Goal: Task Accomplishment & Management: Manage account settings

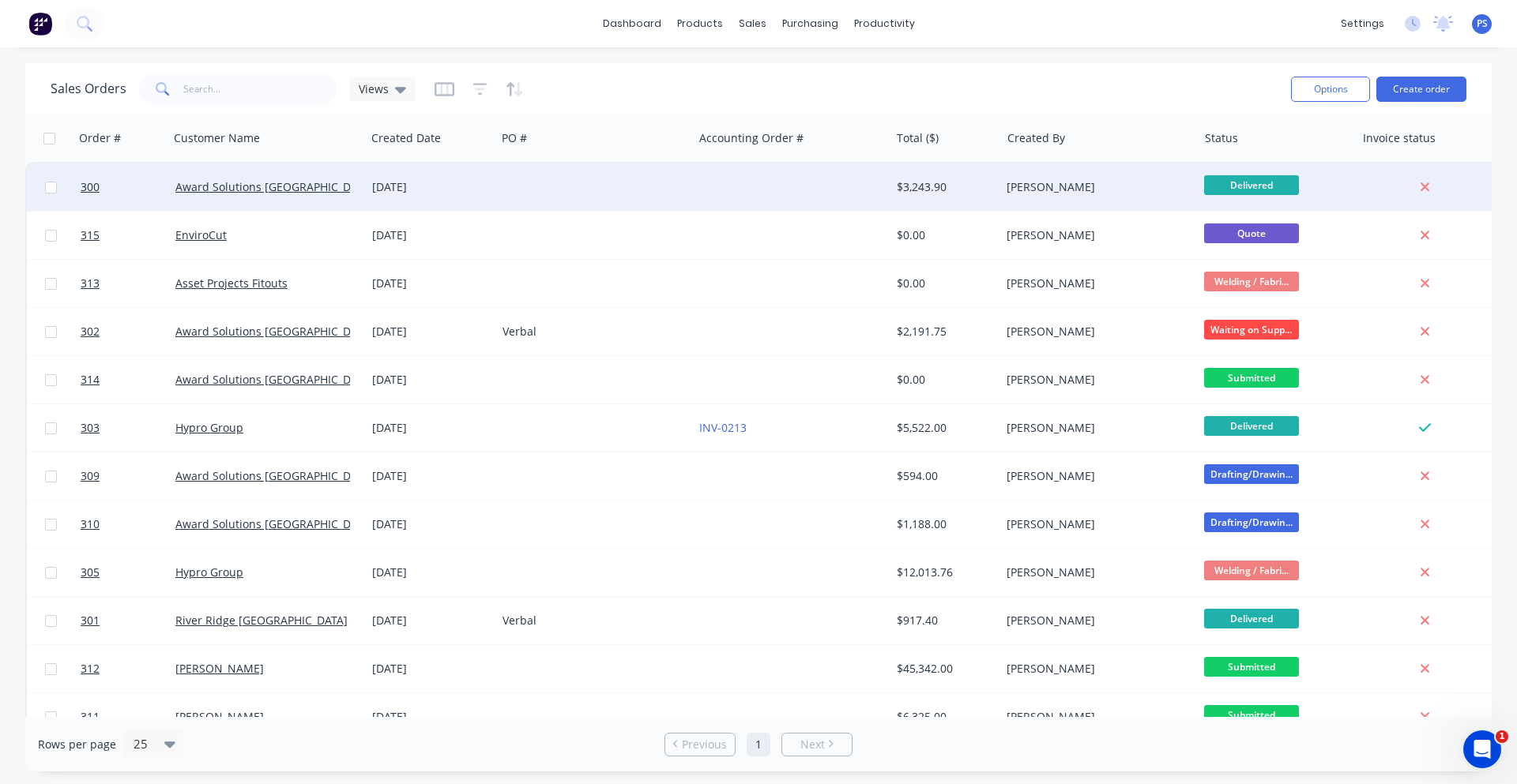
click at [820, 195] on div at bounding box center [791, 187] width 197 height 48
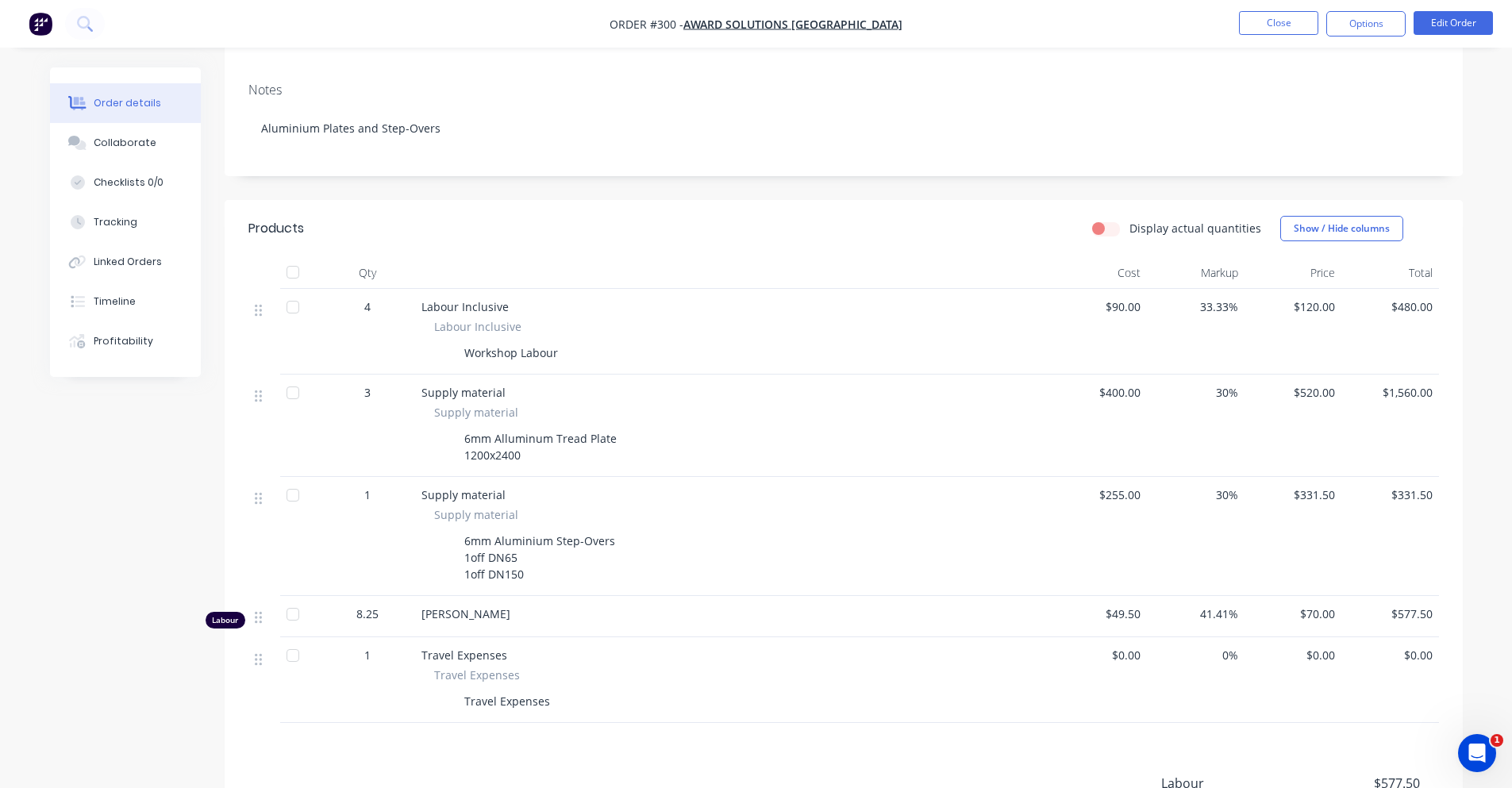
scroll to position [458, 0]
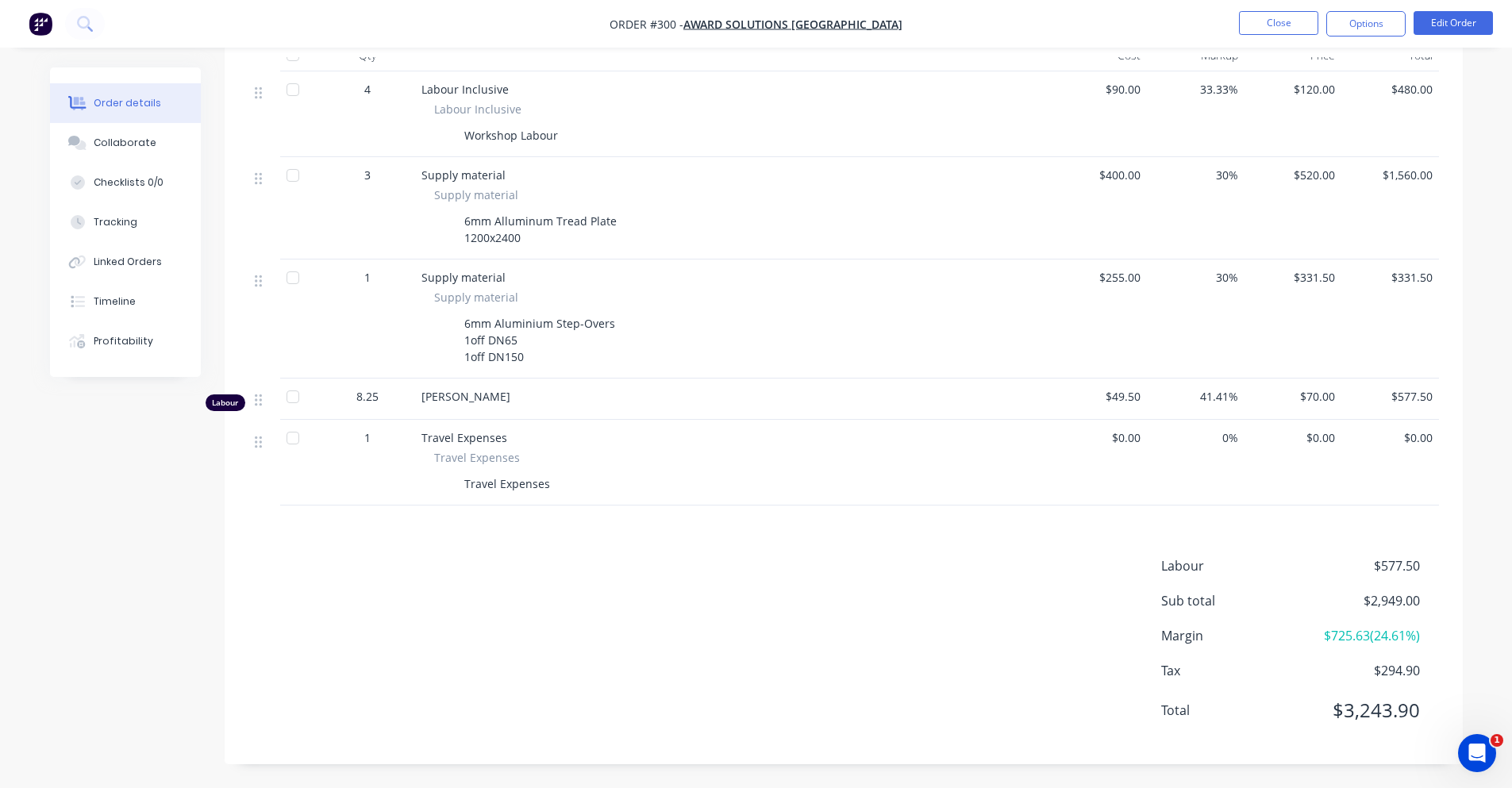
drag, startPoint x: 484, startPoint y: 461, endPoint x: 779, endPoint y: 474, distance: 295.3
click at [486, 462] on span "Travel Expenses" at bounding box center [477, 458] width 86 height 17
click at [1111, 443] on div "$0.00" at bounding box center [1098, 463] width 98 height 86
click at [1119, 439] on span "$0.00" at bounding box center [1098, 438] width 85 height 17
click at [1119, 439] on span "$0.00" at bounding box center [1098, 438] width 85 height 17
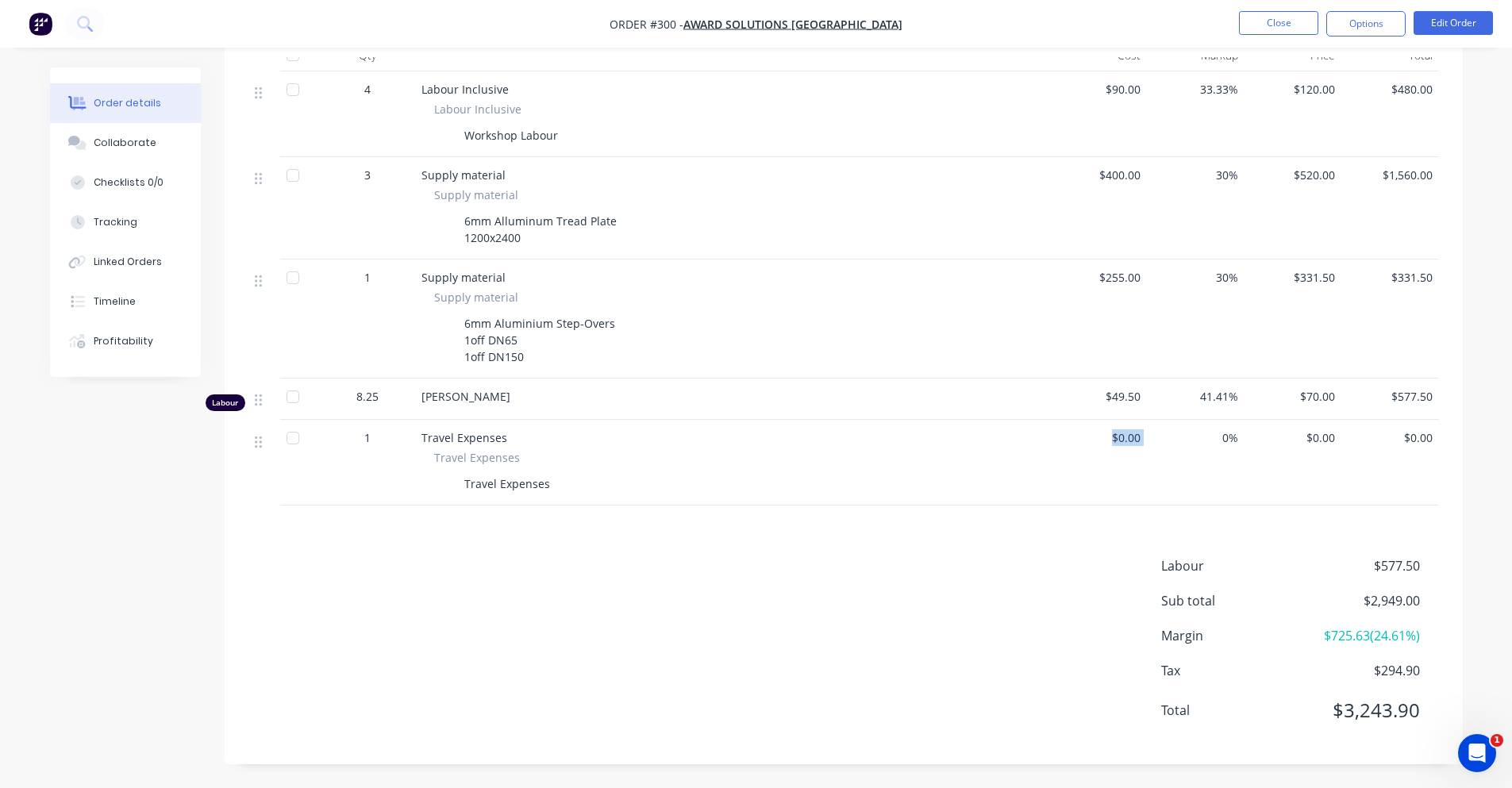
click at [1119, 439] on span "$0.00" at bounding box center [1098, 438] width 85 height 17
click at [1119, 408] on div "$49.50" at bounding box center [1098, 399] width 98 height 41
drag, startPoint x: 1117, startPoint y: 394, endPoint x: 1160, endPoint y: 395, distance: 43.0
click at [1160, 395] on div "Labour 8.25 [PERSON_NAME] $49.50 41.41% $70.00 $577.50" at bounding box center [843, 399] width 1190 height 41
drag, startPoint x: 1310, startPoint y: 383, endPoint x: 1377, endPoint y: 376, distance: 67.4
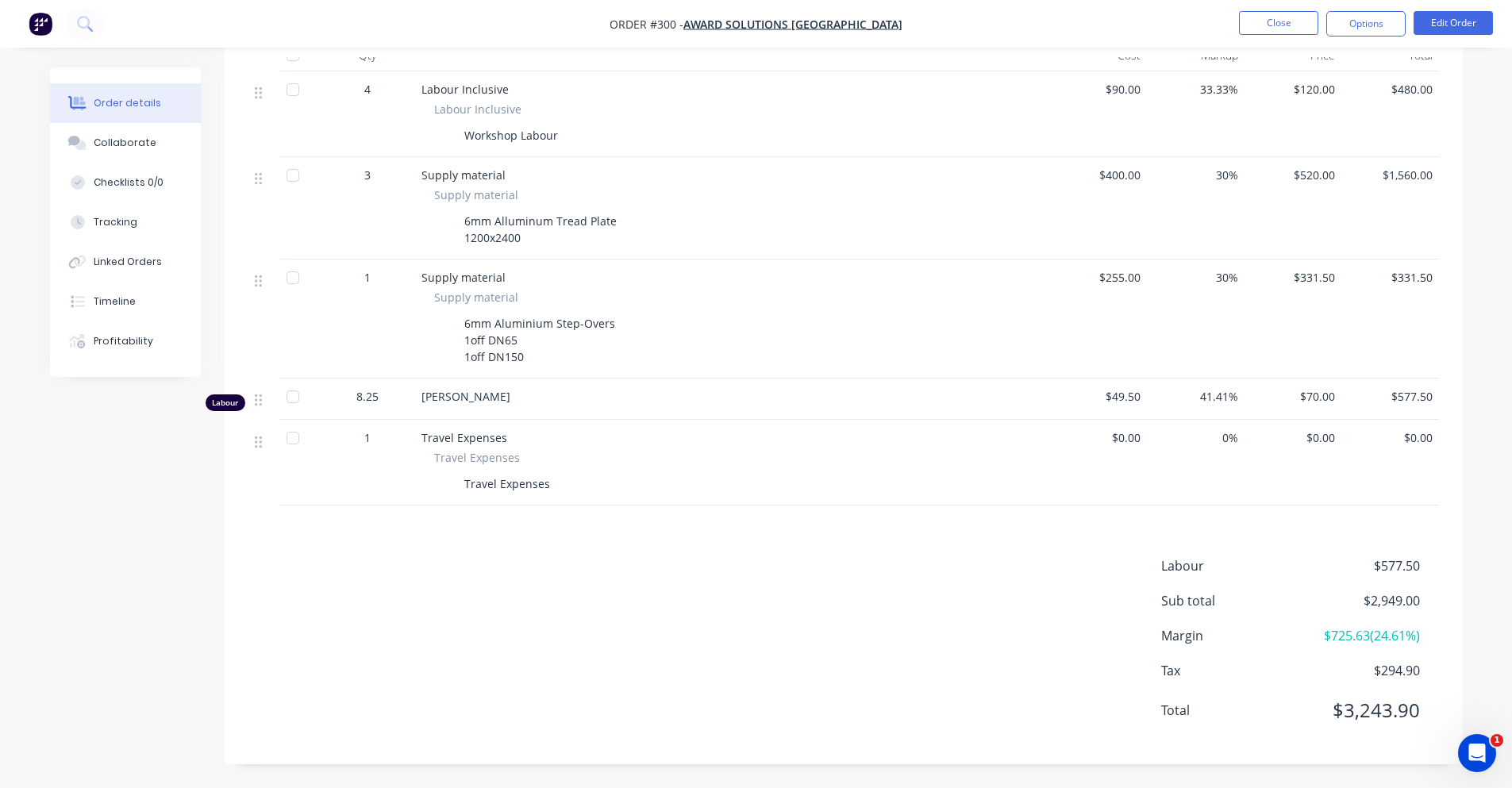
click at [1330, 380] on div "$70.00" at bounding box center [1293, 399] width 98 height 41
drag, startPoint x: 1376, startPoint y: 627, endPoint x: 1493, endPoint y: 641, distance: 117.8
click at [1493, 641] on div "Order details Collaborate Checklists 0/0 Tracking Linked Orders Timeline Profit…" at bounding box center [756, 165] width 1512 height 1247
click at [1458, 21] on button "Edit Order" at bounding box center [1453, 23] width 79 height 24
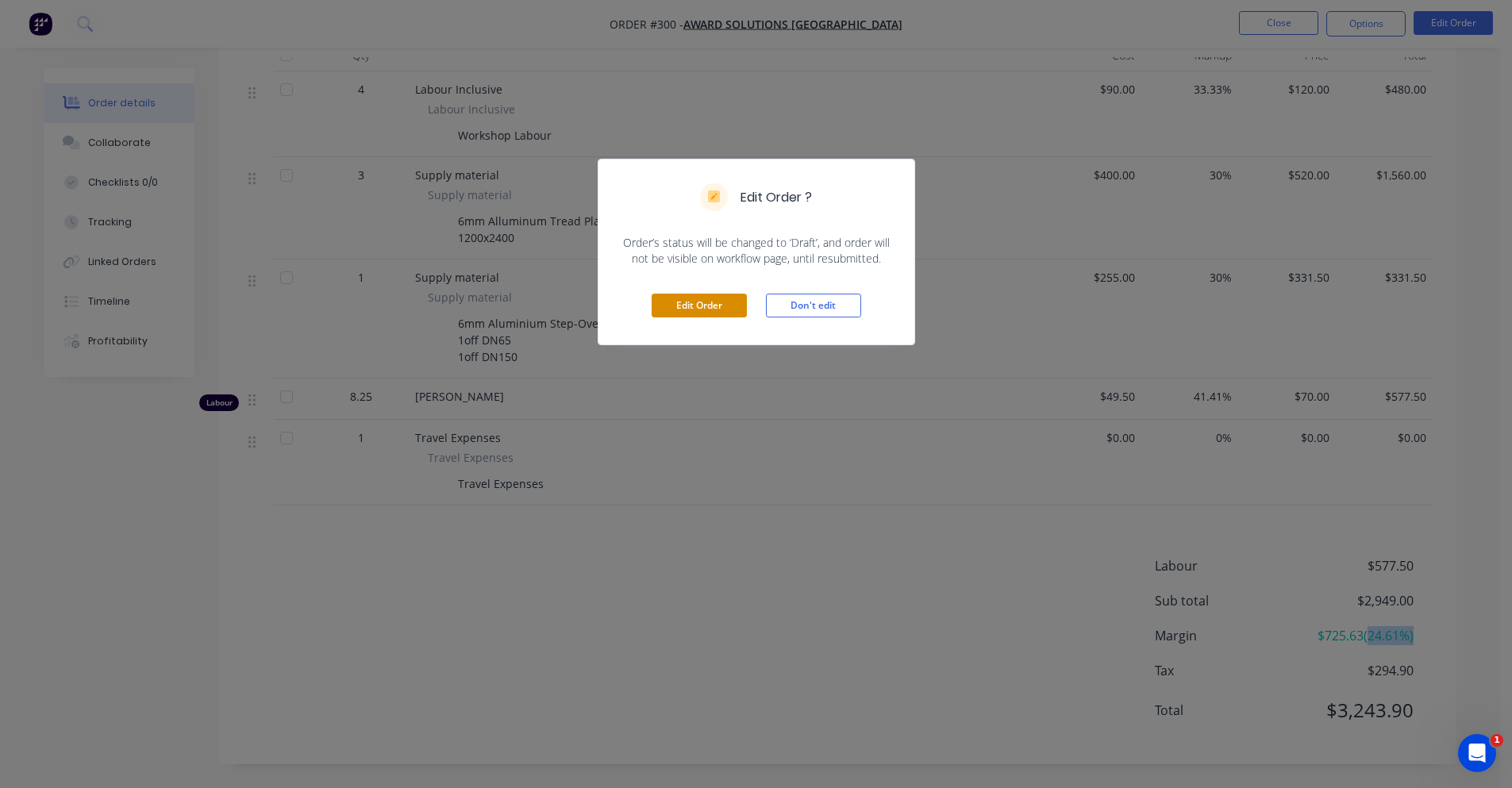
click at [713, 301] on button "Edit Order" at bounding box center [698, 306] width 95 height 24
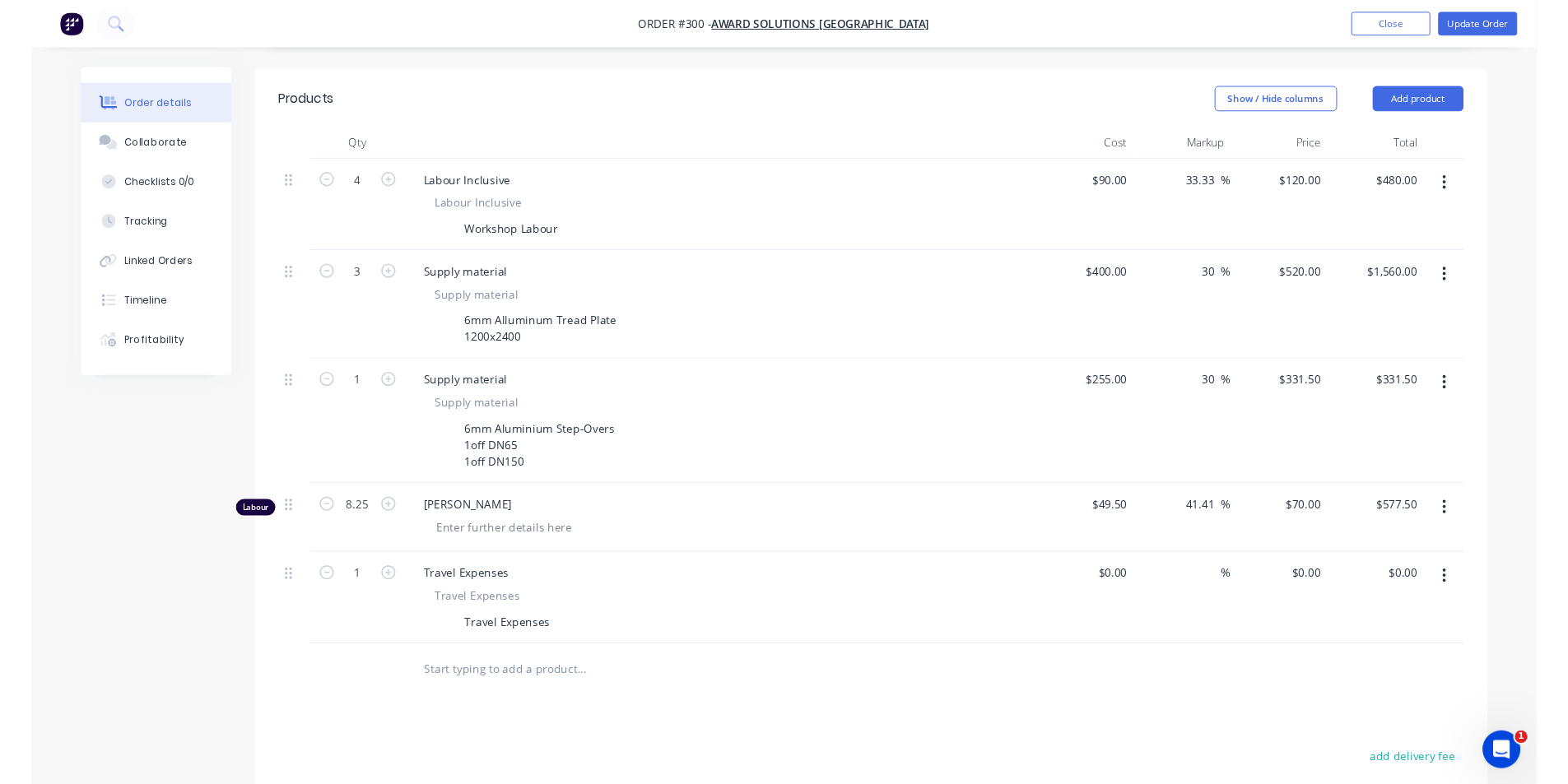
scroll to position [411, 0]
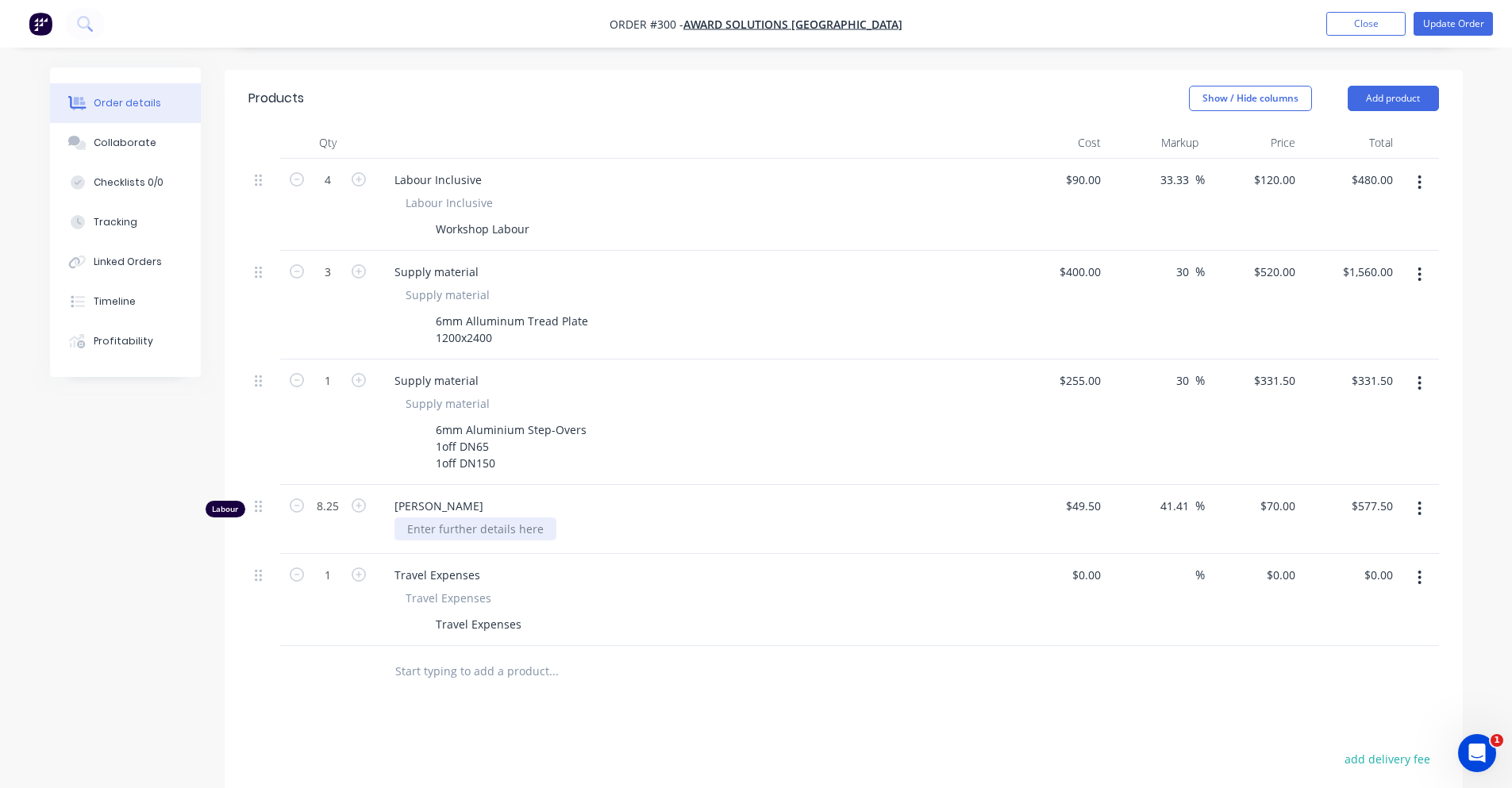
click at [491, 517] on div at bounding box center [475, 528] width 162 height 23
click at [489, 716] on div "Products Show / Hide columns Add product Qty Cost Markup Price Total 4 Labour I…" at bounding box center [844, 574] width 1238 height 1009
click at [475, 613] on div "Travel Expenses" at bounding box center [478, 624] width 99 height 23
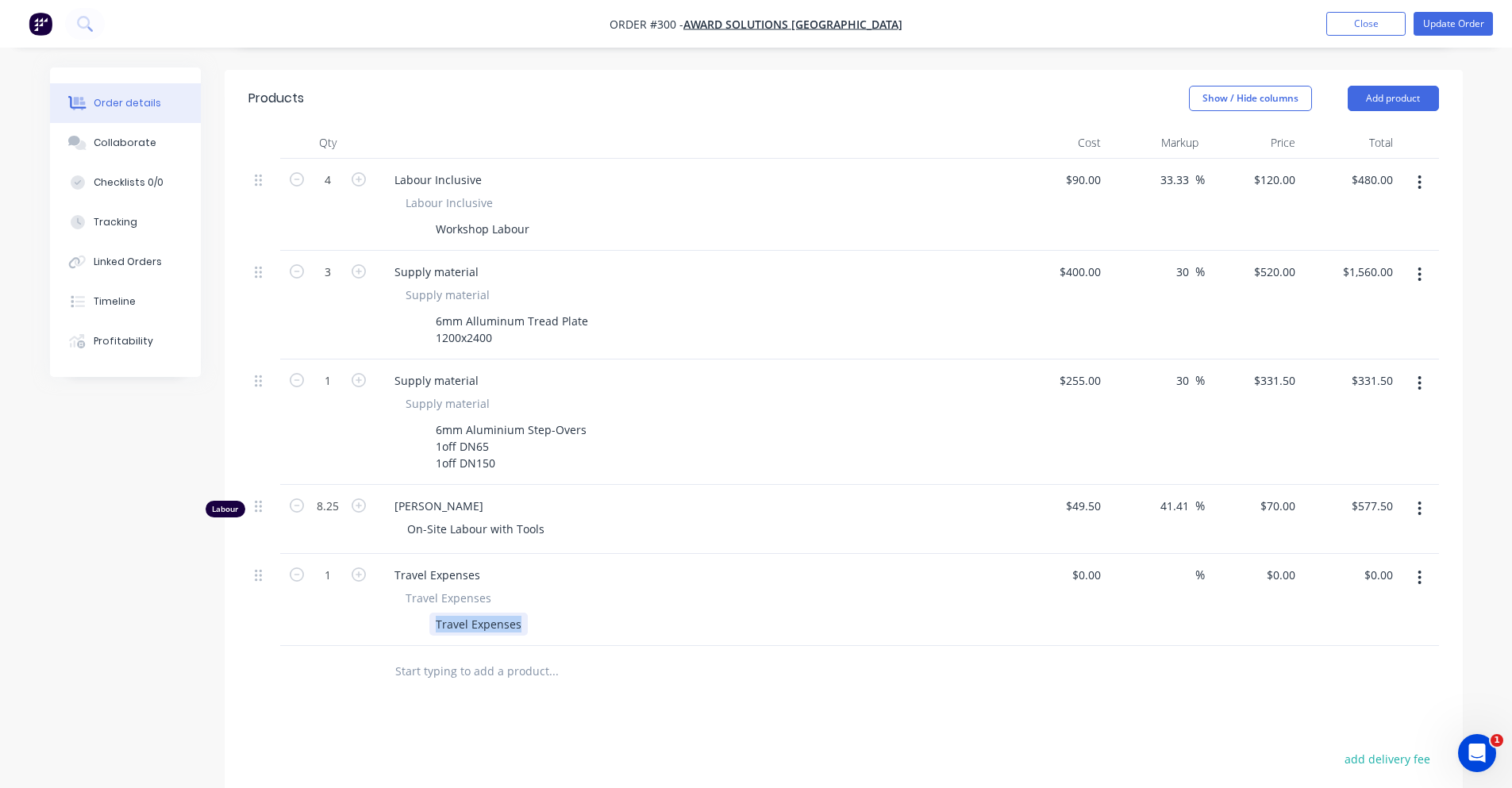
click at [515, 613] on div "Travel Expenses" at bounding box center [478, 624] width 99 height 23
click at [521, 613] on div "Travel Expenses" at bounding box center [478, 624] width 99 height 23
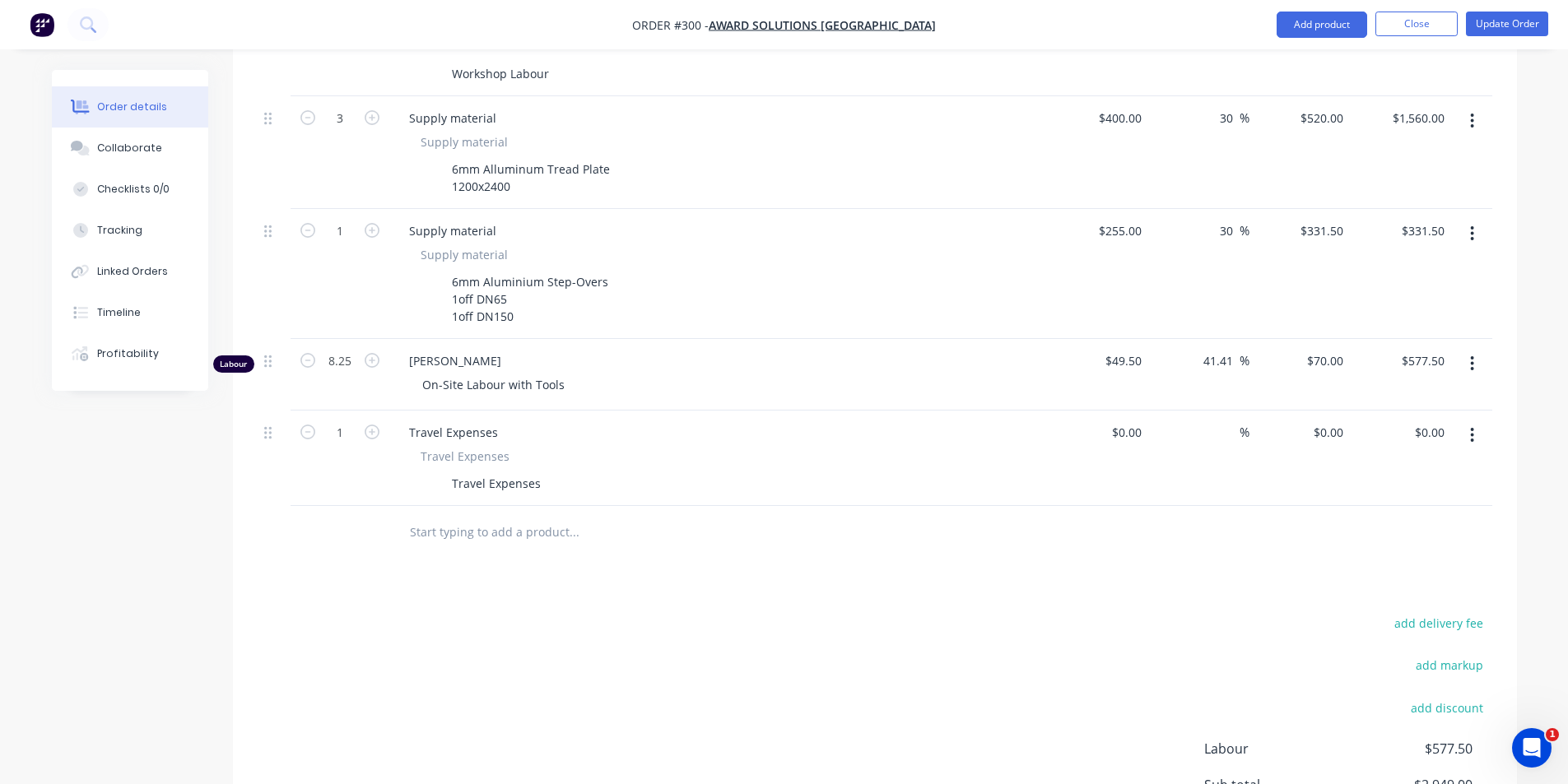
scroll to position [575, 0]
click at [509, 471] on div "Travel Expenses" at bounding box center [496, 482] width 102 height 24
click at [515, 471] on div "Travel Expenses" at bounding box center [496, 482] width 102 height 24
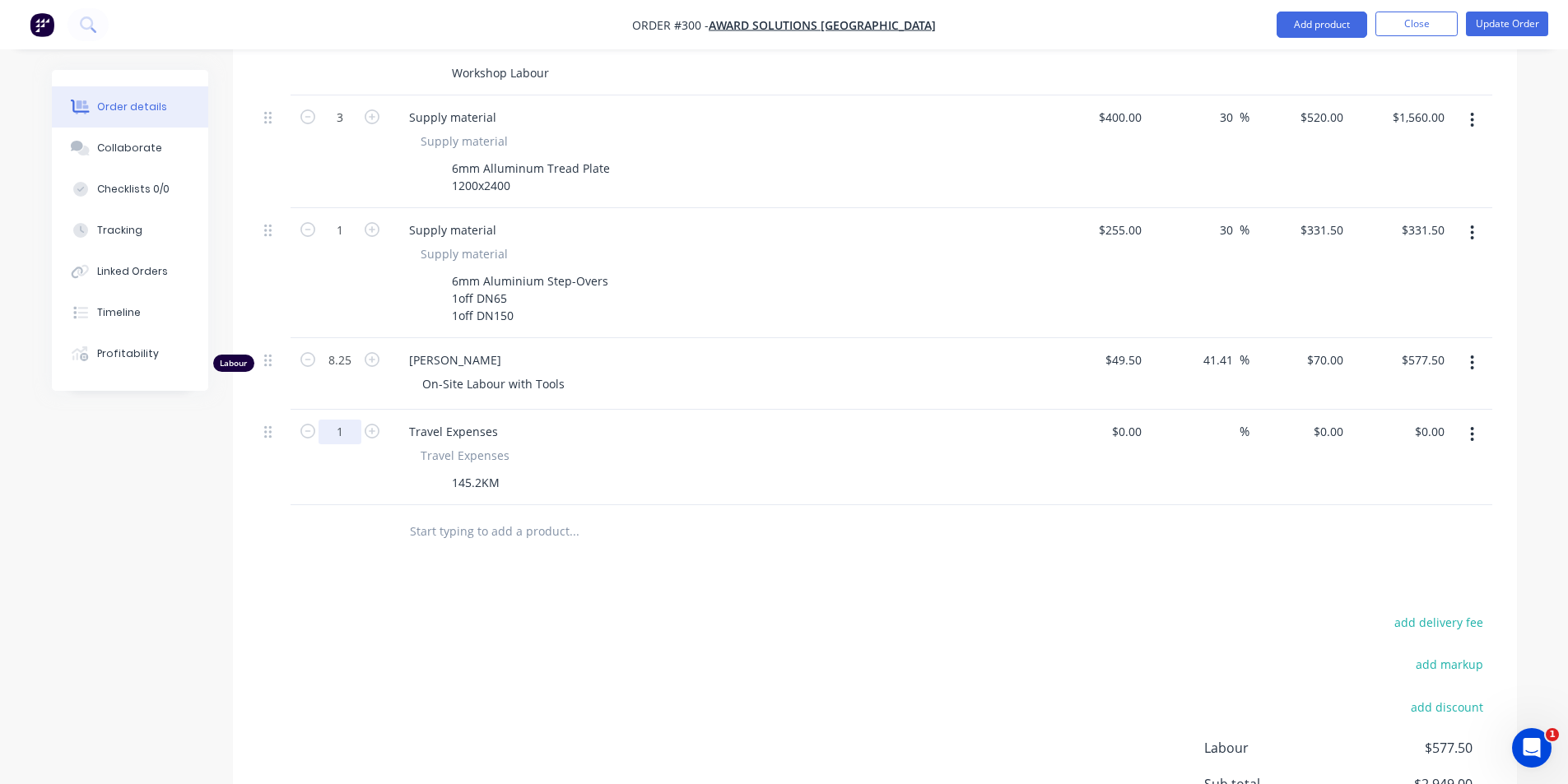
click at [352, 35] on input "1" at bounding box center [340, 22] width 43 height 24
click at [985, 527] on div at bounding box center [874, 531] width 1234 height 53
click at [1115, 414] on div "0 $0.00" at bounding box center [1098, 457] width 101 height 95
click at [1122, 419] on div "0 0" at bounding box center [1135, 430] width 25 height 24
click at [1123, 419] on div "0 0" at bounding box center [1135, 430] width 25 height 24
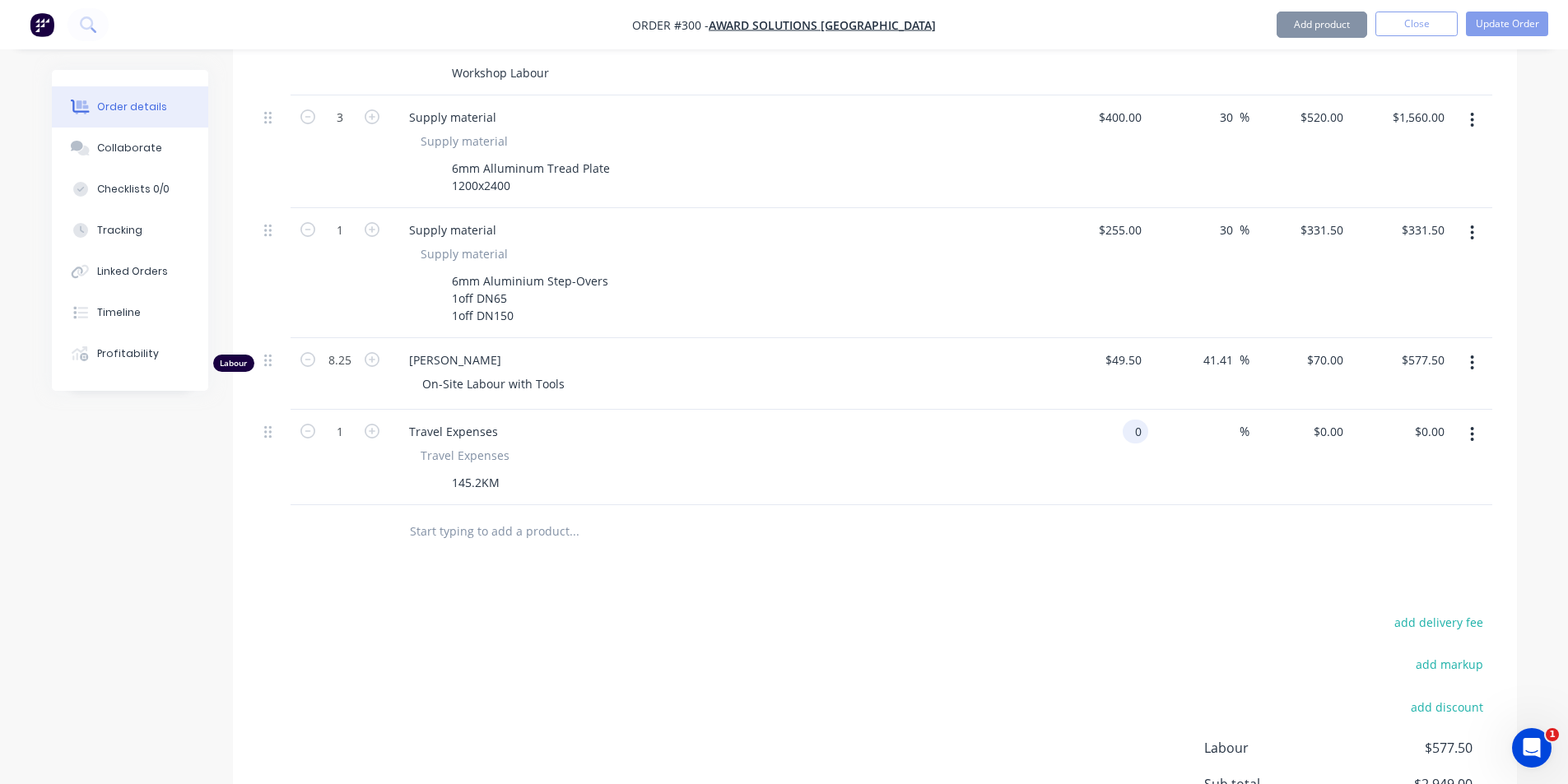
click at [1132, 419] on input "0" at bounding box center [1138, 430] width 19 height 24
click at [1136, 419] on input "0" at bounding box center [1138, 430] width 19 height 24
click at [1140, 419] on input "0" at bounding box center [1138, 430] width 19 height 24
click at [1141, 419] on input "0" at bounding box center [1138, 430] width 19 height 24
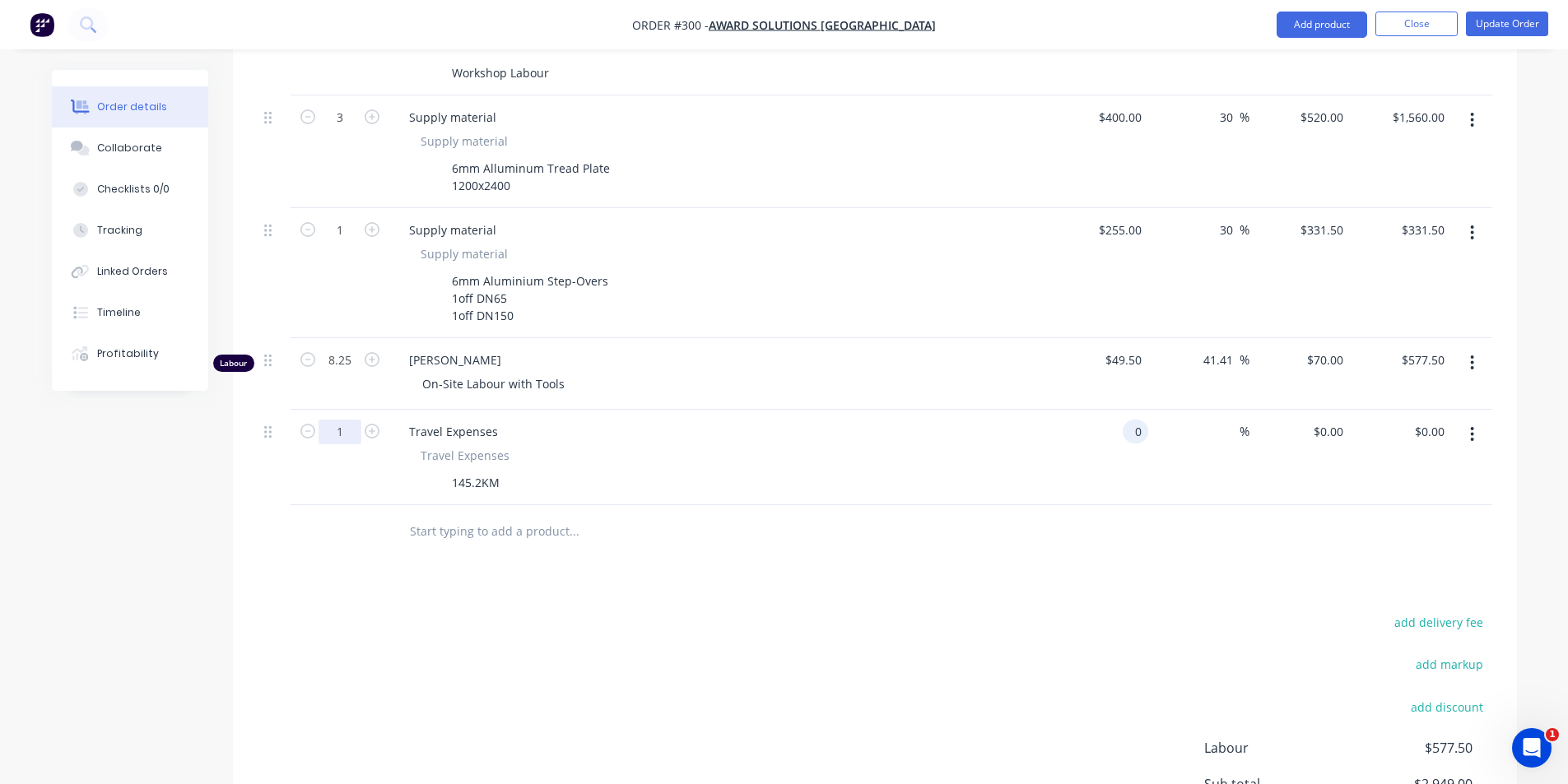
type input "$0.00"
click at [329, 35] on input "1" at bounding box center [340, 22] width 43 height 24
type input "142.5"
click at [389, 580] on div "Products Show / Hide columns Add product Qty Cost Markup Price Total 4 Labour I…" at bounding box center [875, 430] width 1284 height 1045
click at [486, 471] on div "145.2KM" at bounding box center [476, 482] width 61 height 24
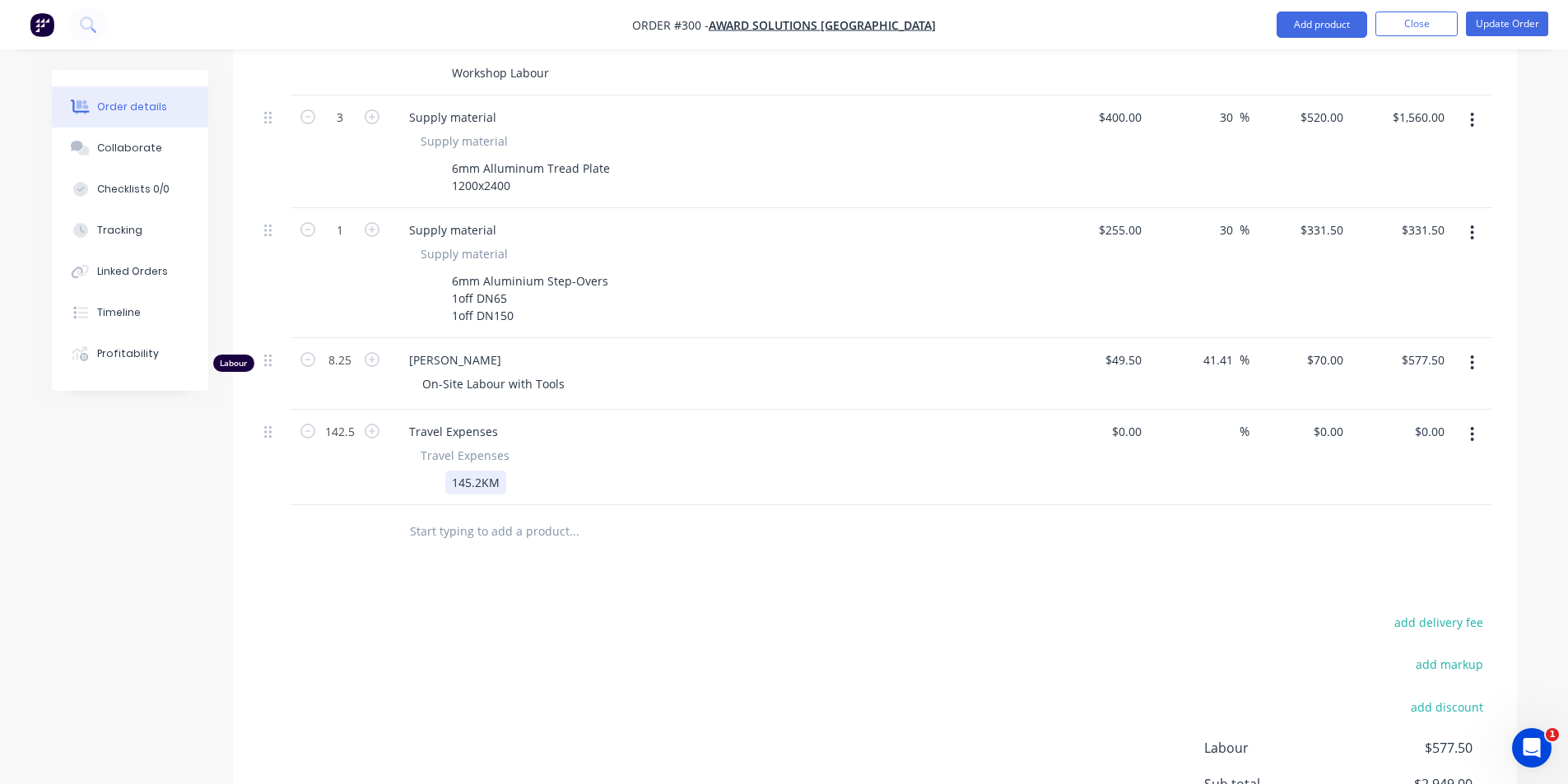
click at [486, 471] on div "145.2KM" at bounding box center [476, 482] width 61 height 24
click at [1120, 416] on div "0 $0.00" at bounding box center [1098, 457] width 101 height 95
type input "$1.00"
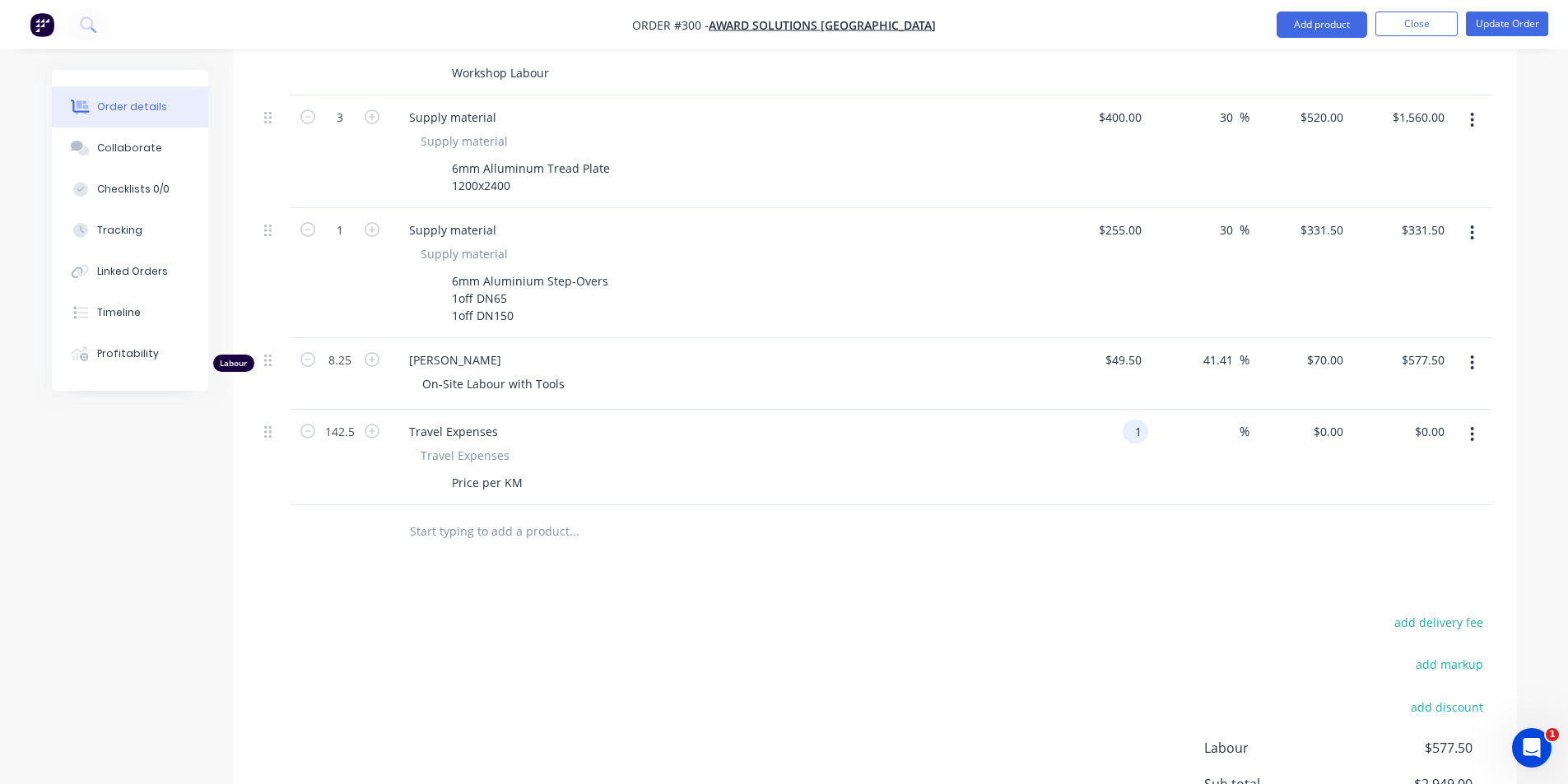
type input "$142.50"
click at [1160, 581] on div "Products Show / Hide columns Add product Qty Cost Markup Price Total 4 Labour I…" at bounding box center [875, 430] width 1284 height 1045
click at [1141, 419] on input "1" at bounding box center [1129, 430] width 38 height 24
type input "$1.10"
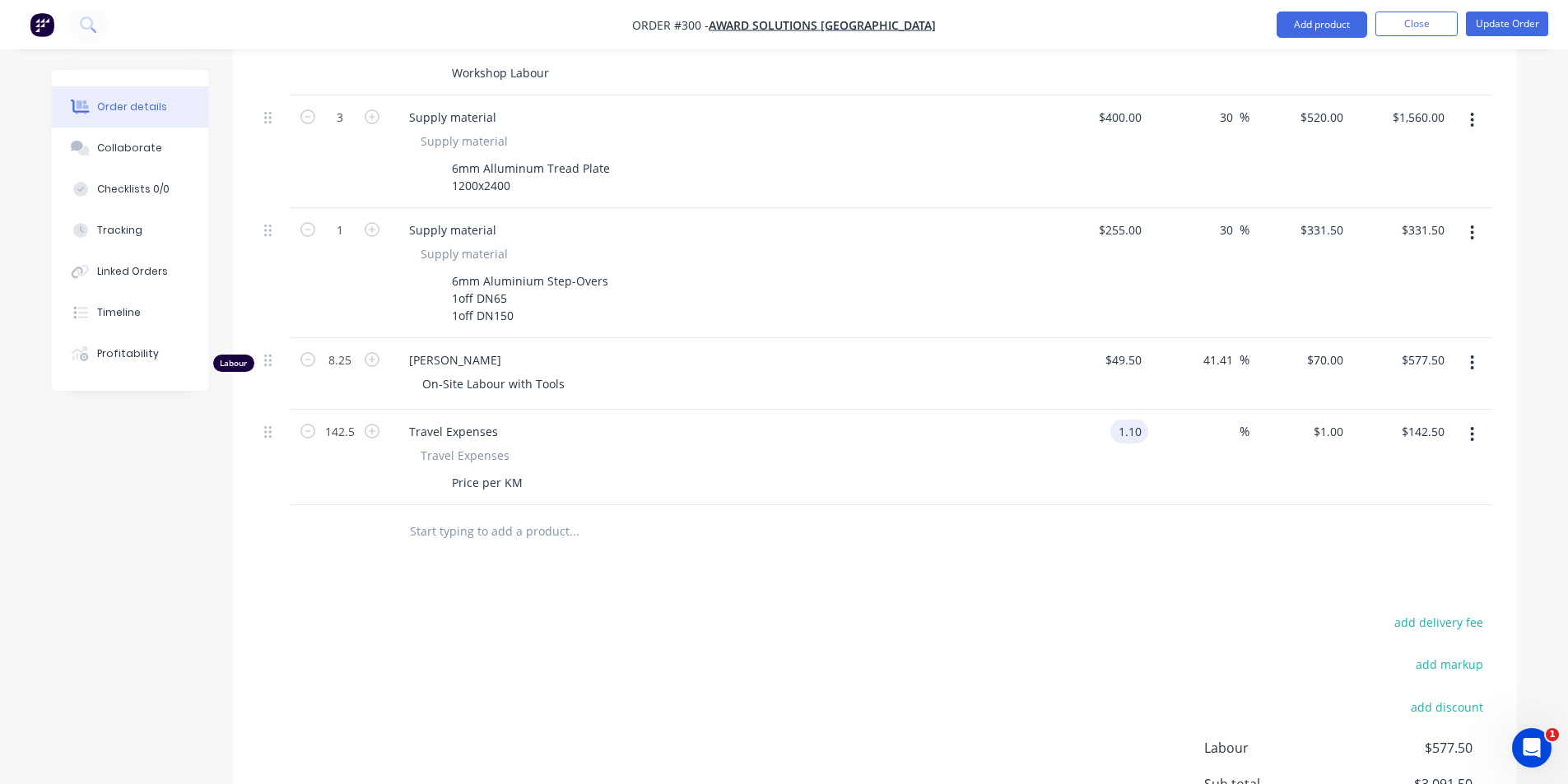
type input "$156.75"
click at [1072, 534] on div at bounding box center [874, 531] width 1234 height 53
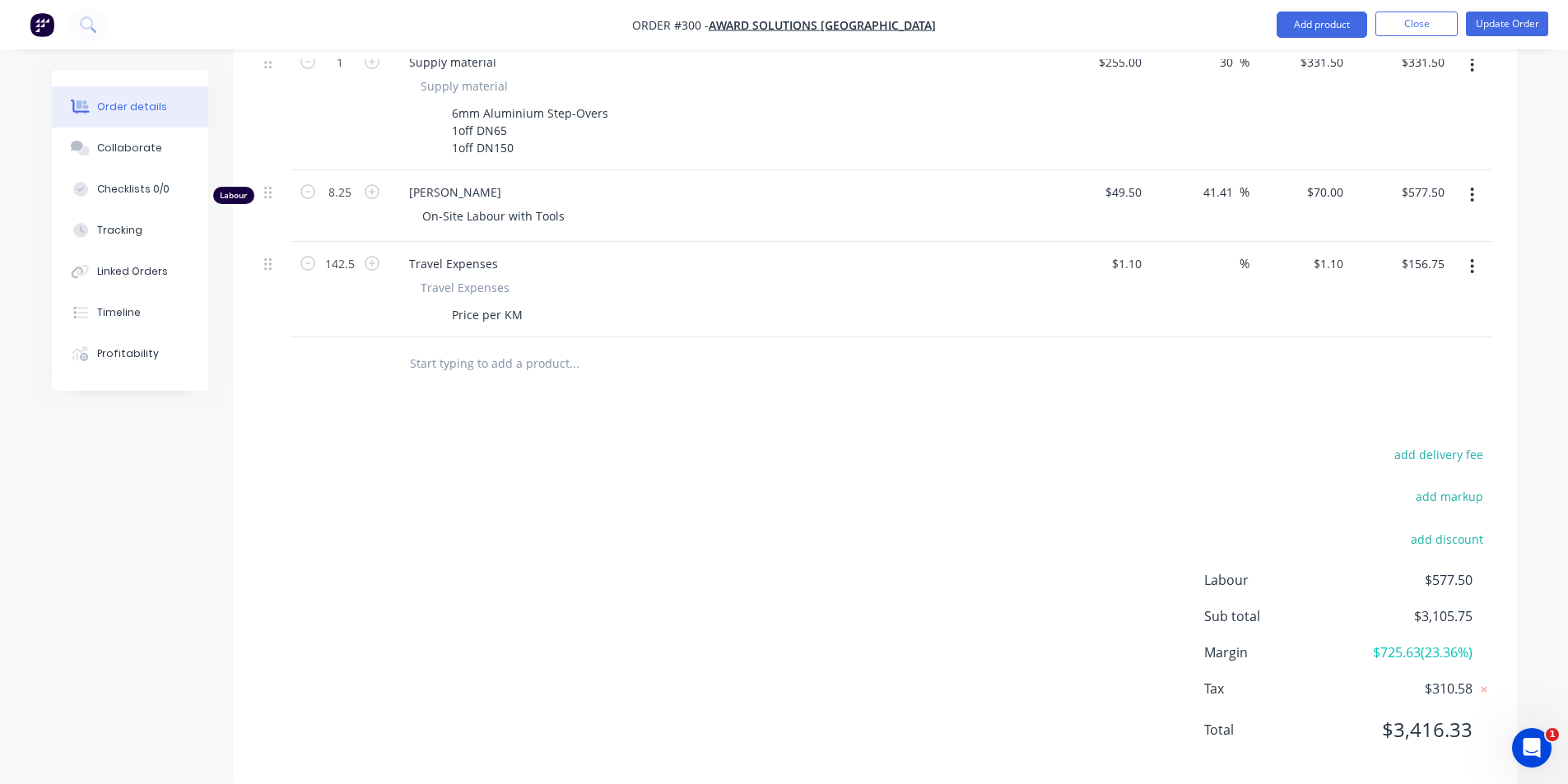
scroll to position [746, 0]
click at [1133, 248] on input "1.1" at bounding box center [1136, 259] width 24 height 24
click at [1134, 248] on input "1.1" at bounding box center [1136, 259] width 24 height 24
click at [1138, 248] on input "1.1" at bounding box center [1136, 259] width 24 height 24
click at [1135, 248] on input "1.1" at bounding box center [1136, 259] width 24 height 24
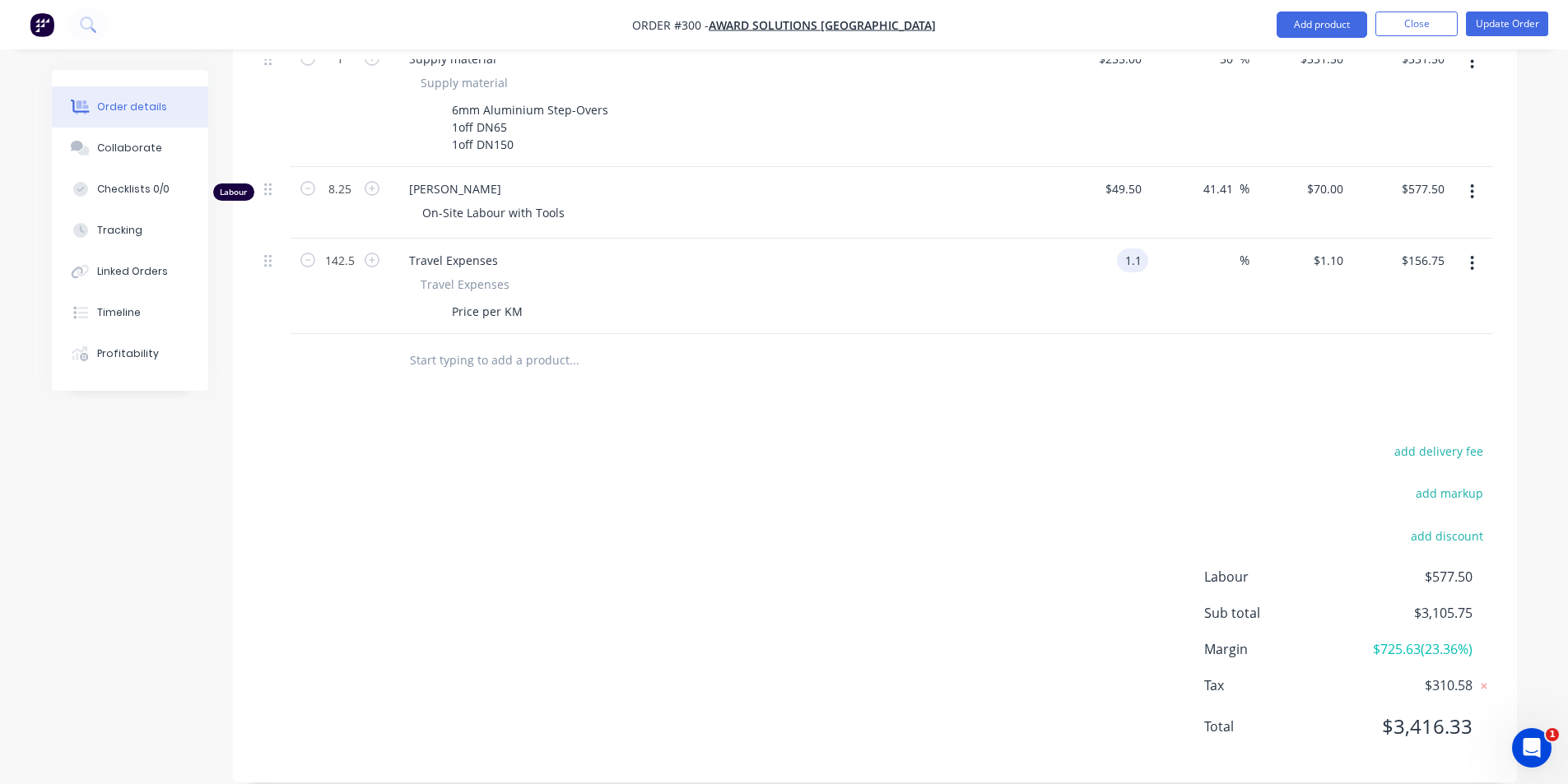
click at [1143, 248] on input "1.1" at bounding box center [1136, 259] width 24 height 24
click at [1141, 248] on input "1.1" at bounding box center [1136, 259] width 24 height 24
click at [1139, 248] on input "1.1" at bounding box center [1136, 259] width 24 height 24
type input "$1.10"
click at [1056, 440] on div "add delivery fee add markup add discount Labour $577.50 Sub total $3,105.75 Mar…" at bounding box center [874, 599] width 1234 height 318
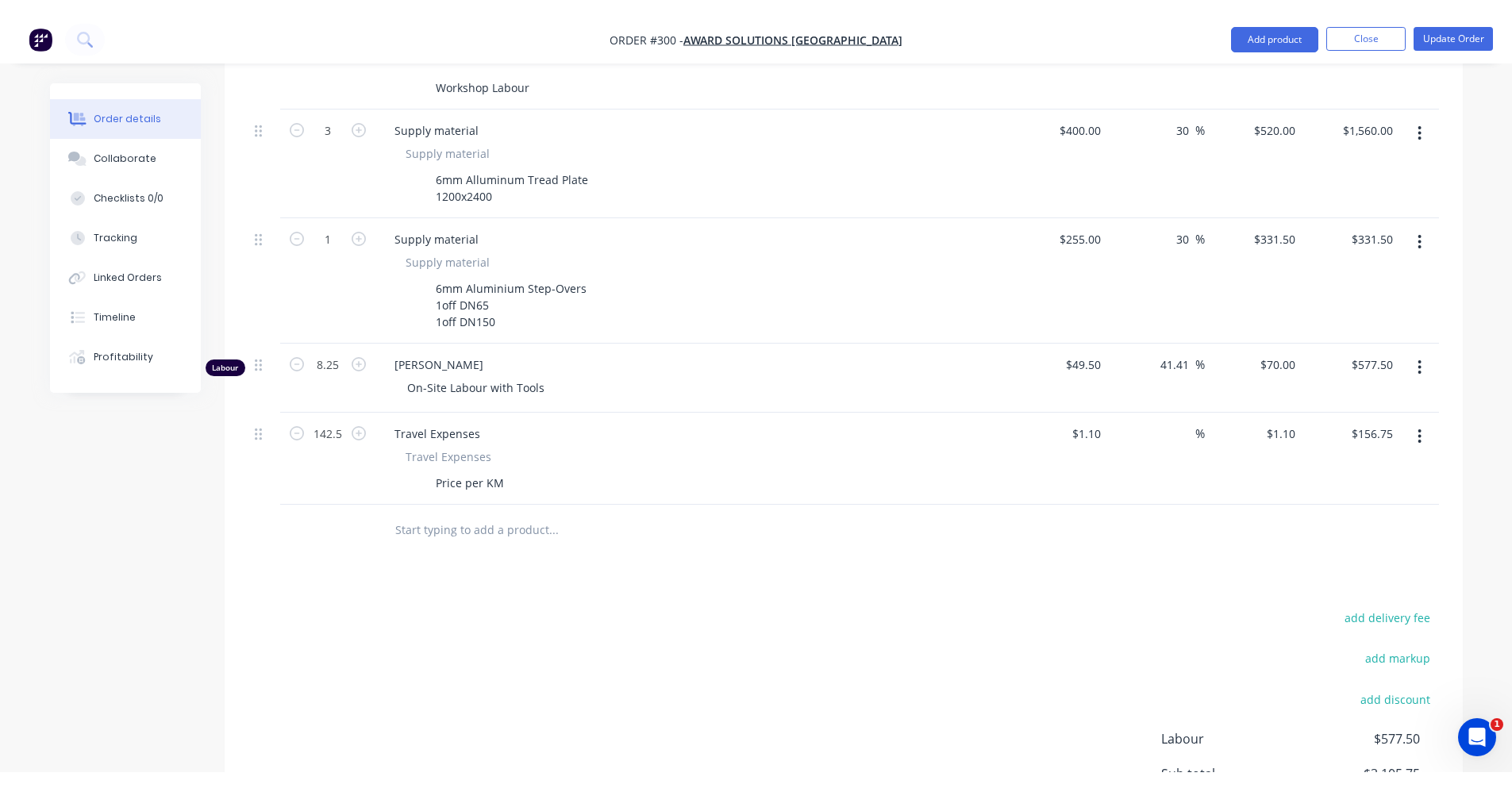
scroll to position [483, 0]
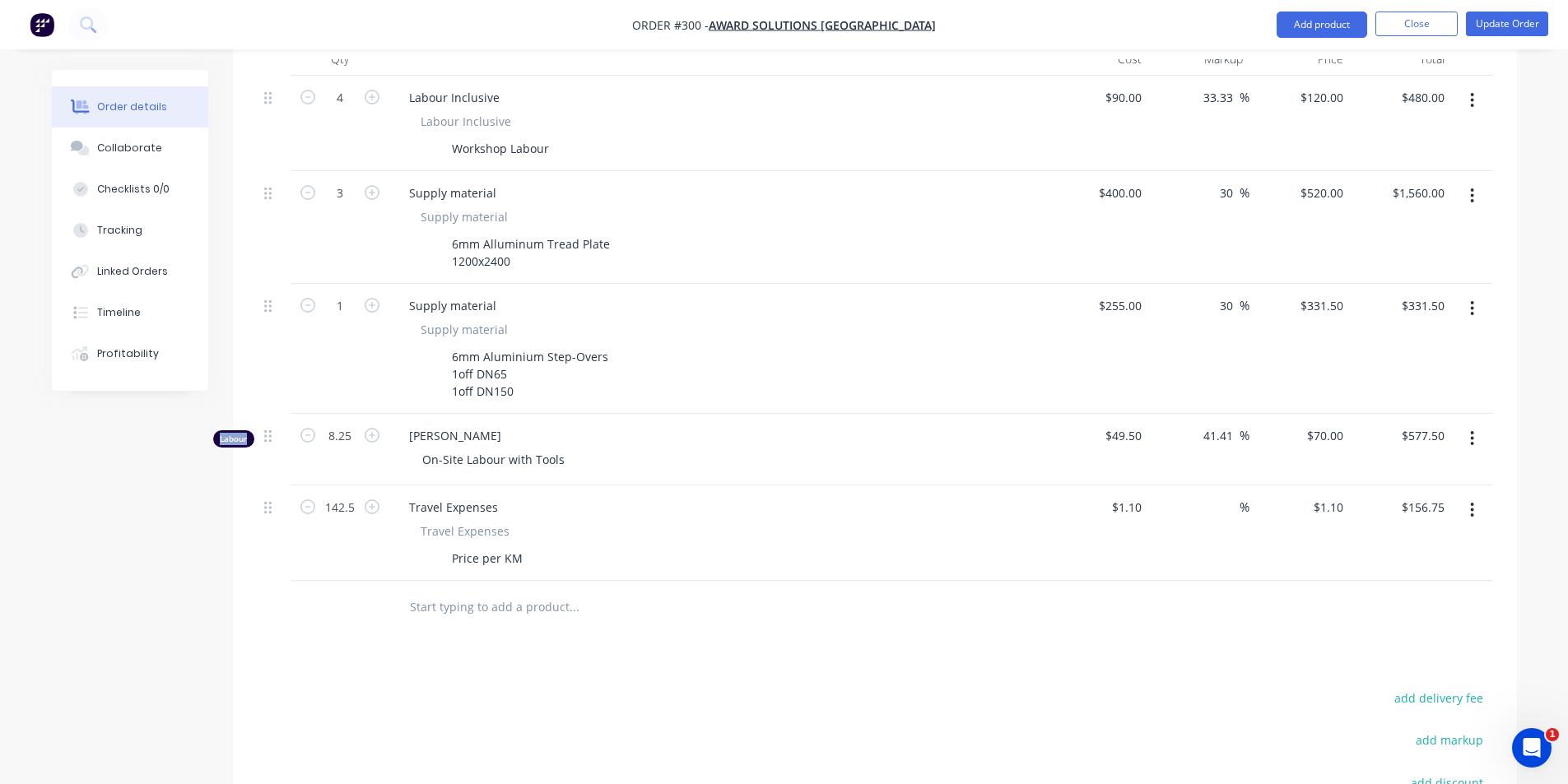
drag, startPoint x: 218, startPoint y: 418, endPoint x: 247, endPoint y: 417, distance: 29.0
click at [247, 430] on div "Labour" at bounding box center [233, 439] width 41 height 17
click at [230, 459] on div "Created by [PERSON_NAME] Created [DATE] Required [DATE] Assigned to PS JS KB In…" at bounding box center [784, 311] width 1465 height 1483
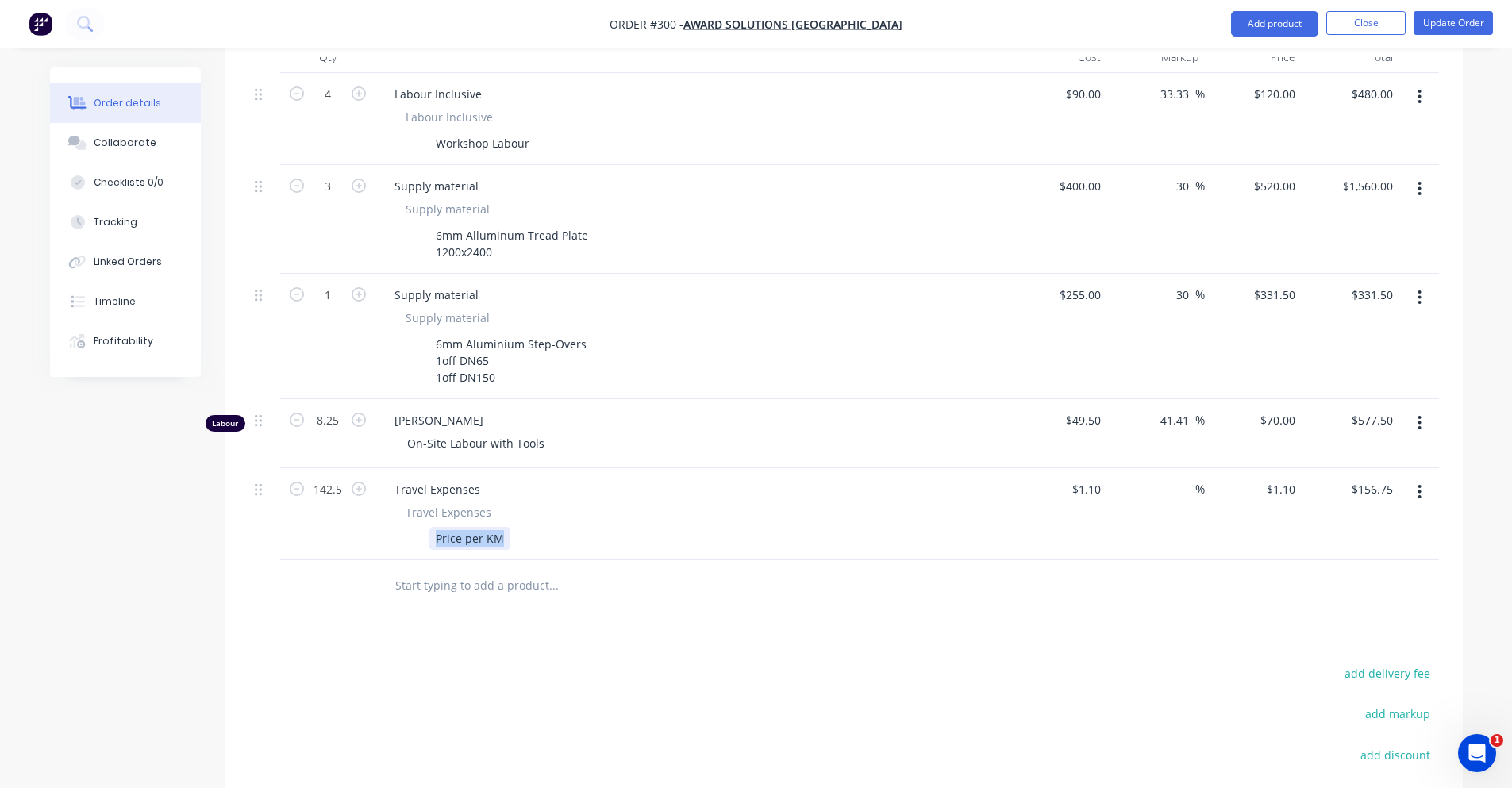
drag, startPoint x: 434, startPoint y: 521, endPoint x: 509, endPoint y: 524, distance: 75.1
click at [509, 528] on div "Price per KM" at bounding box center [690, 539] width 581 height 23
click at [604, 586] on div at bounding box center [661, 586] width 571 height 51
click at [501, 528] on div "Price per KM" at bounding box center [470, 539] width 81 height 23
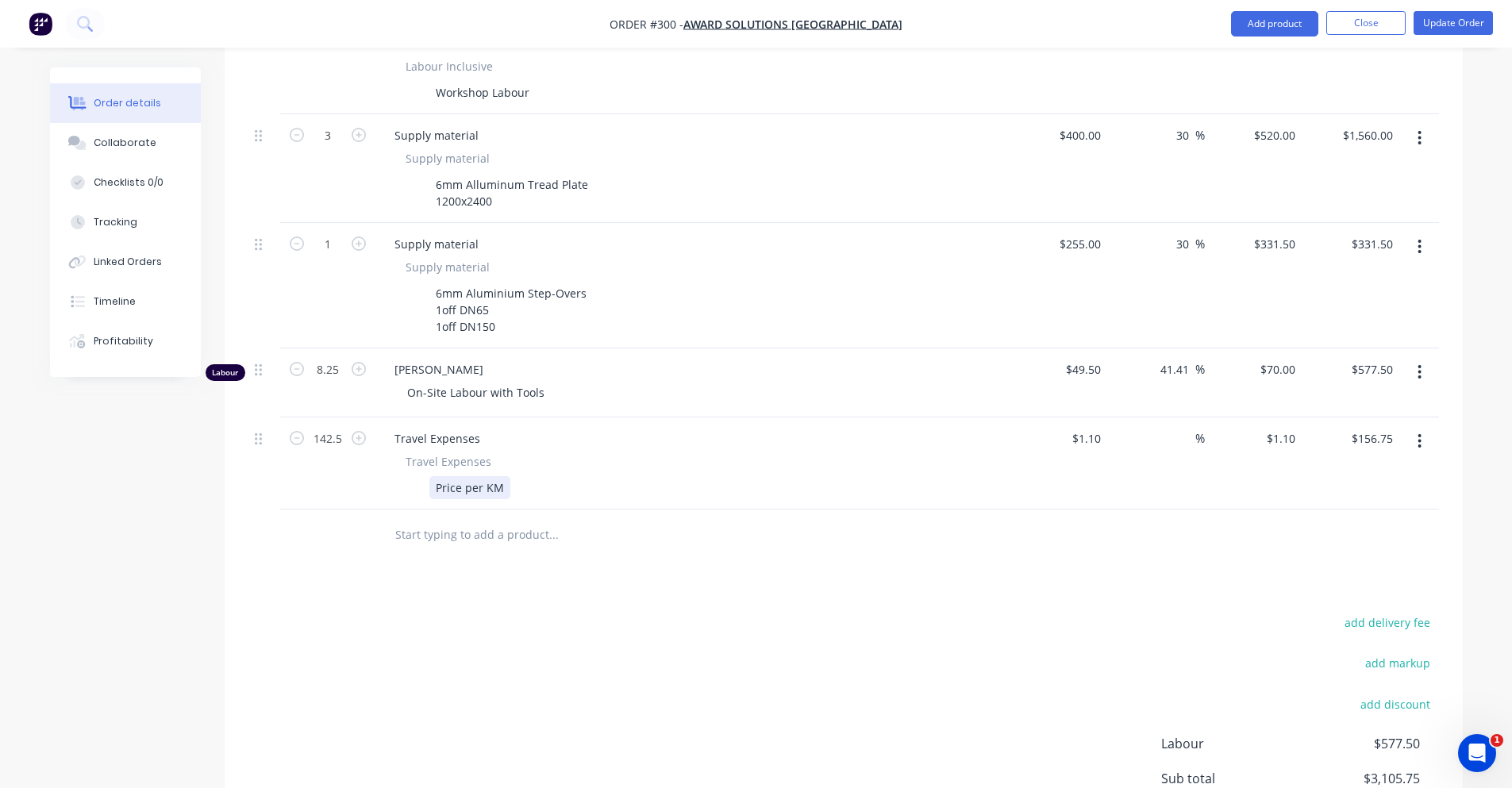
scroll to position [562, 0]
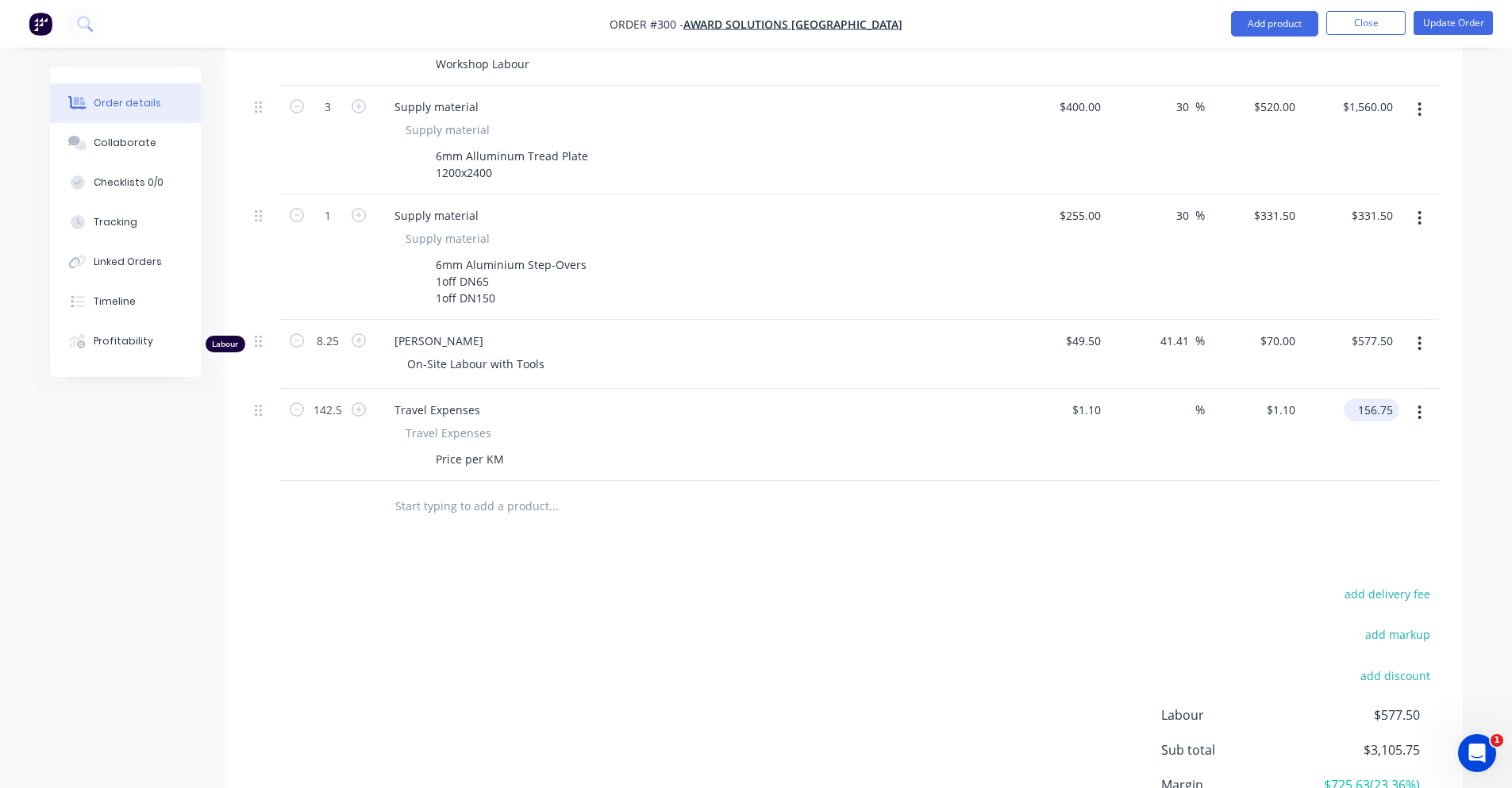
click at [1371, 399] on input "156.75" at bounding box center [1374, 410] width 49 height 23
type input "$156.75"
click at [1343, 485] on div at bounding box center [843, 507] width 1190 height 51
click at [1087, 399] on input "1.1" at bounding box center [1095, 410] width 24 height 23
type input "$0.80"
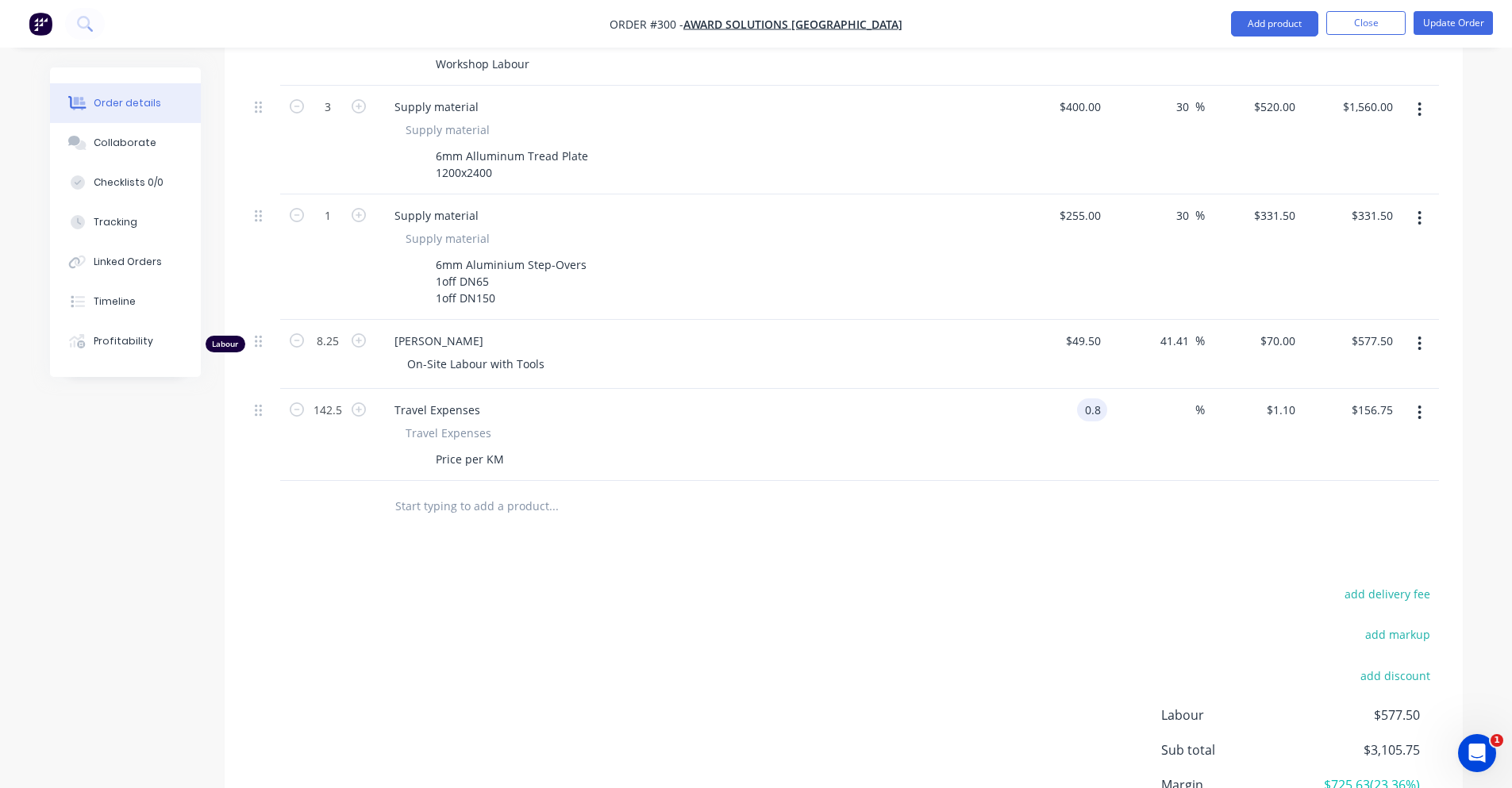
type input "$0.80"
type input "$114.00"
click at [1039, 549] on div "Products Show / Hide columns Add product Qty Cost Markup Price Total 4 Labour I…" at bounding box center [844, 409] width 1238 height 1009
click at [1192, 399] on input at bounding box center [1186, 410] width 19 height 23
type input "20"
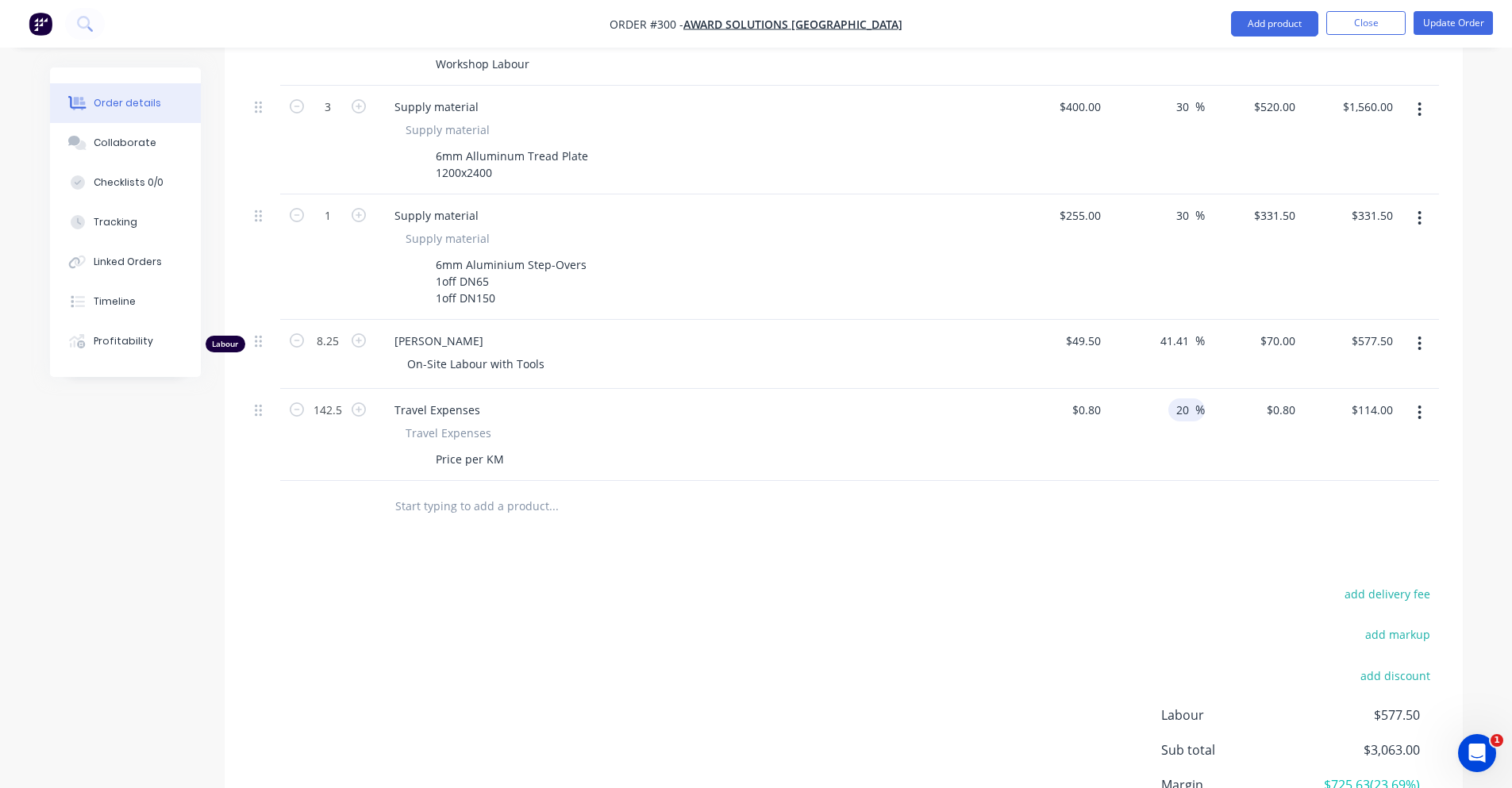
type input "$0.96"
type input "$136.80"
click at [1044, 528] on div "Products Show / Hide columns Add product Qty Cost Markup Price Total 4 Labour I…" at bounding box center [844, 409] width 1238 height 1009
click at [1189, 399] on input "20" at bounding box center [1184, 410] width 20 height 23
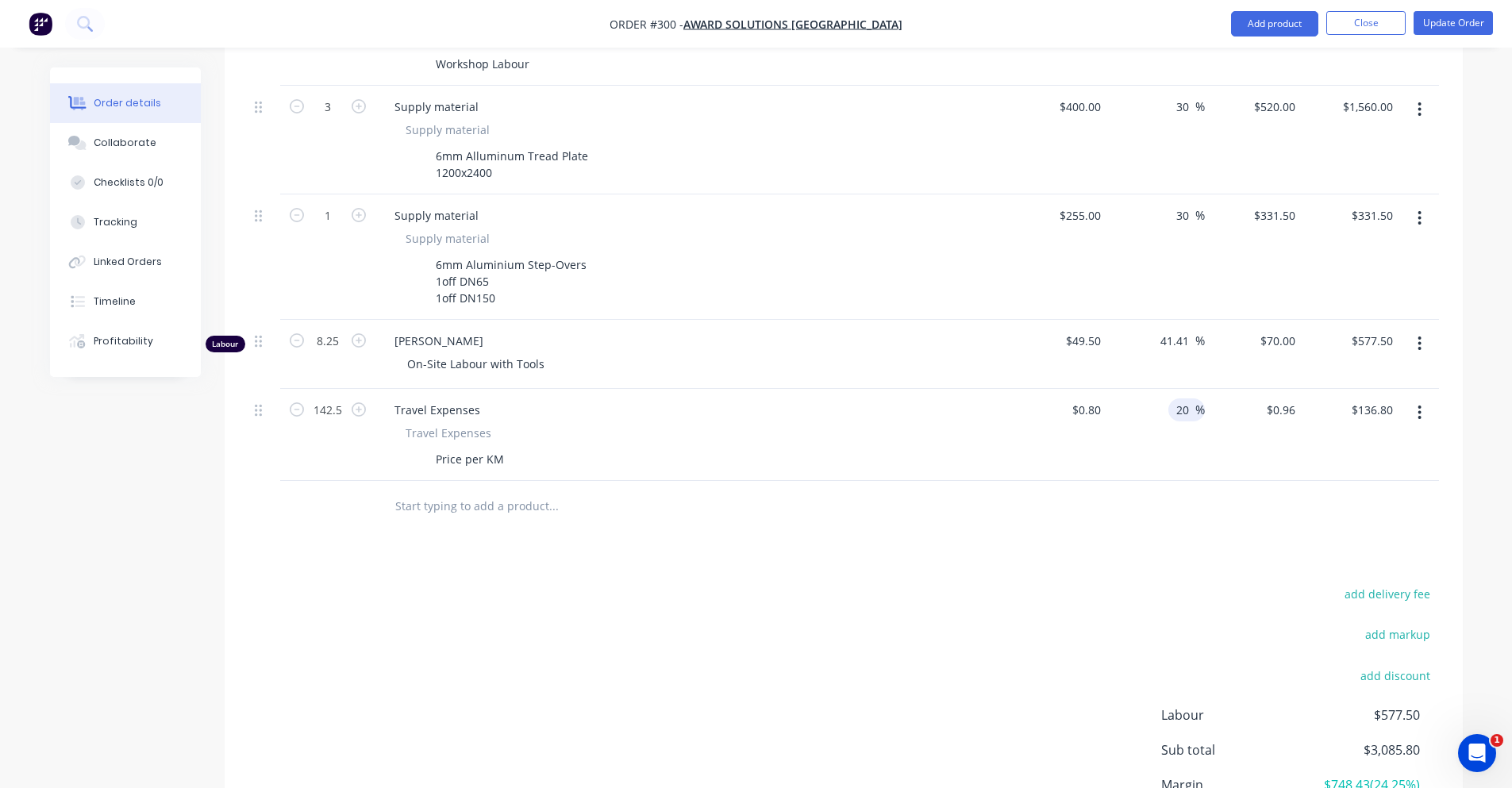
click at [1189, 399] on input "20" at bounding box center [1184, 410] width 20 height 23
click at [1191, 399] on input "20" at bounding box center [1184, 410] width 20 height 23
click at [1085, 399] on input "0.8" at bounding box center [1095, 410] width 24 height 23
type input "$0.95"
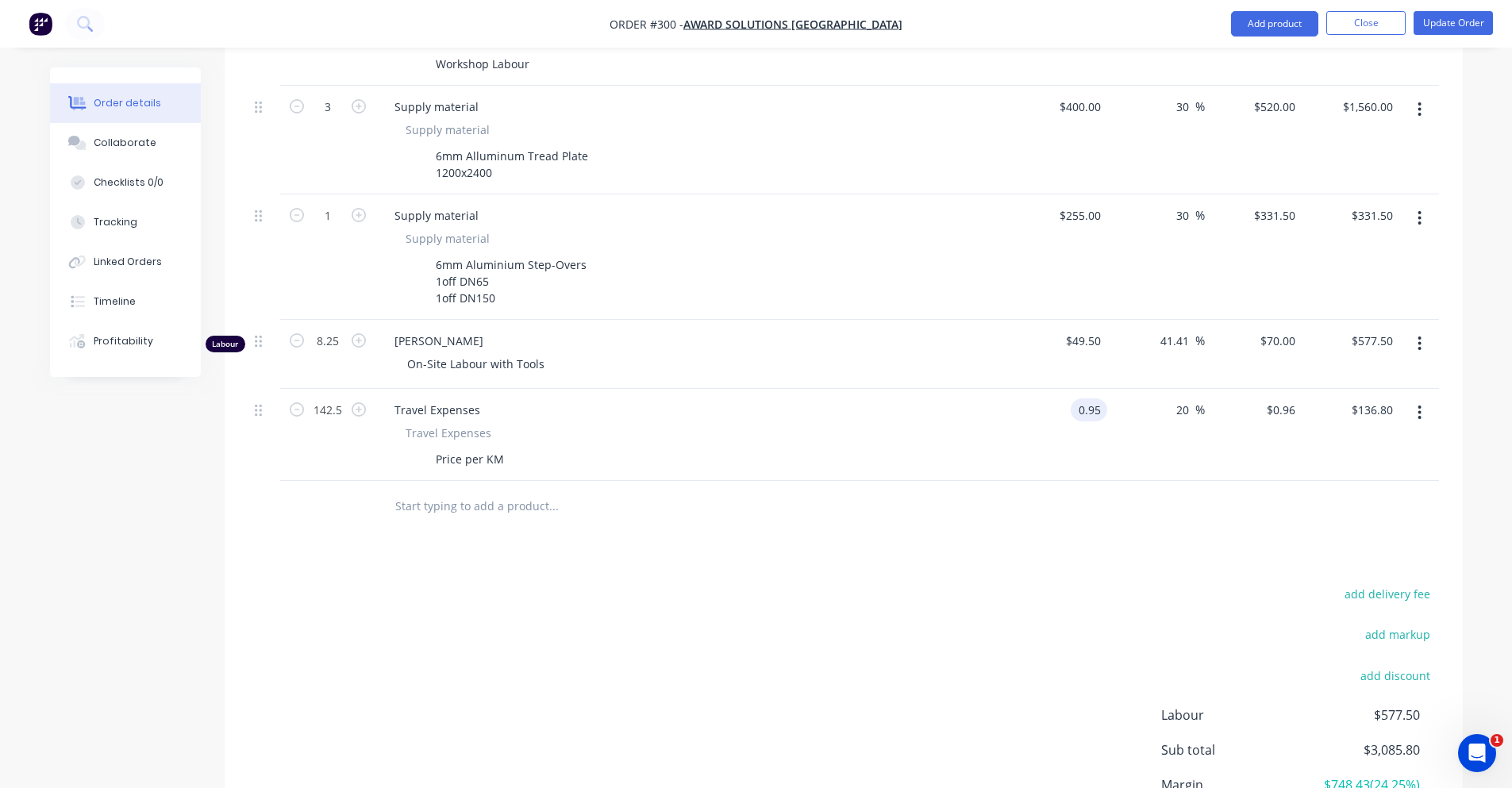
type input "$1.14"
type input "$162.45"
click at [895, 558] on div "Products Show / Hide columns Add product Qty Cost Markup Price Total 4 Labour I…" at bounding box center [844, 409] width 1238 height 1009
click at [1185, 389] on div "20 20 %" at bounding box center [1156, 435] width 98 height 92
click at [1189, 399] on input "20" at bounding box center [1184, 410] width 20 height 23
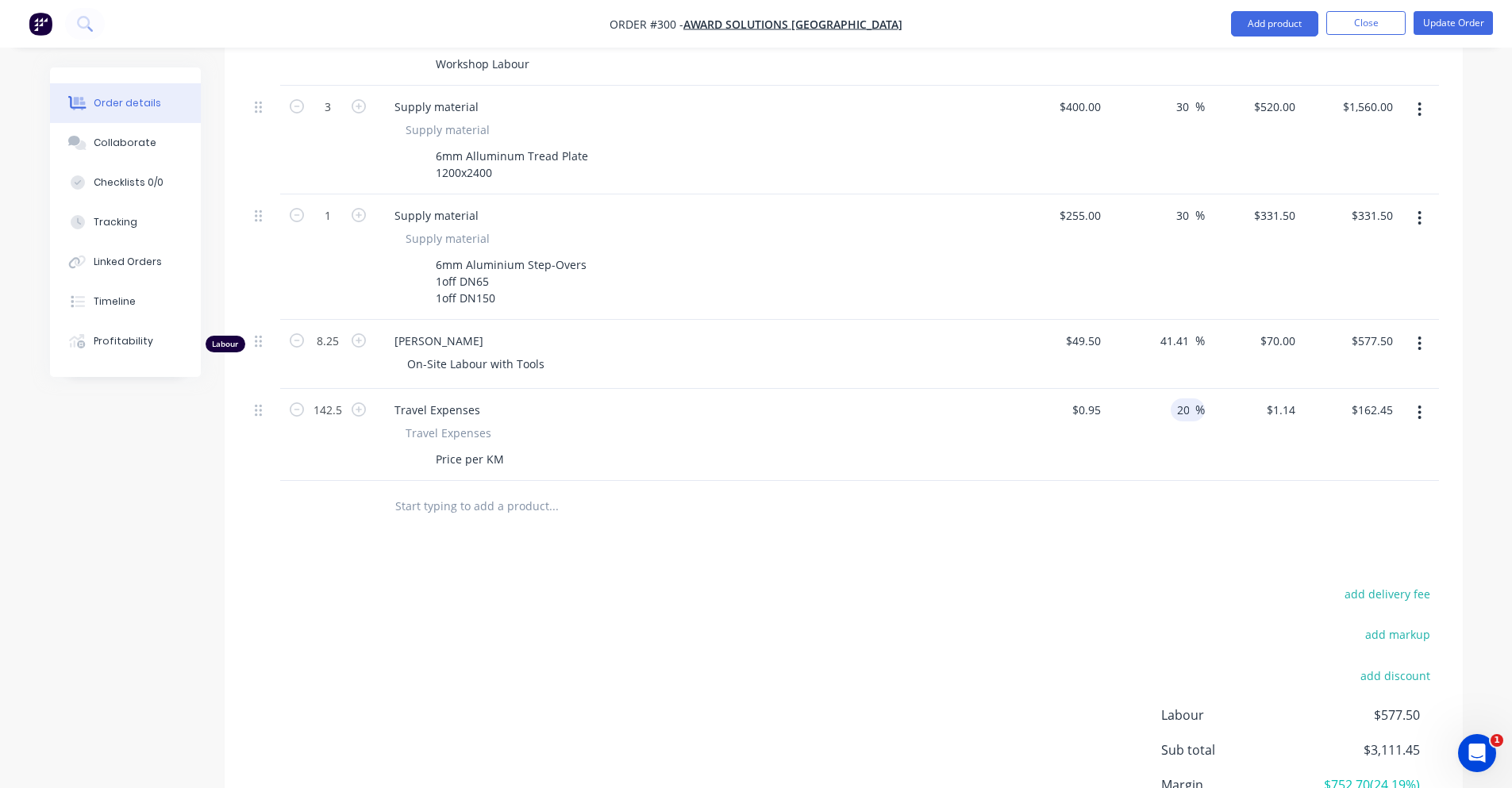
type input "2"
type input "10"
type input "$1.045"
click at [1175, 503] on div at bounding box center [843, 507] width 1190 height 51
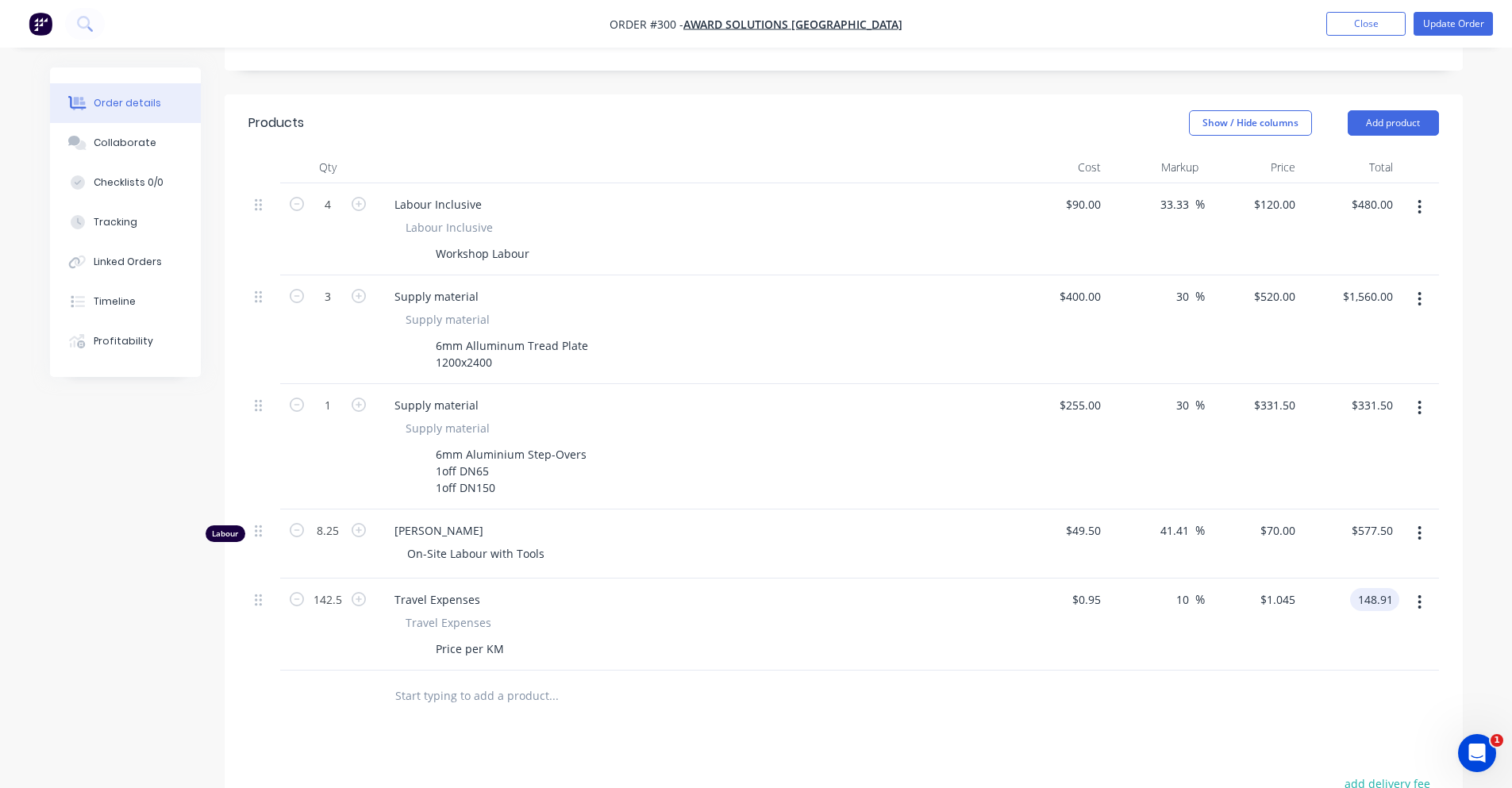
scroll to position [371, 0]
click at [1472, 553] on div "Order details Collaborate Checklists 0/0 Tracking Linked Orders Timeline Profit…" at bounding box center [756, 412] width 1445 height 1432
click at [1428, 590] on button "button" at bounding box center [1419, 604] width 37 height 29
click at [1468, 523] on div "Order details Collaborate Checklists 0/0 Tracking Linked Orders Timeline Profit…" at bounding box center [756, 412] width 1445 height 1432
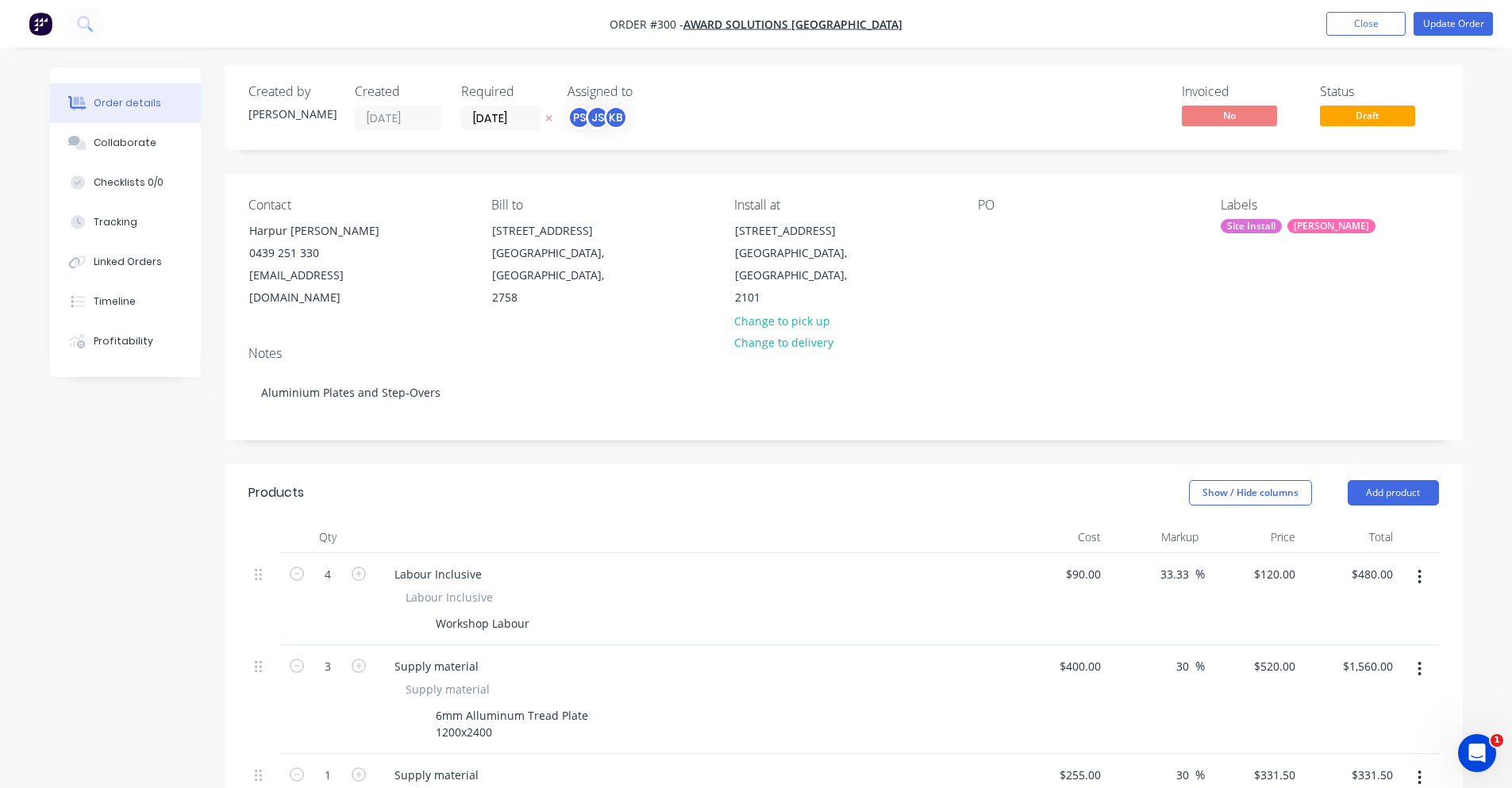
scroll to position [0, 0]
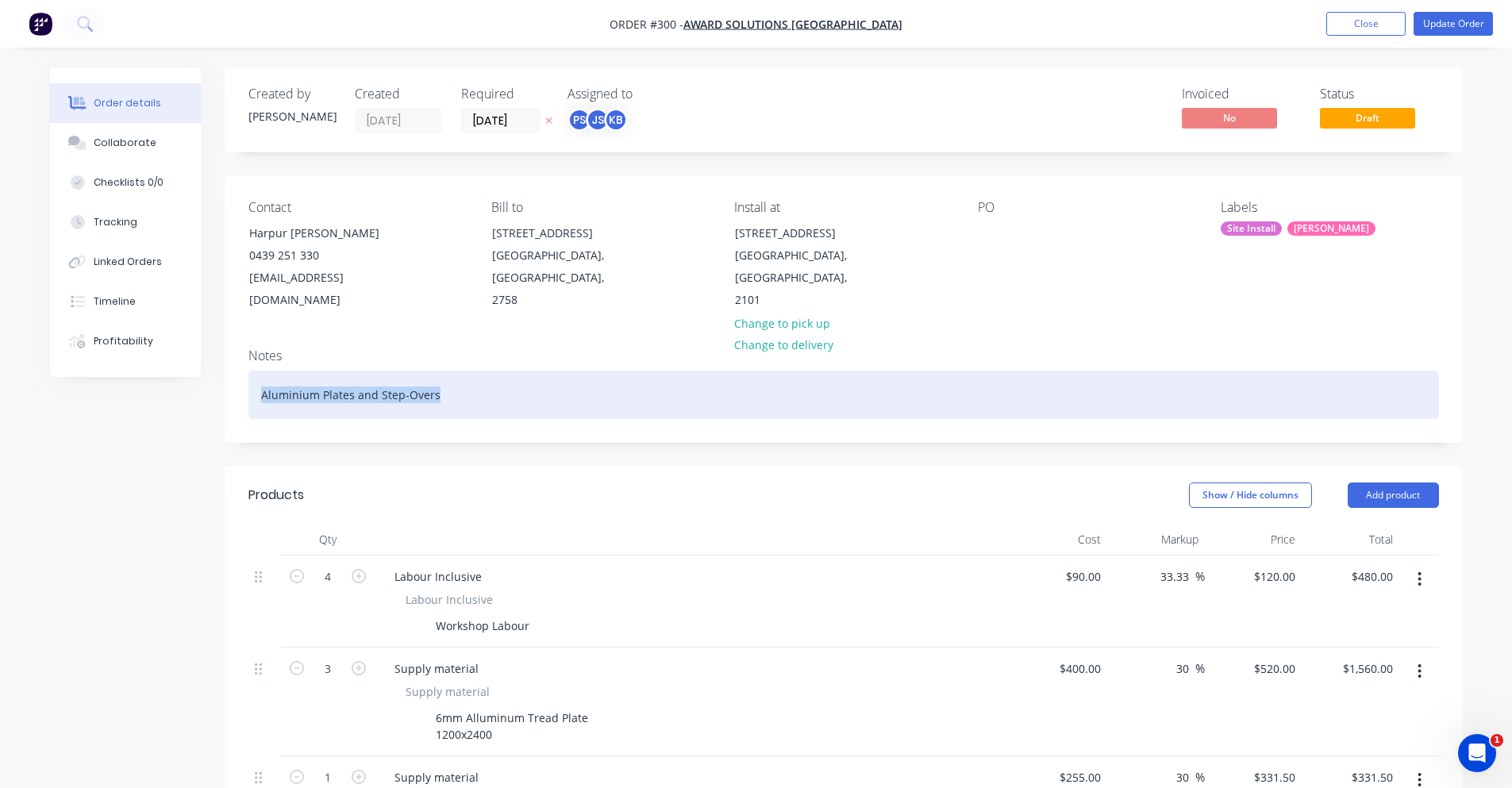
drag, startPoint x: 259, startPoint y: 378, endPoint x: 527, endPoint y: 376, distance: 268.0
click at [527, 376] on div "Aluminium Plates and Step-Overs" at bounding box center [843, 394] width 1190 height 48
drag, startPoint x: 393, startPoint y: 373, endPoint x: 375, endPoint y: 373, distance: 18.0
click at [375, 373] on div "Aluminium Plates and Step-Overs" at bounding box center [843, 394] width 1190 height 48
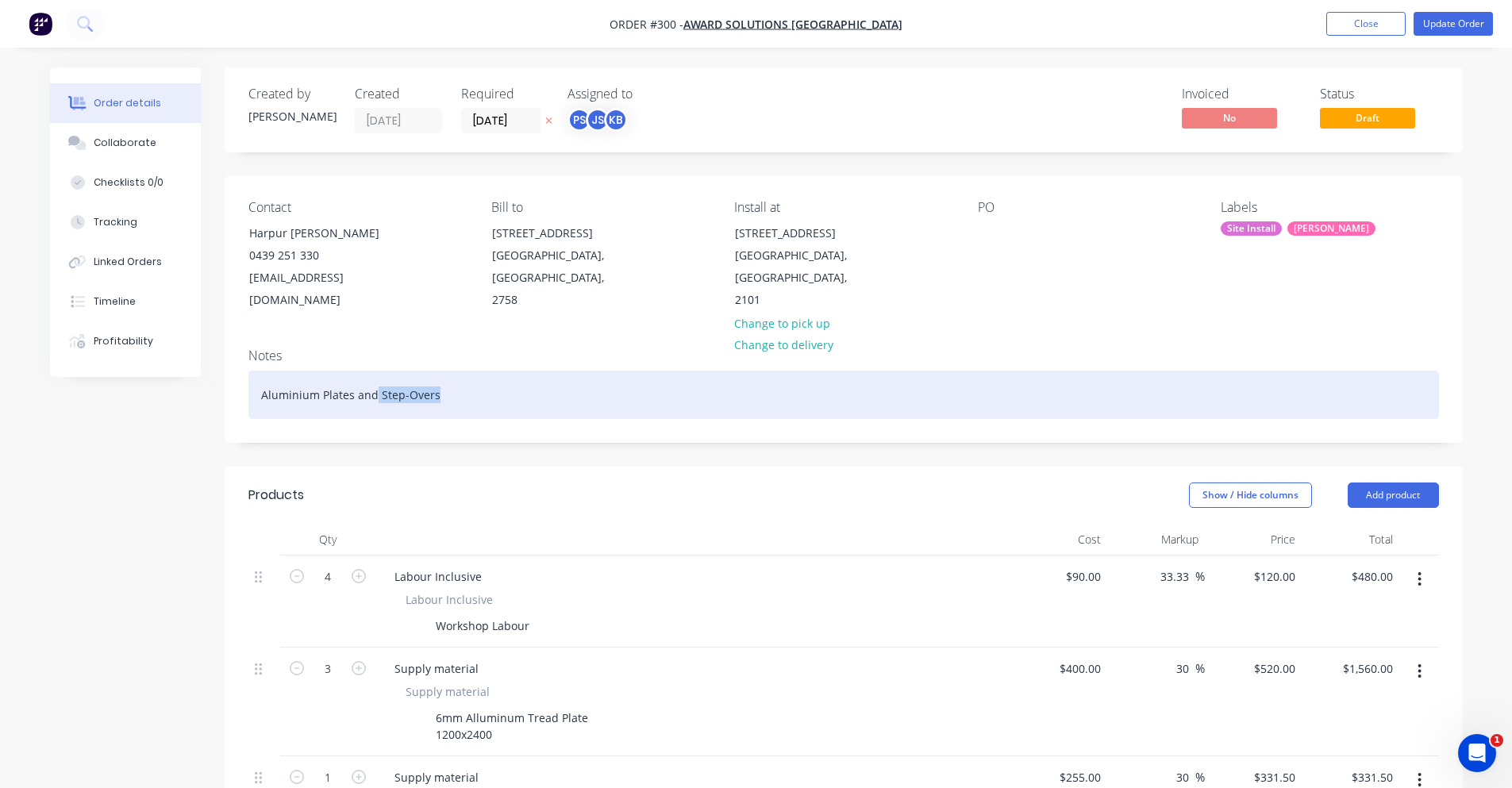
click at [377, 372] on div "Aluminium Plates and Step-Overs" at bounding box center [843, 394] width 1190 height 48
drag, startPoint x: 377, startPoint y: 372, endPoint x: 472, endPoint y: 373, distance: 95.0
click at [472, 373] on div "Aluminium Plates and Step-Overs" at bounding box center [843, 394] width 1190 height 48
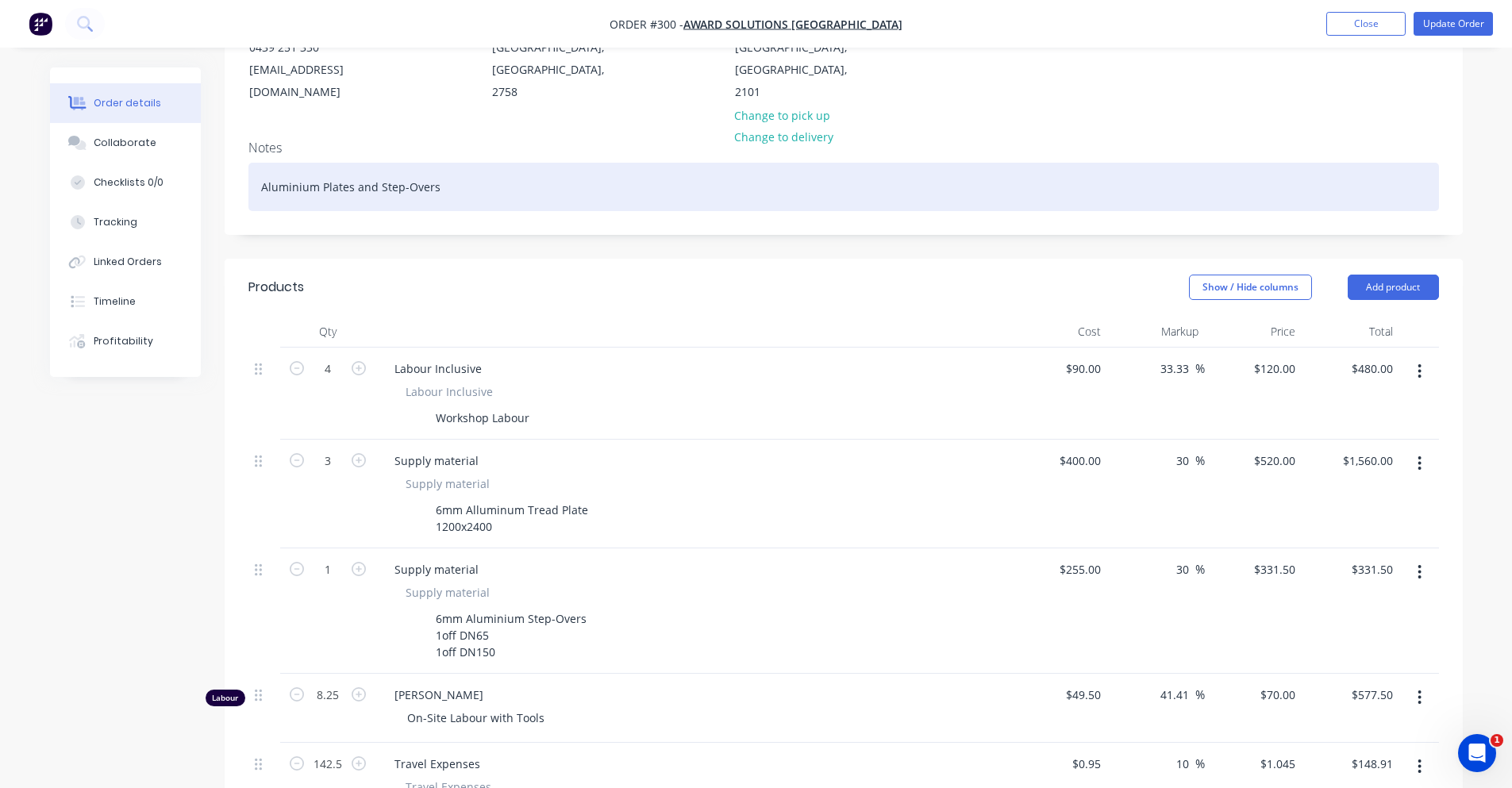
scroll to position [318, 0]
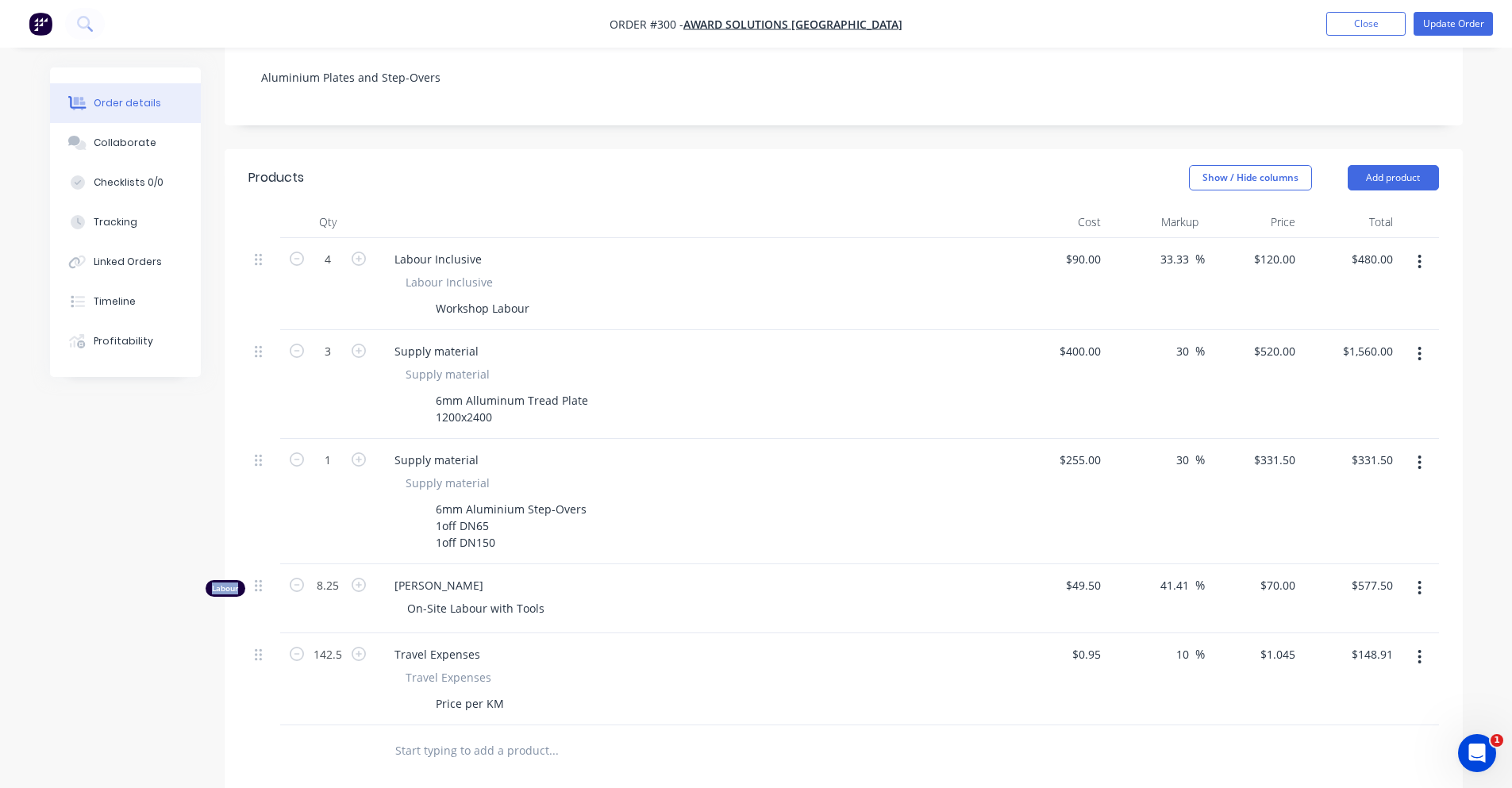
drag, startPoint x: 243, startPoint y: 566, endPoint x: 208, endPoint y: 568, distance: 35.1
click at [208, 581] on div "Labour" at bounding box center [225, 589] width 40 height 17
click at [171, 541] on div "Created by [PERSON_NAME] Created [DATE] Required [DATE] Assigned to PS JS KB In…" at bounding box center [756, 465] width 1413 height 1432
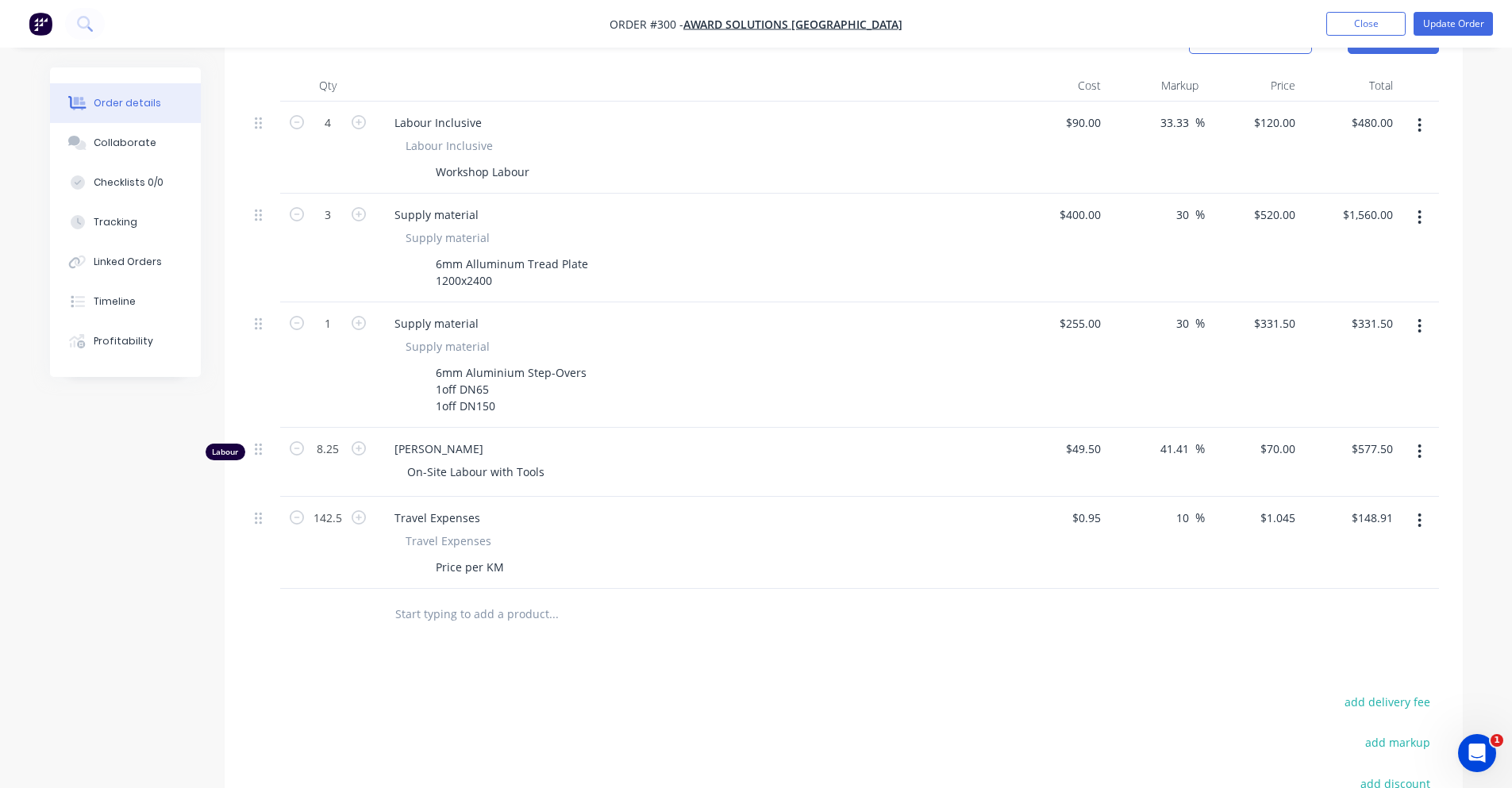
scroll to position [476, 0]
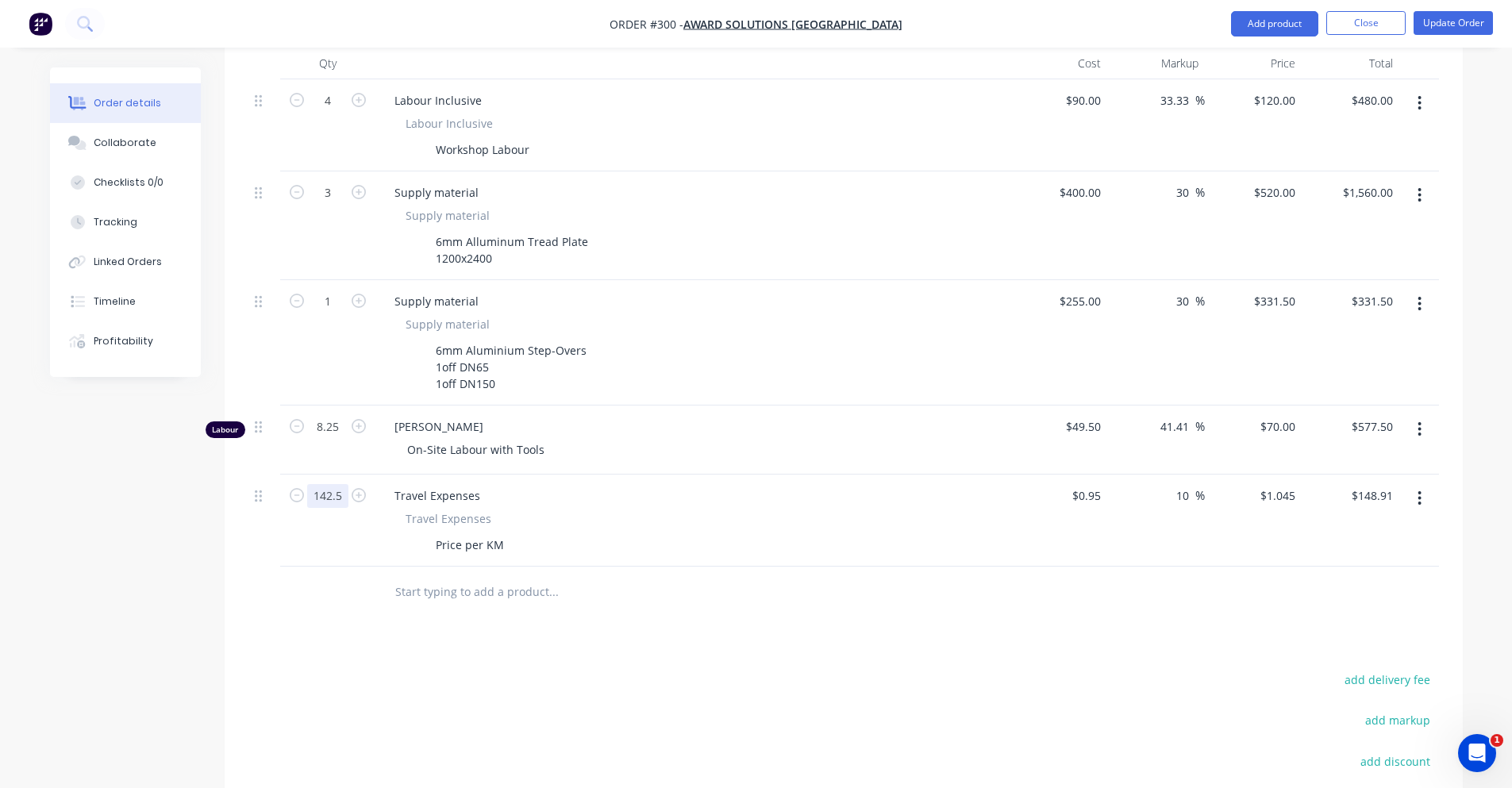
click at [339, 113] on input "142.5" at bounding box center [328, 101] width 41 height 24
click at [221, 546] on div "Created by [PERSON_NAME] Created [DATE] Required [DATE] Assigned to PS JS KB In…" at bounding box center [756, 307] width 1413 height 1432
click at [324, 113] on input "142.5" at bounding box center [328, 101] width 41 height 24
click at [1424, 485] on button "button" at bounding box center [1419, 499] width 37 height 29
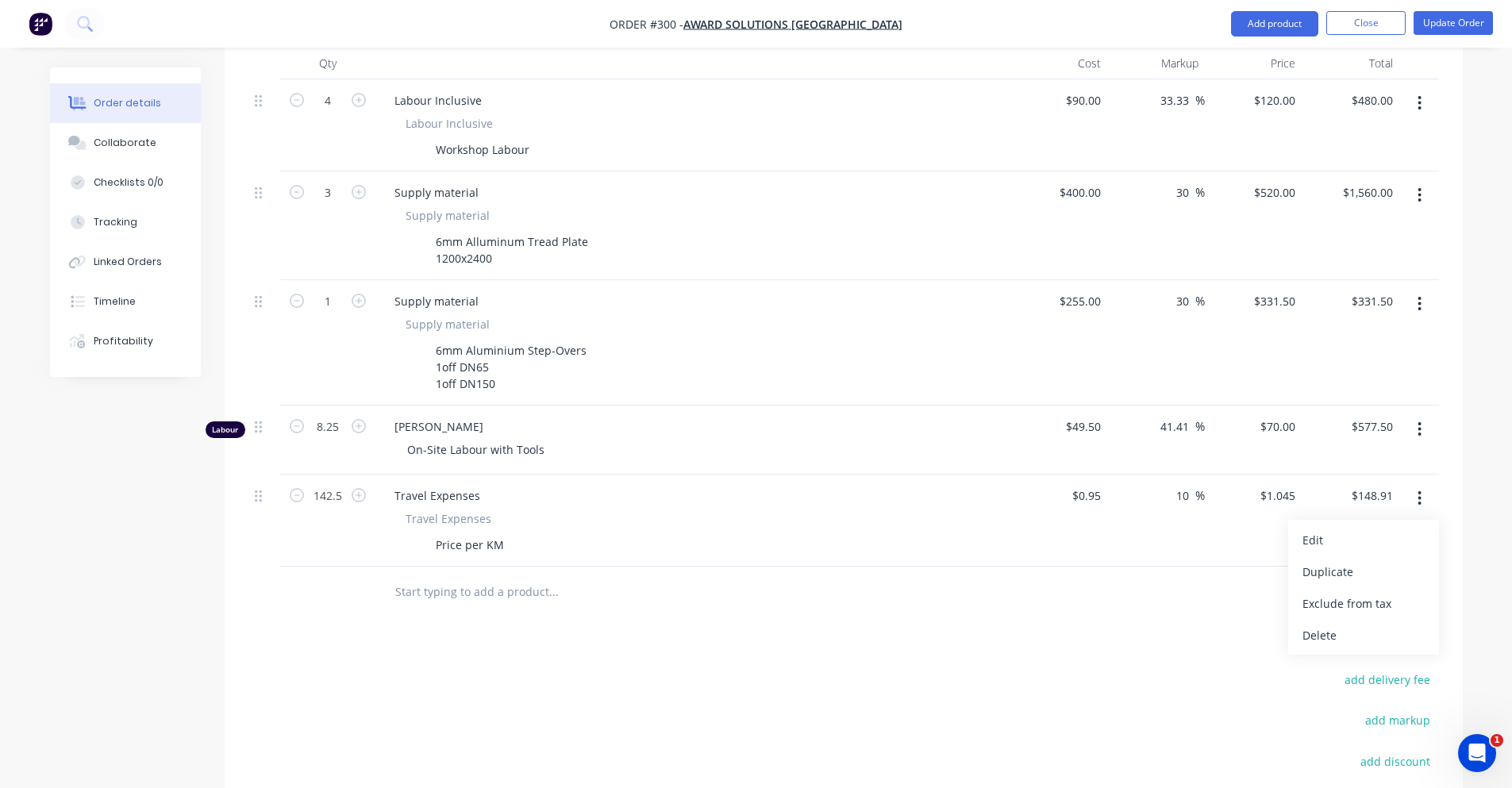
click at [1464, 469] on div "Order details Collaborate Checklists 0/0 Tracking Linked Orders Timeline Profit…" at bounding box center [756, 307] width 1445 height 1432
type input "148.91"
click at [1374, 485] on input "148.91" at bounding box center [1374, 496] width 49 height 23
click at [1374, 485] on input "148.91" at bounding box center [1377, 496] width 43 height 23
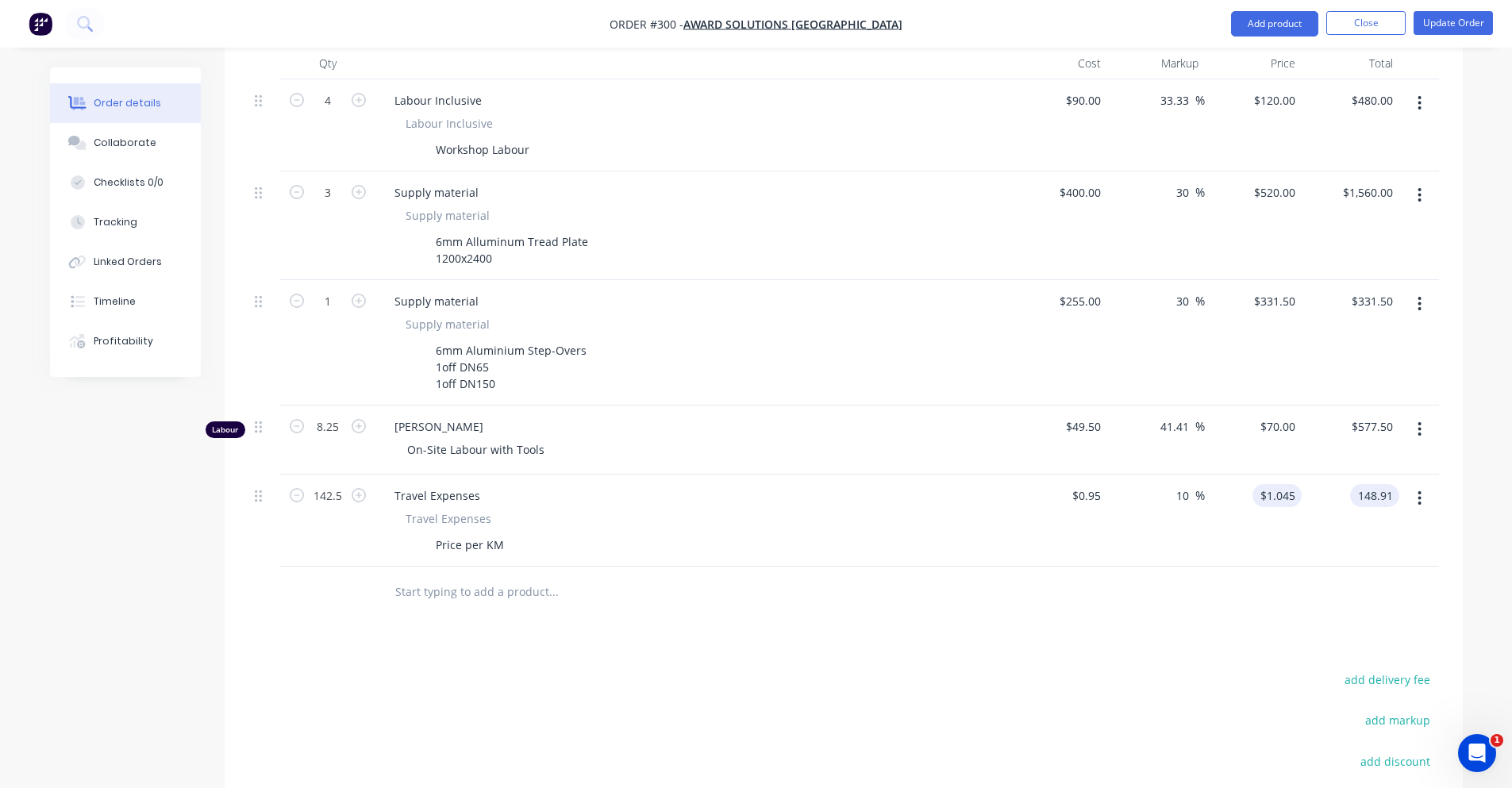
type input "1.045"
type input "$148.91"
click at [1280, 485] on input "1.045" at bounding box center [1280, 496] width 43 height 23
type input "$1.045"
click at [1133, 480] on div "10 10 %" at bounding box center [1156, 520] width 98 height 92
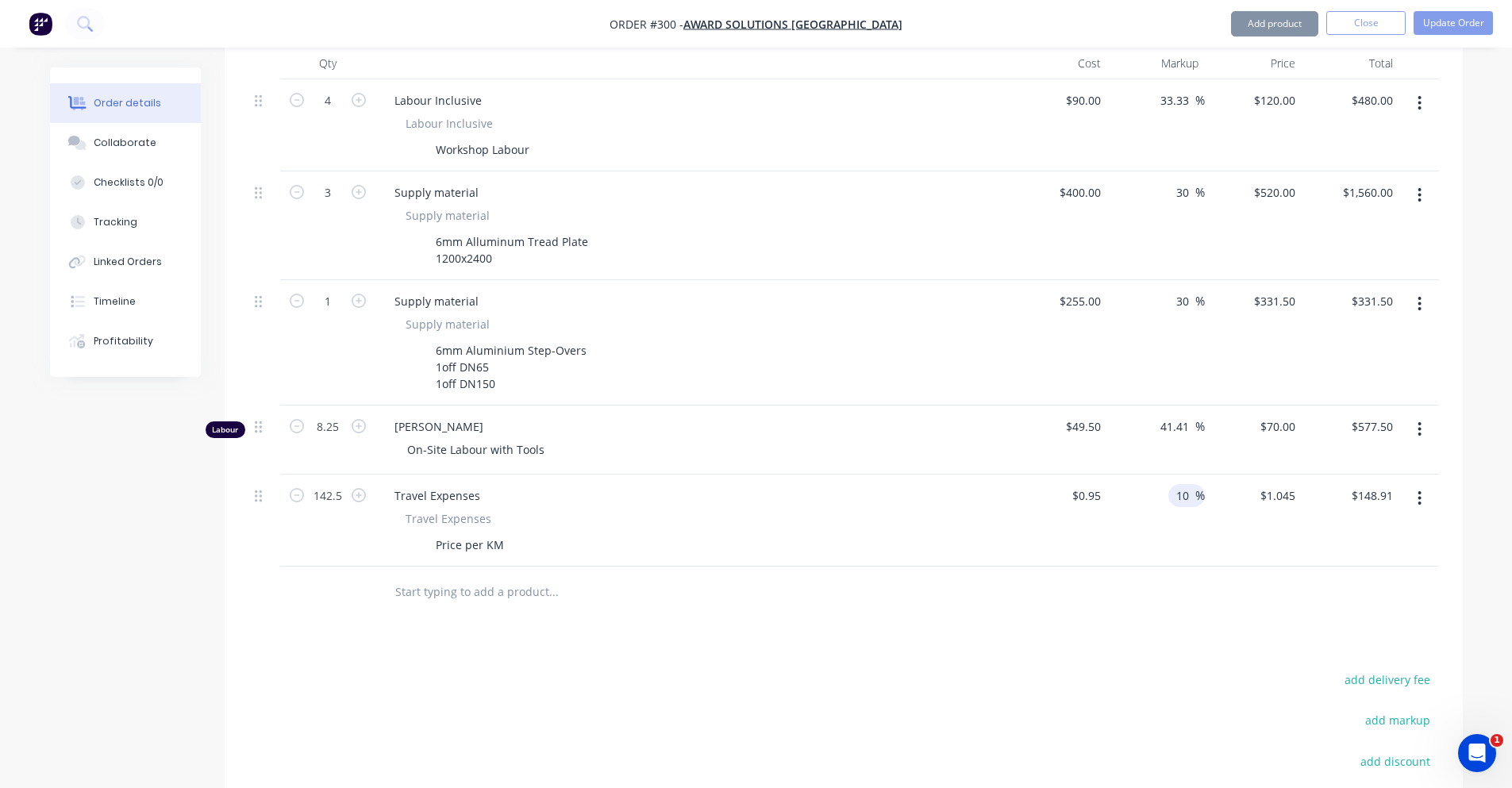
click at [1202, 486] on span "%" at bounding box center [1199, 496] width 9 height 19
click at [1087, 485] on div "$0.95 $0.95" at bounding box center [1059, 520] width 98 height 92
click at [1092, 485] on input "0.95" at bounding box center [1088, 496] width 36 height 23
click at [1092, 485] on input "0.95" at bounding box center [1092, 496] width 30 height 23
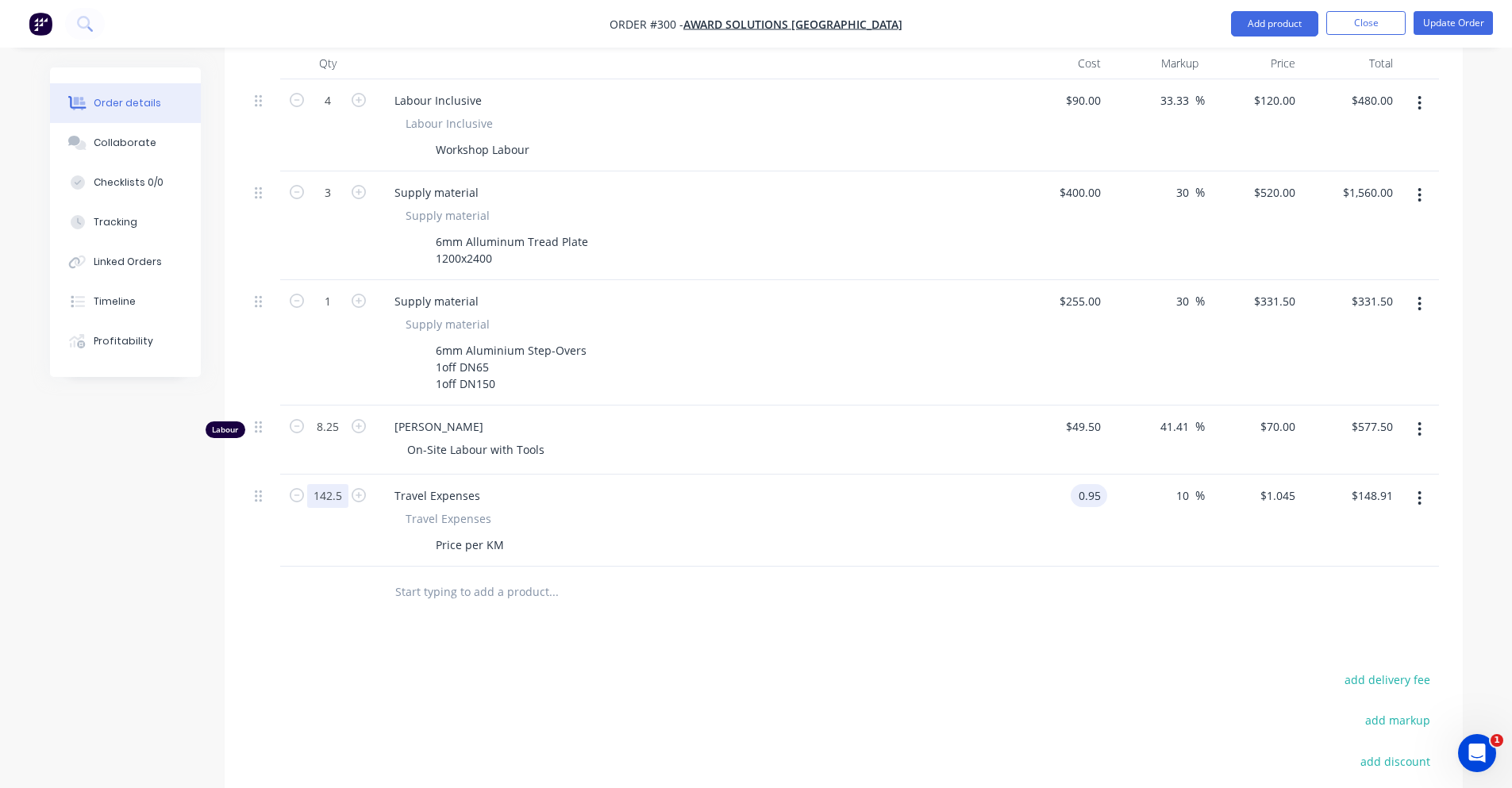
type input "$0.95"
click at [326, 113] on input "142.5" at bounding box center [328, 101] width 41 height 24
type input "1"
type input "$1.05"
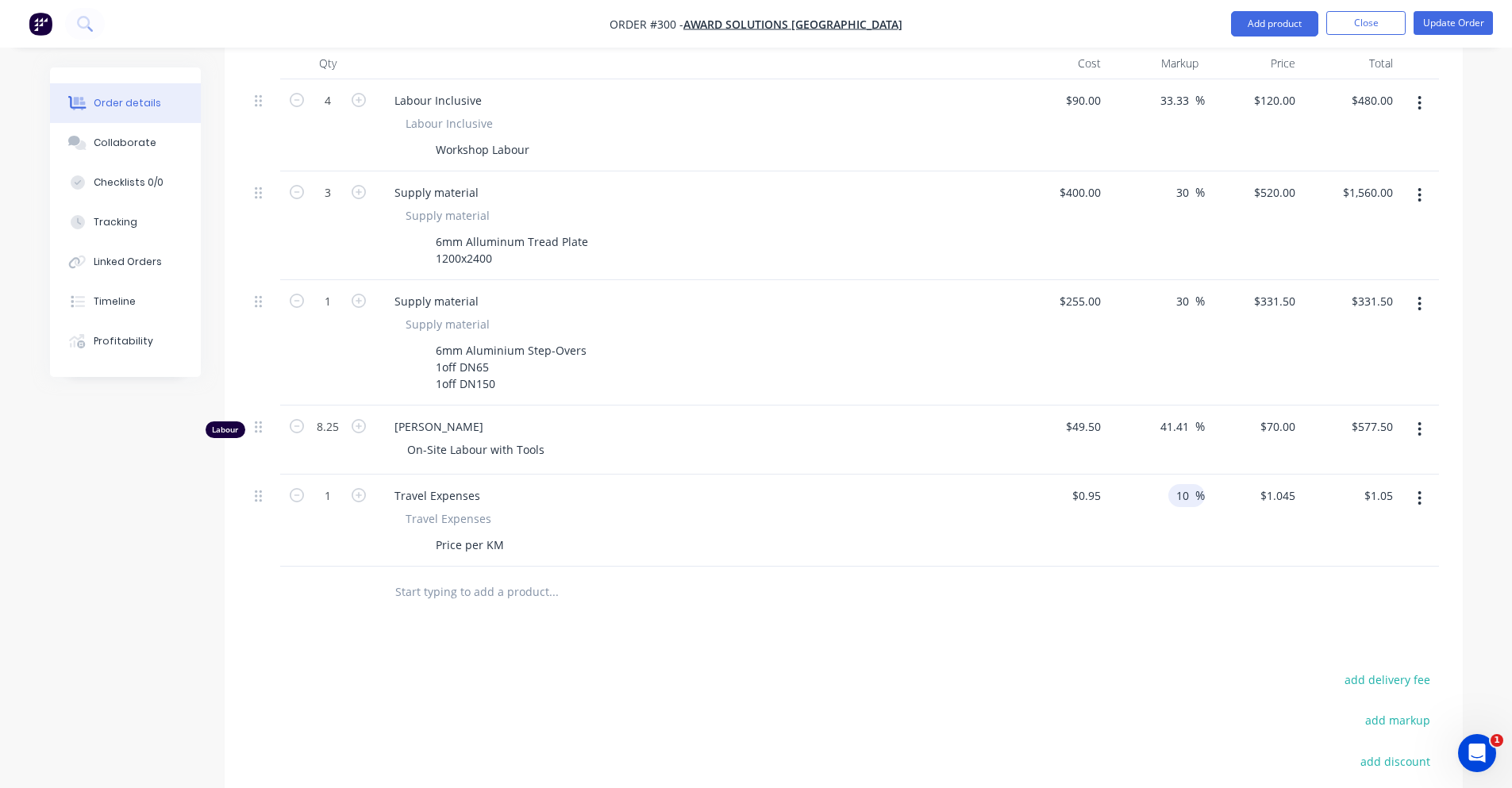
click at [1189, 485] on input "10" at bounding box center [1184, 496] width 20 height 23
type input "1"
type input "$0.95"
click at [1155, 573] on div at bounding box center [843, 592] width 1190 height 51
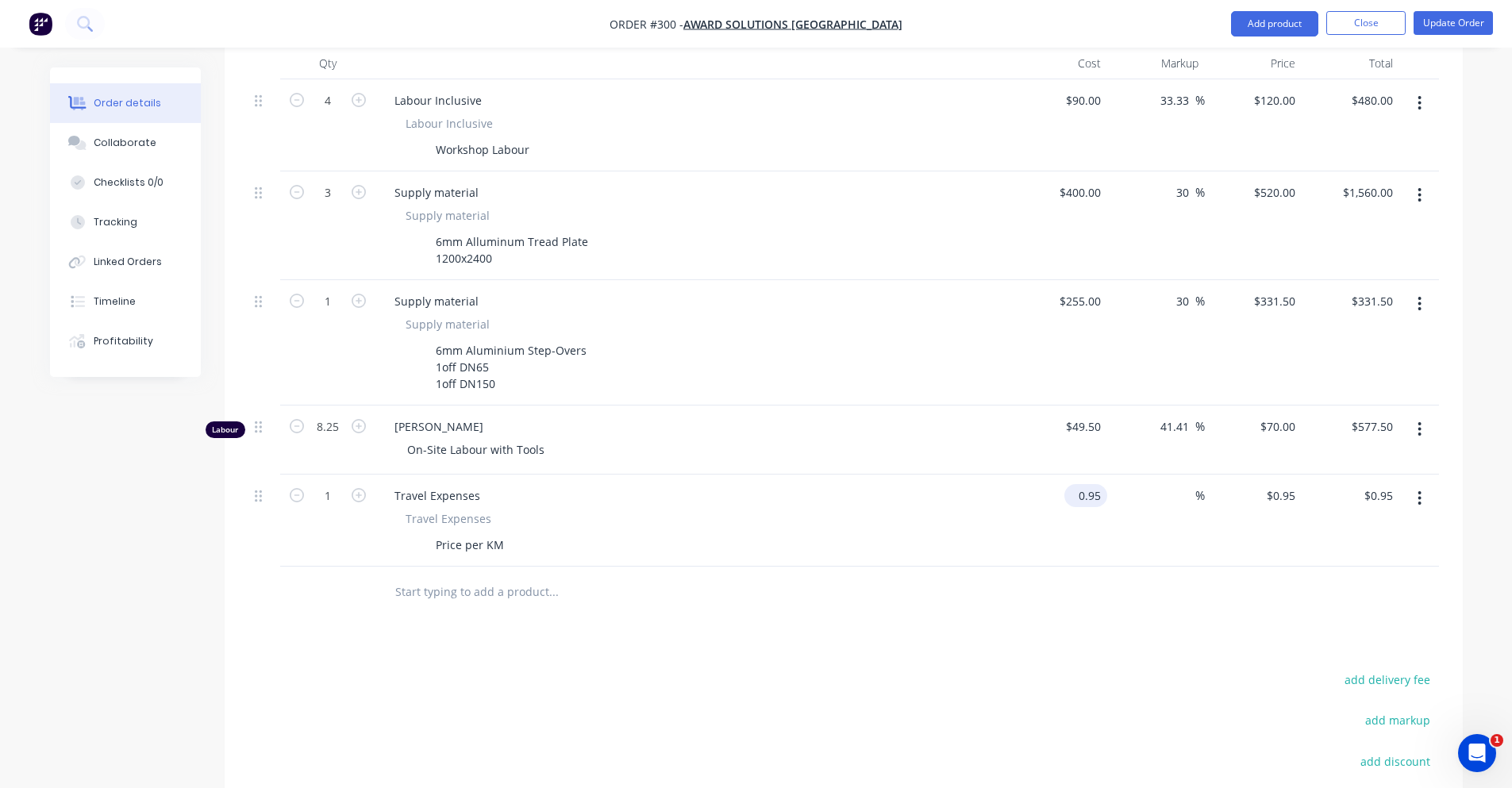
click at [1088, 485] on input "0.95" at bounding box center [1088, 496] width 36 height 23
type input "$125.00"
click at [1065, 509] on div "$125.00 125" at bounding box center [1059, 520] width 98 height 92
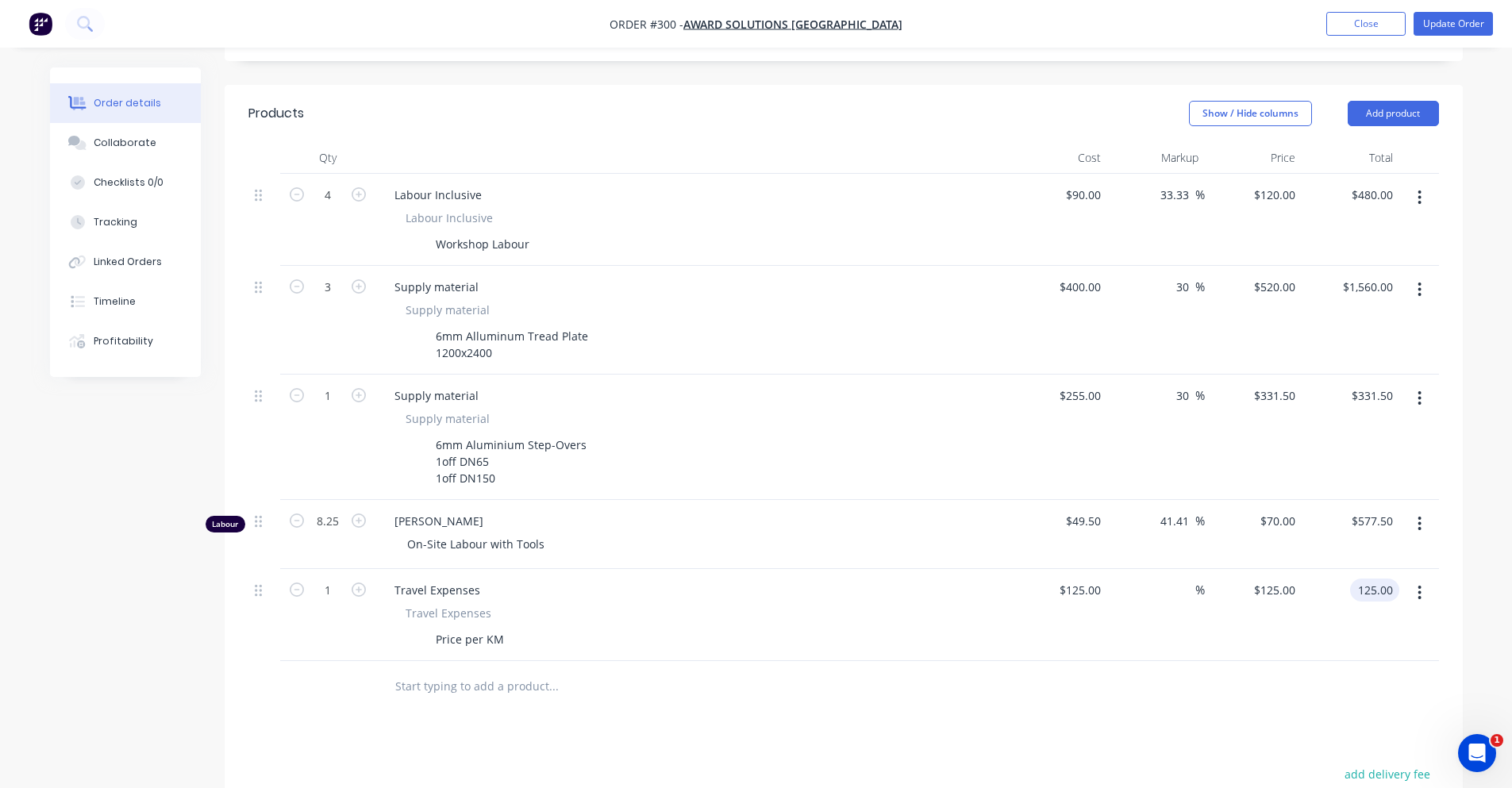
scroll to position [394, 0]
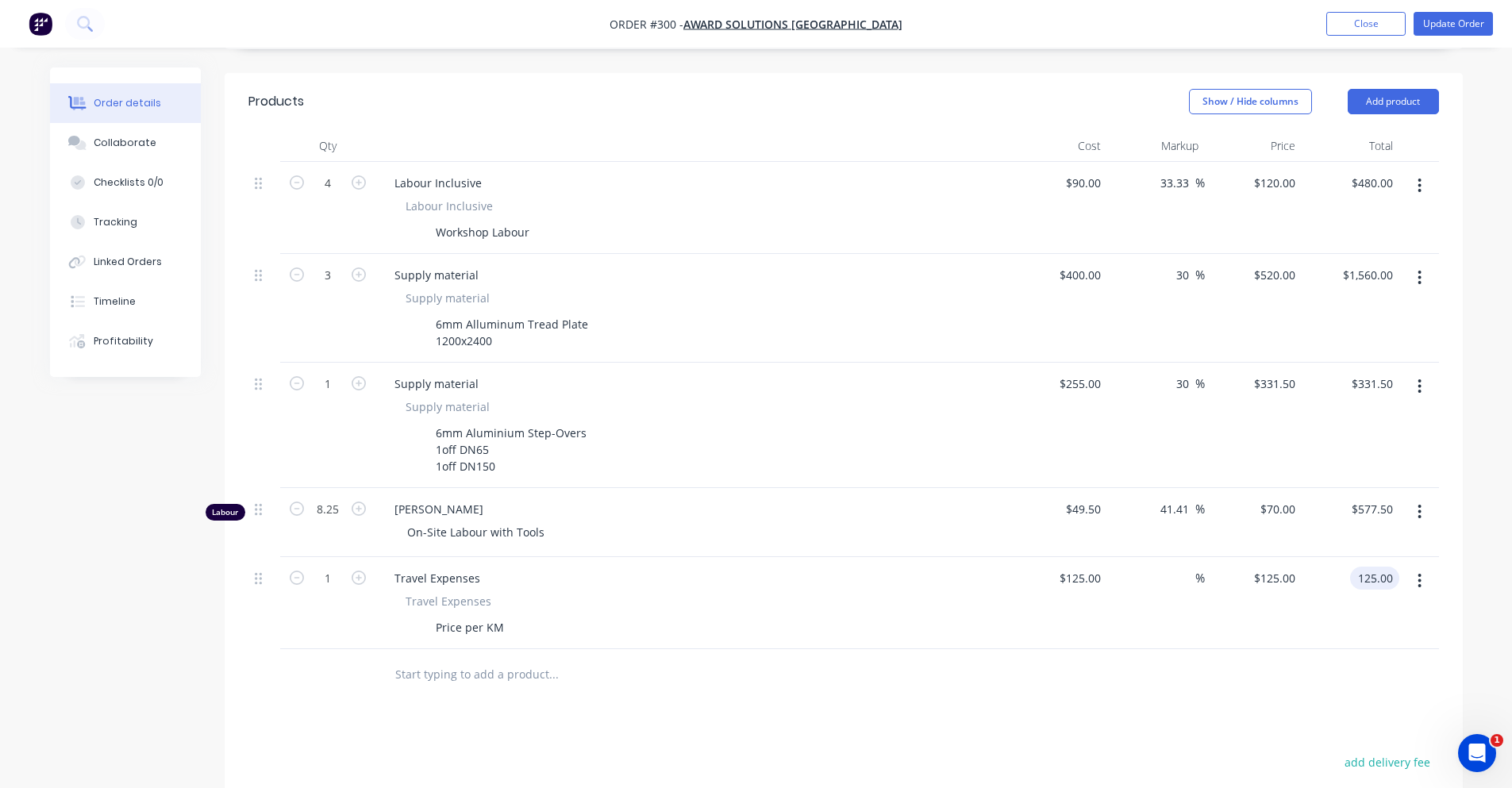
type input "$125.00"
click at [1415, 622] on div at bounding box center [1419, 603] width 40 height 92
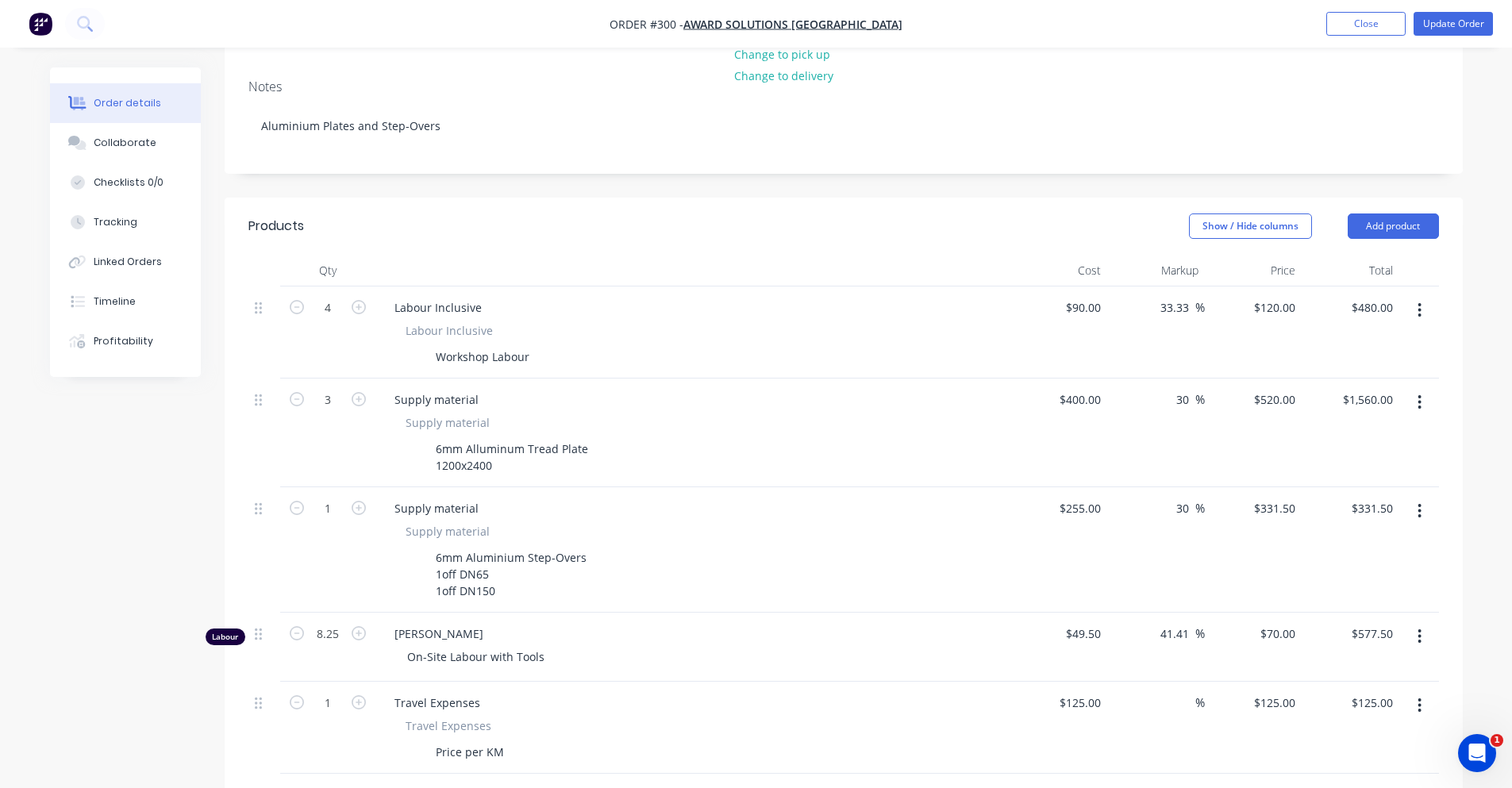
scroll to position [267, 0]
drag, startPoint x: 1495, startPoint y: 384, endPoint x: 1502, endPoint y: 363, distance: 22.1
click at [1495, 383] on div "Order details Collaborate Checklists 0/0 Tracking Linked Orders Timeline Profit…" at bounding box center [756, 483] width 1512 height 1500
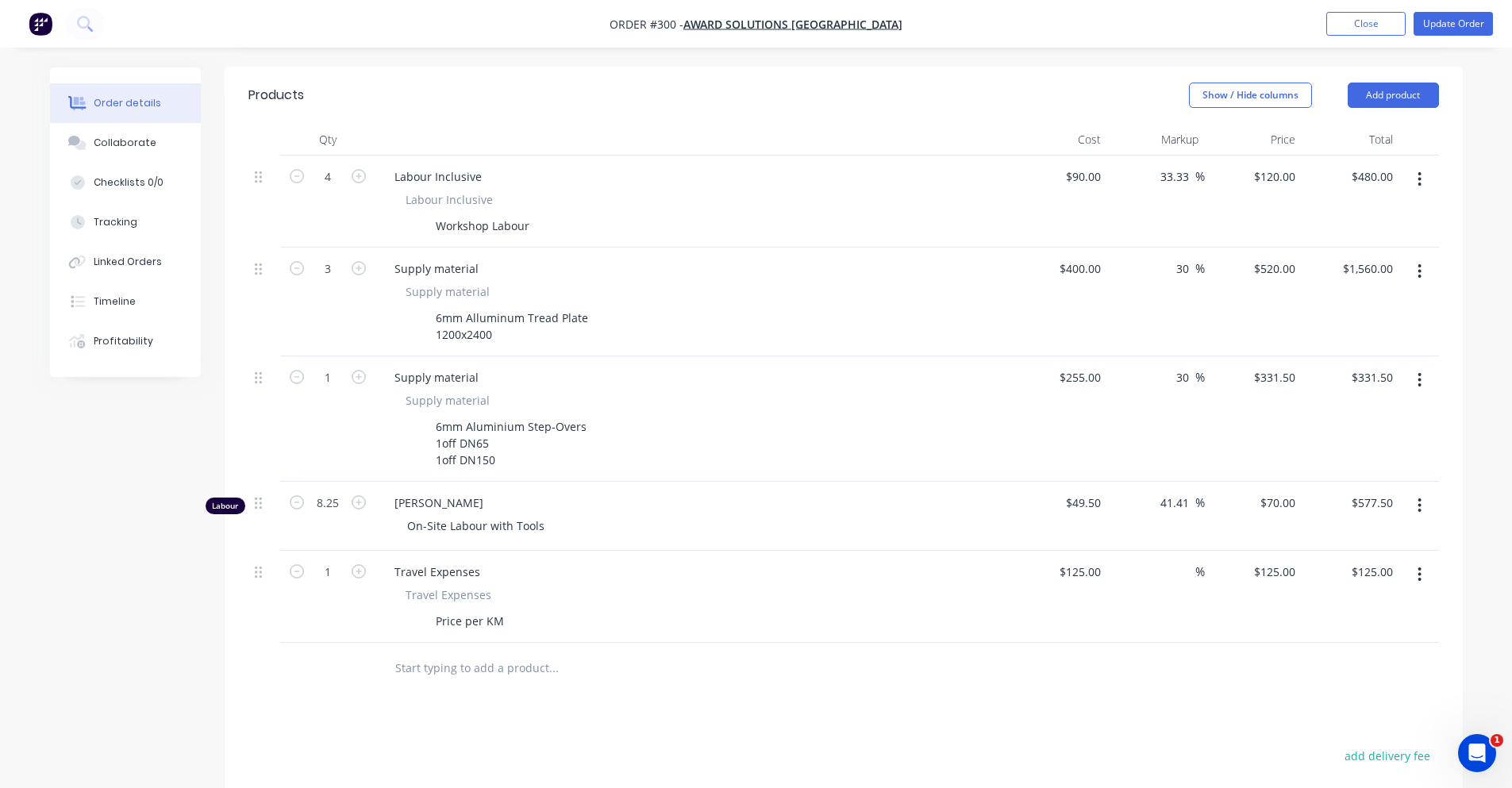
scroll to position [413, 0]
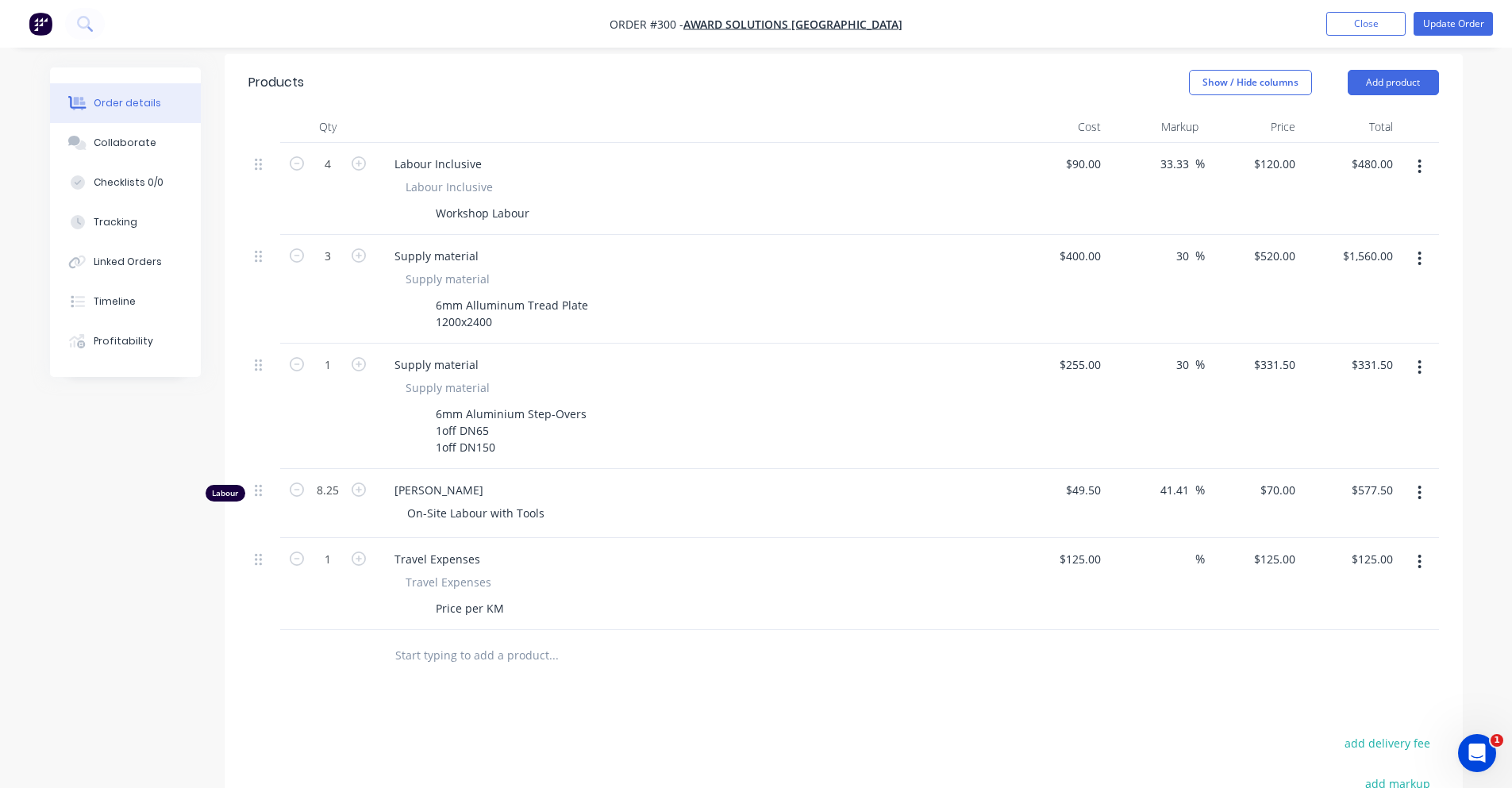
click at [973, 645] on div at bounding box center [843, 656] width 1190 height 51
click at [1264, 473] on div "70 $70.00" at bounding box center [1253, 504] width 98 height 69
type input "$70.00"
click at [1477, 482] on div "Order details Collaborate Checklists 0/0 Tracking Linked Orders Timeline Profit…" at bounding box center [756, 370] width 1445 height 1432
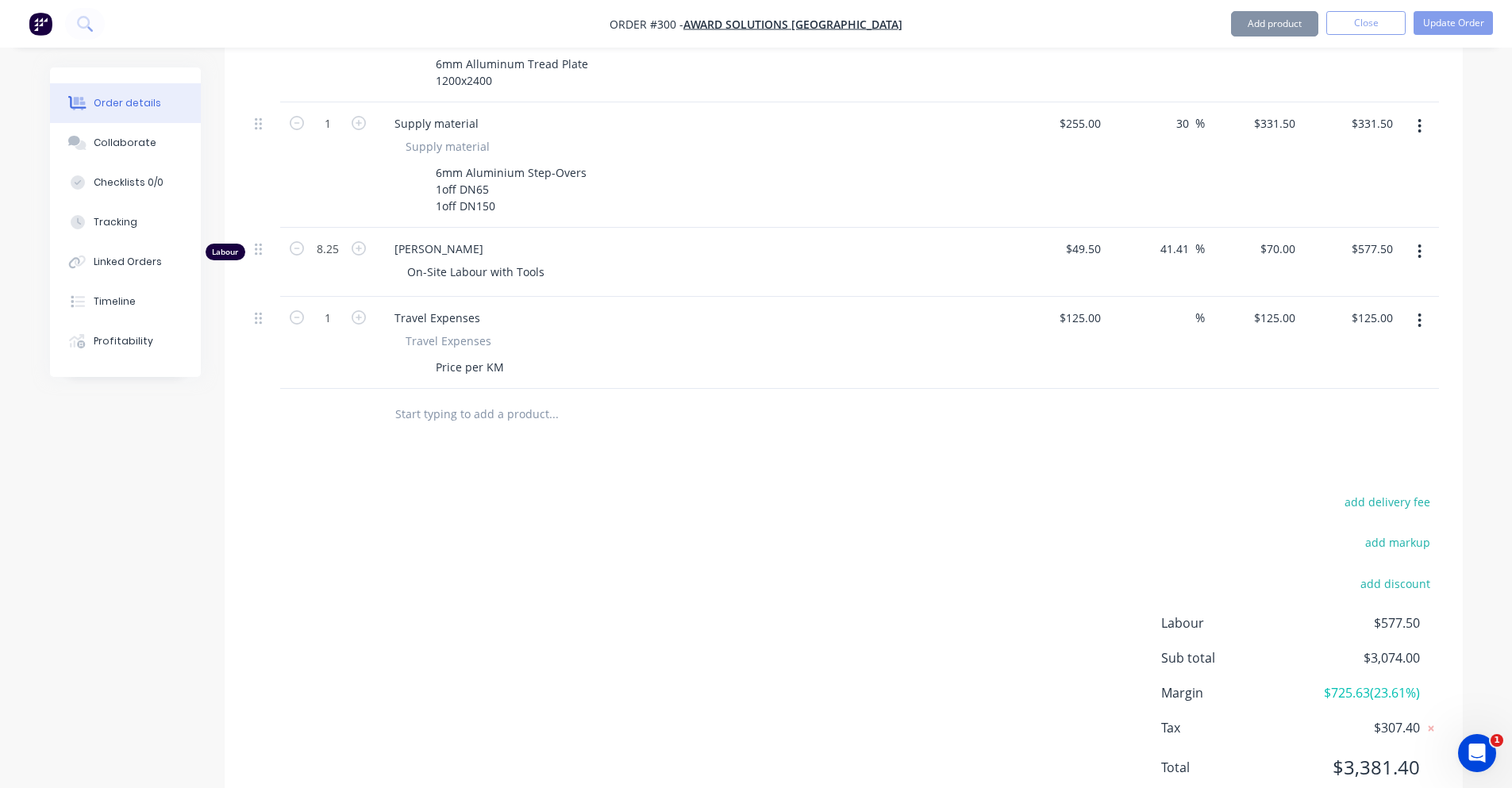
scroll to position [689, 0]
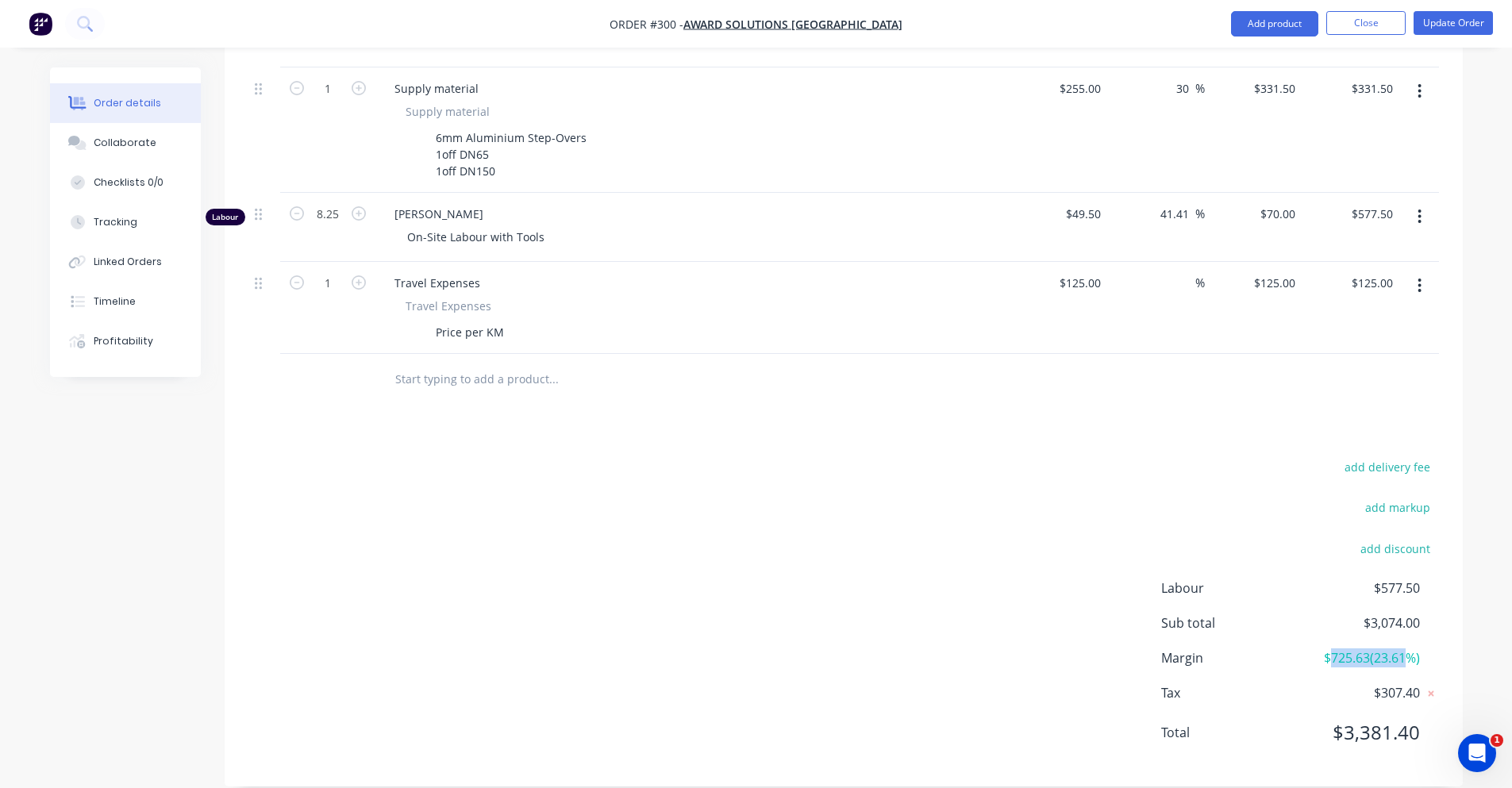
drag, startPoint x: 1326, startPoint y: 637, endPoint x: 1402, endPoint y: 637, distance: 76.0
click at [1402, 649] on span "$725.63 ( 23.61 %)" at bounding box center [1360, 658] width 117 height 19
click at [1403, 649] on span "$725.63 ( 23.61 %)" at bounding box center [1360, 658] width 117 height 19
click at [1483, 624] on div "Order details Collaborate Checklists 0/0 Tracking Linked Orders Timeline Profit…" at bounding box center [756, 61] width 1512 height 1500
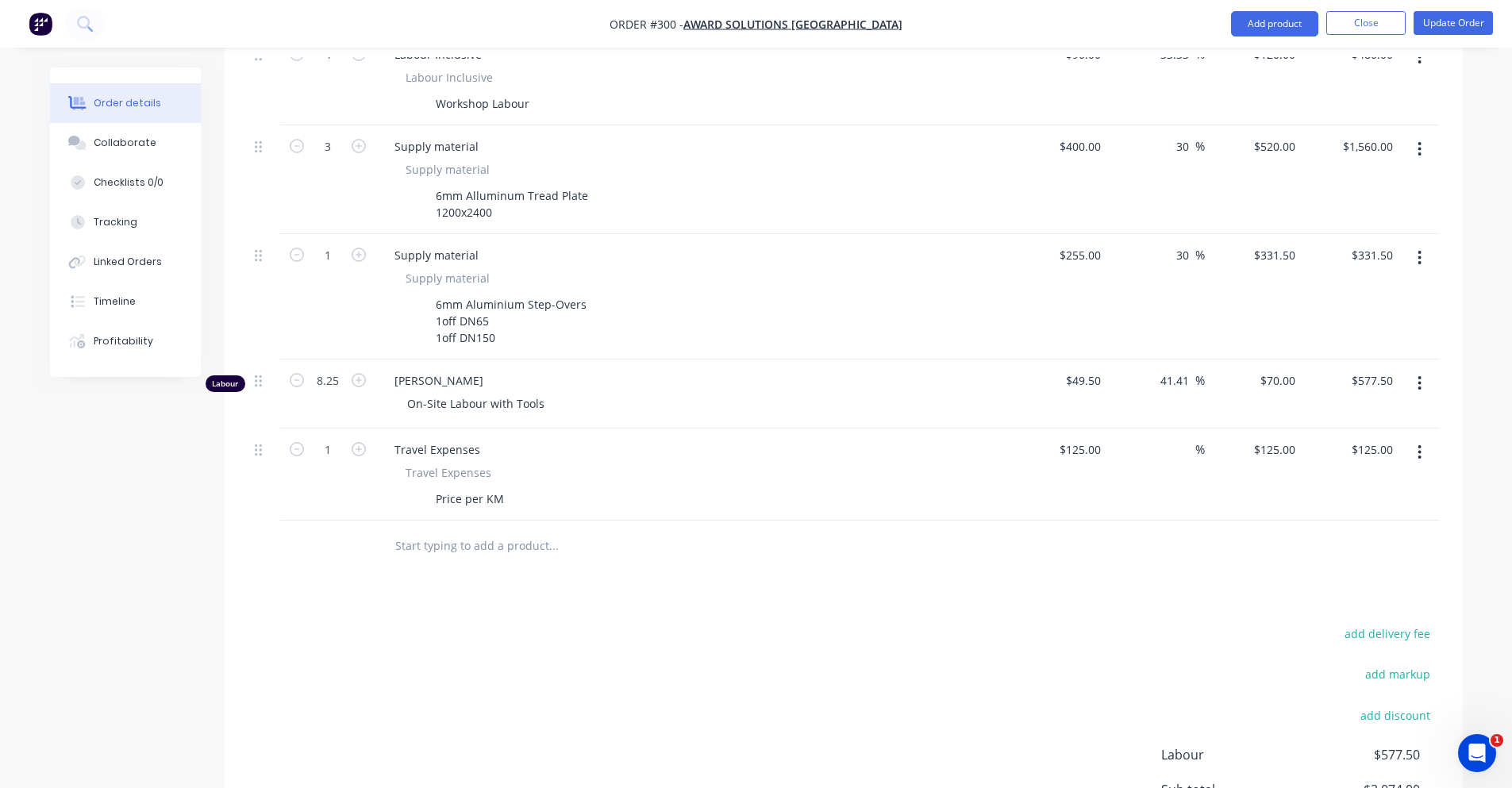
scroll to position [530, 0]
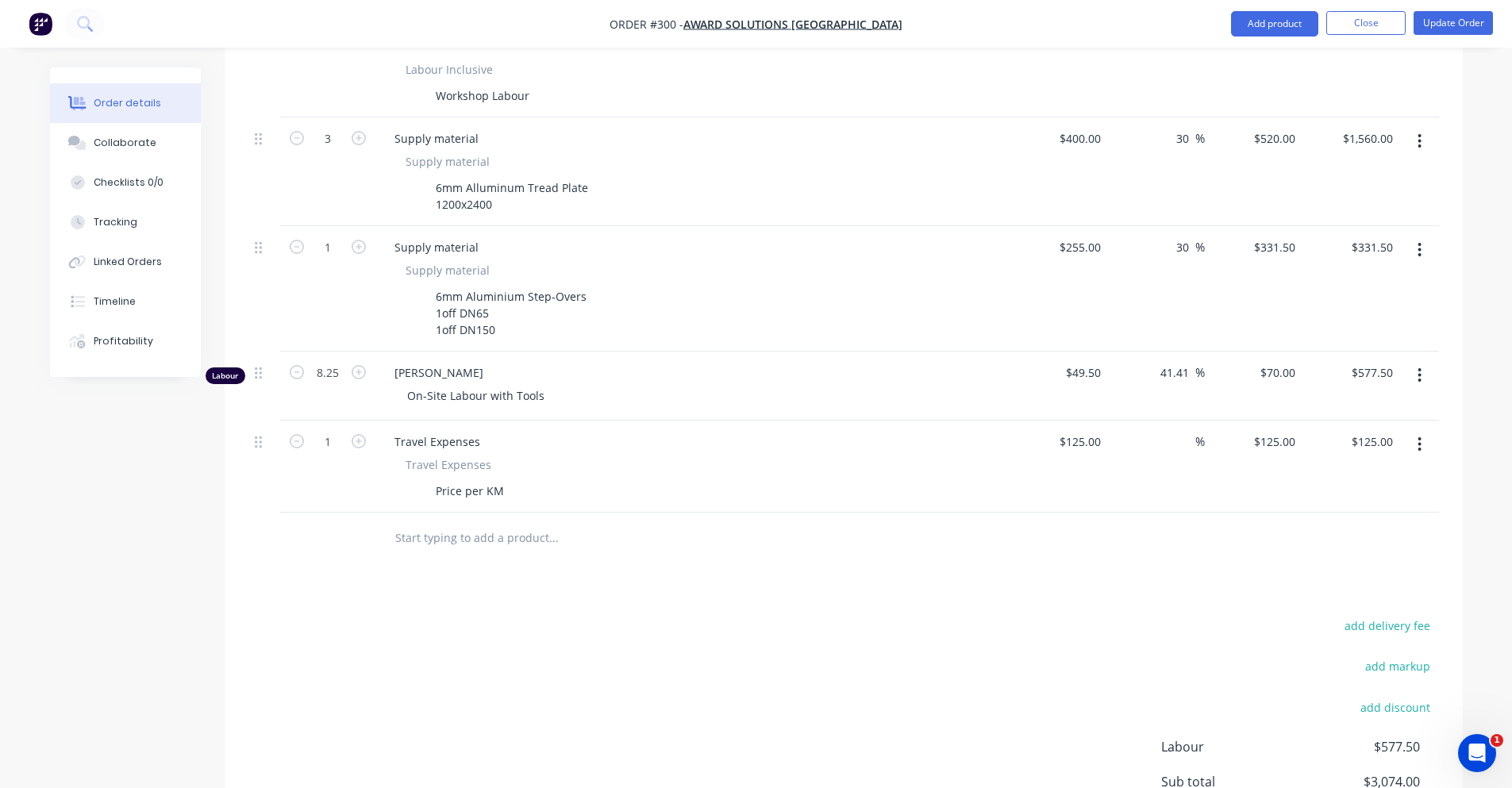
click at [481, 652] on div "add delivery fee add markup add discount Labour $577.50 Sub total $3,074.00 Mar…" at bounding box center [843, 769] width 1190 height 307
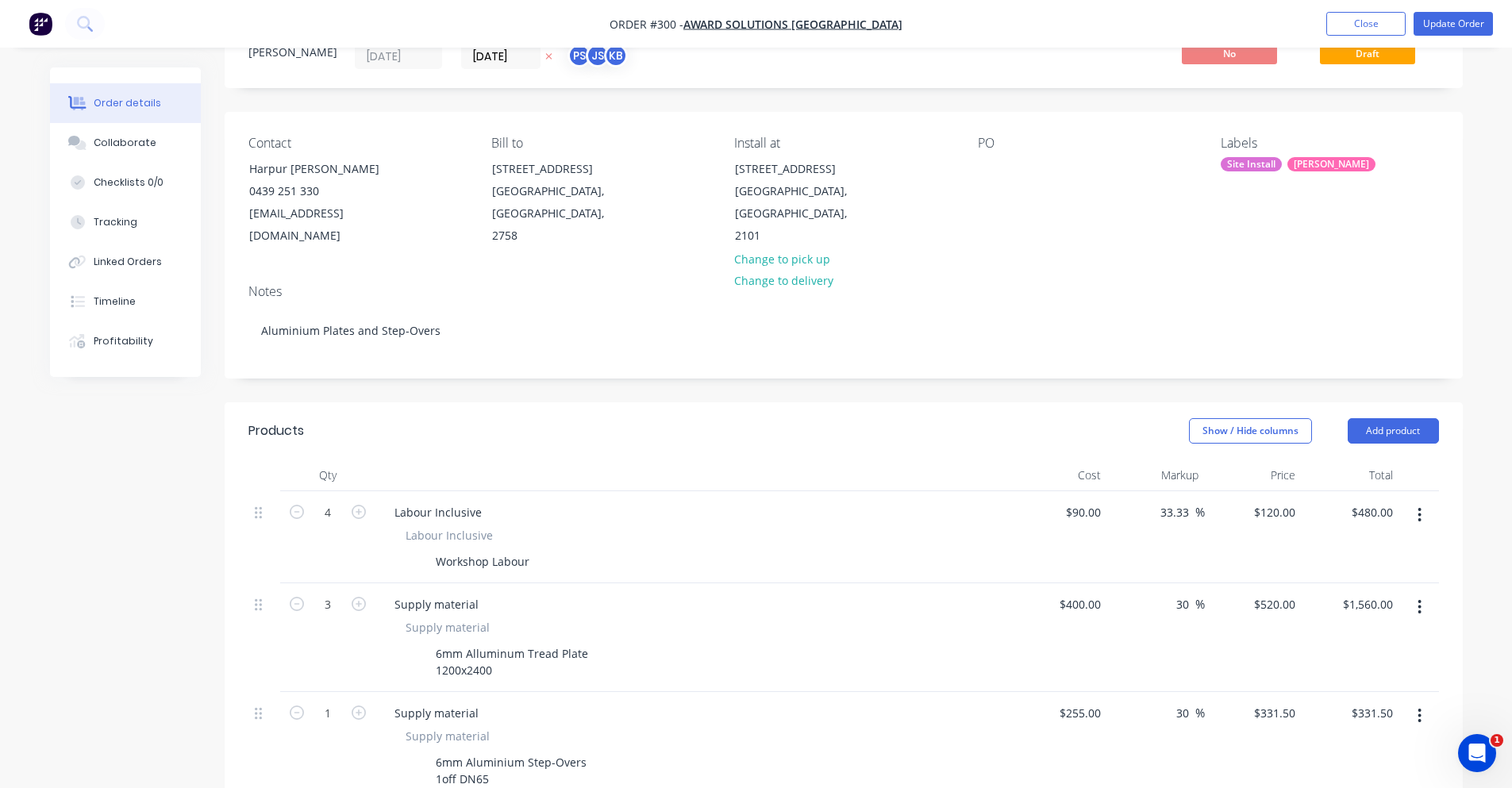
scroll to position [54, 0]
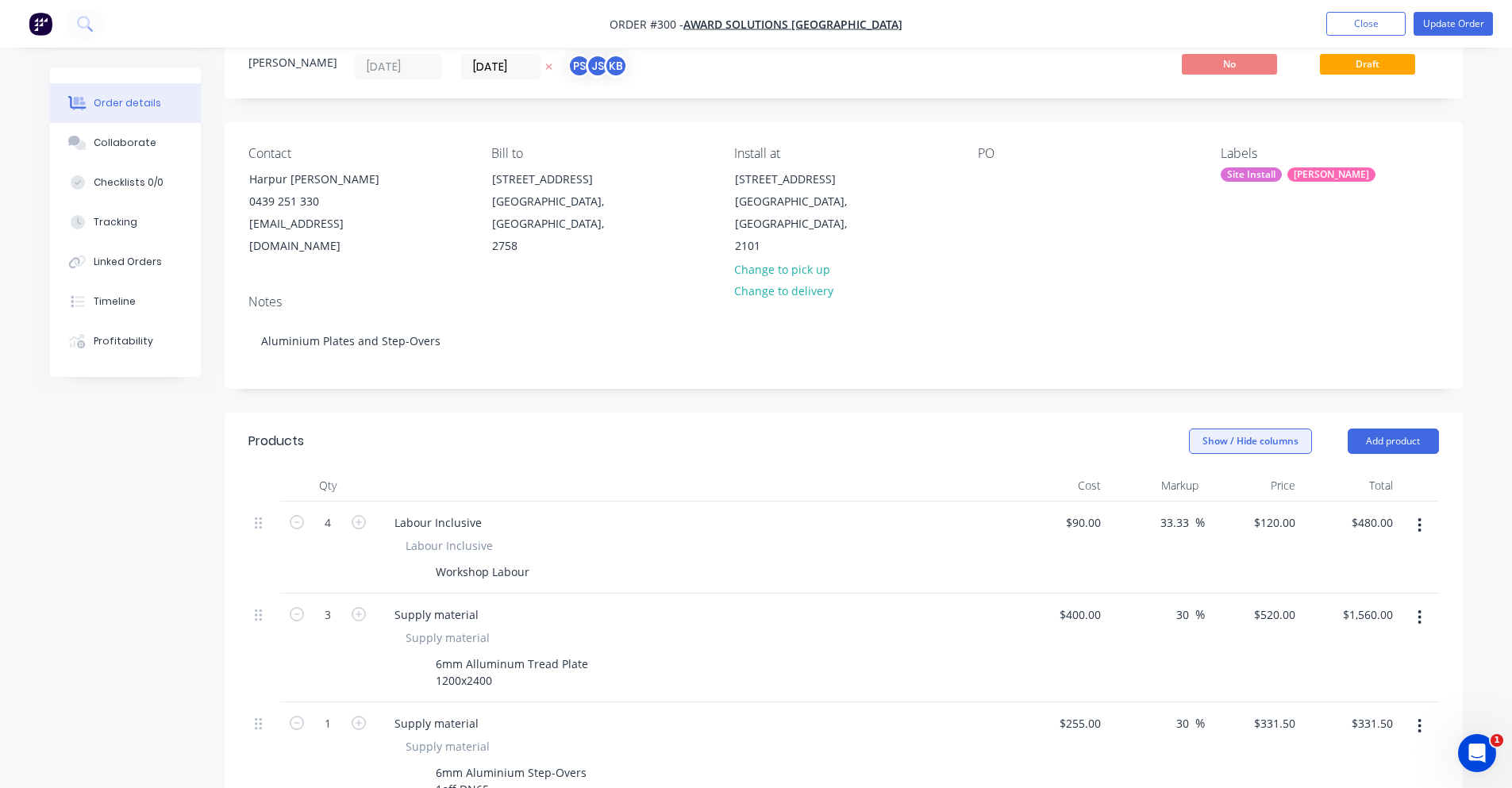
click at [1263, 429] on button "Show / Hide columns" at bounding box center [1250, 442] width 123 height 25
click at [1215, 429] on button "Show / Hide columns" at bounding box center [1250, 442] width 123 height 25
click at [1456, 21] on button "Update Order" at bounding box center [1453, 24] width 79 height 24
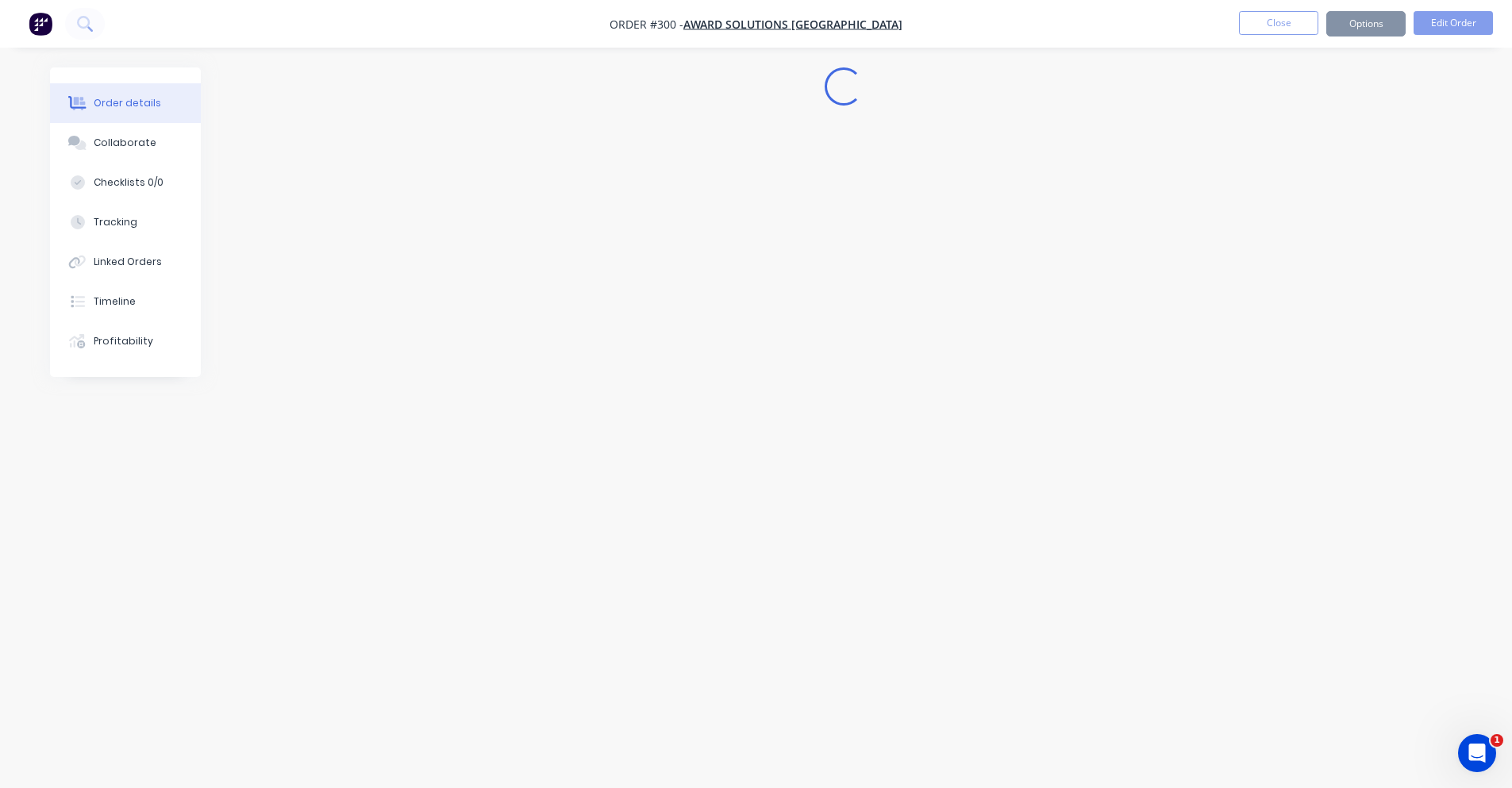
scroll to position [0, 0]
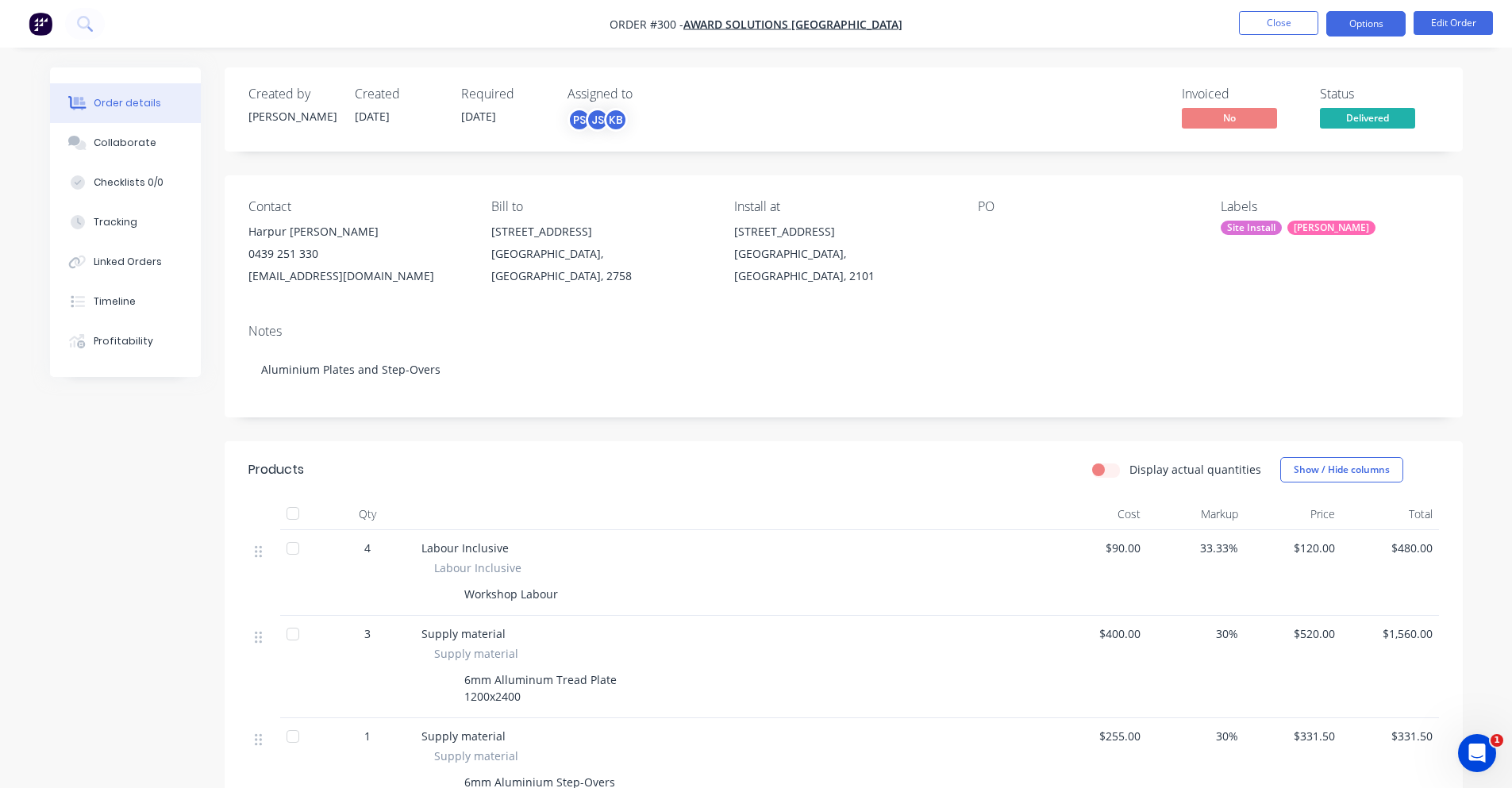
click at [1397, 19] on button "Options" at bounding box center [1365, 24] width 79 height 25
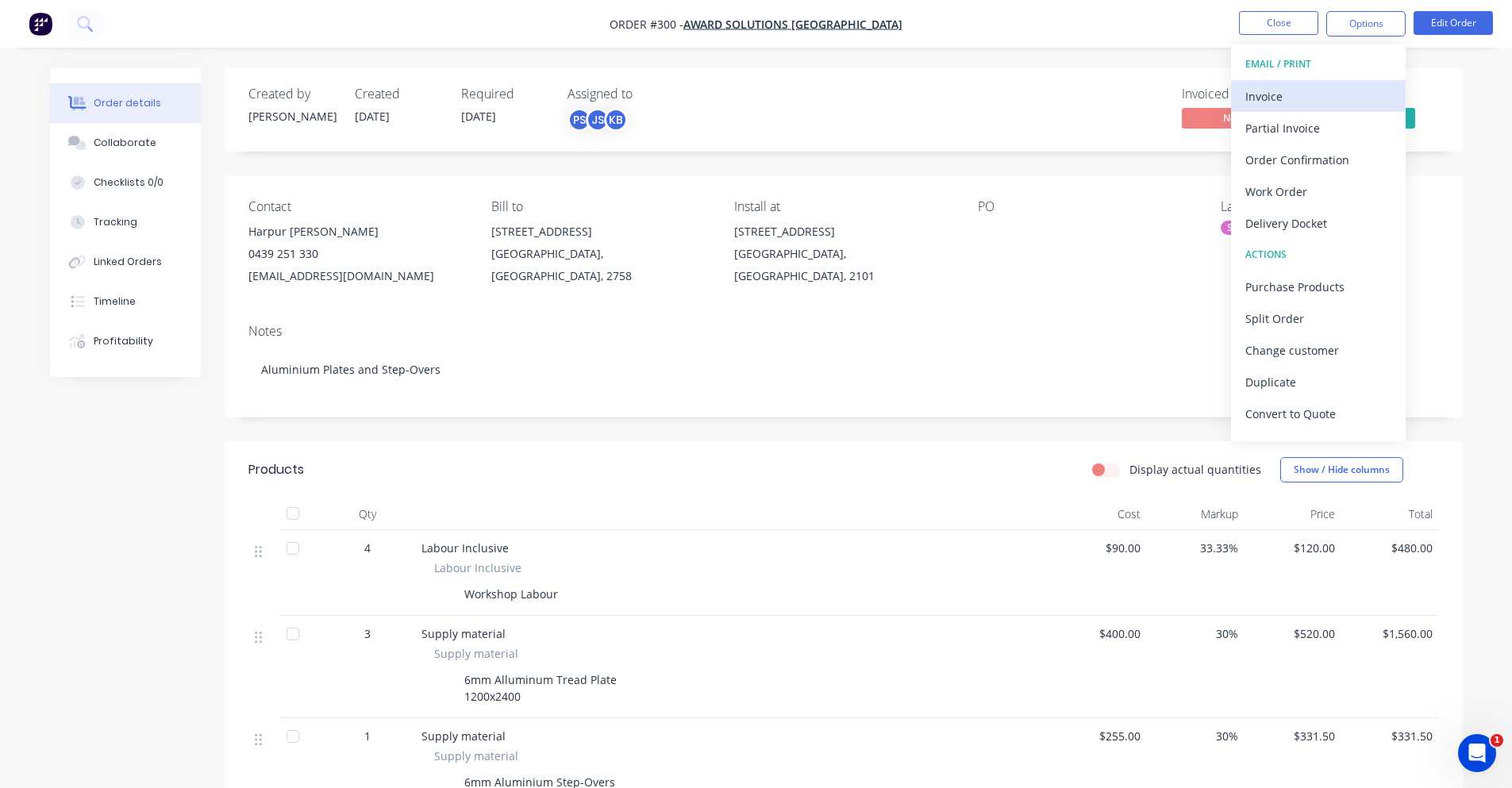
click at [1349, 97] on div "Invoice" at bounding box center [1317, 96] width 146 height 23
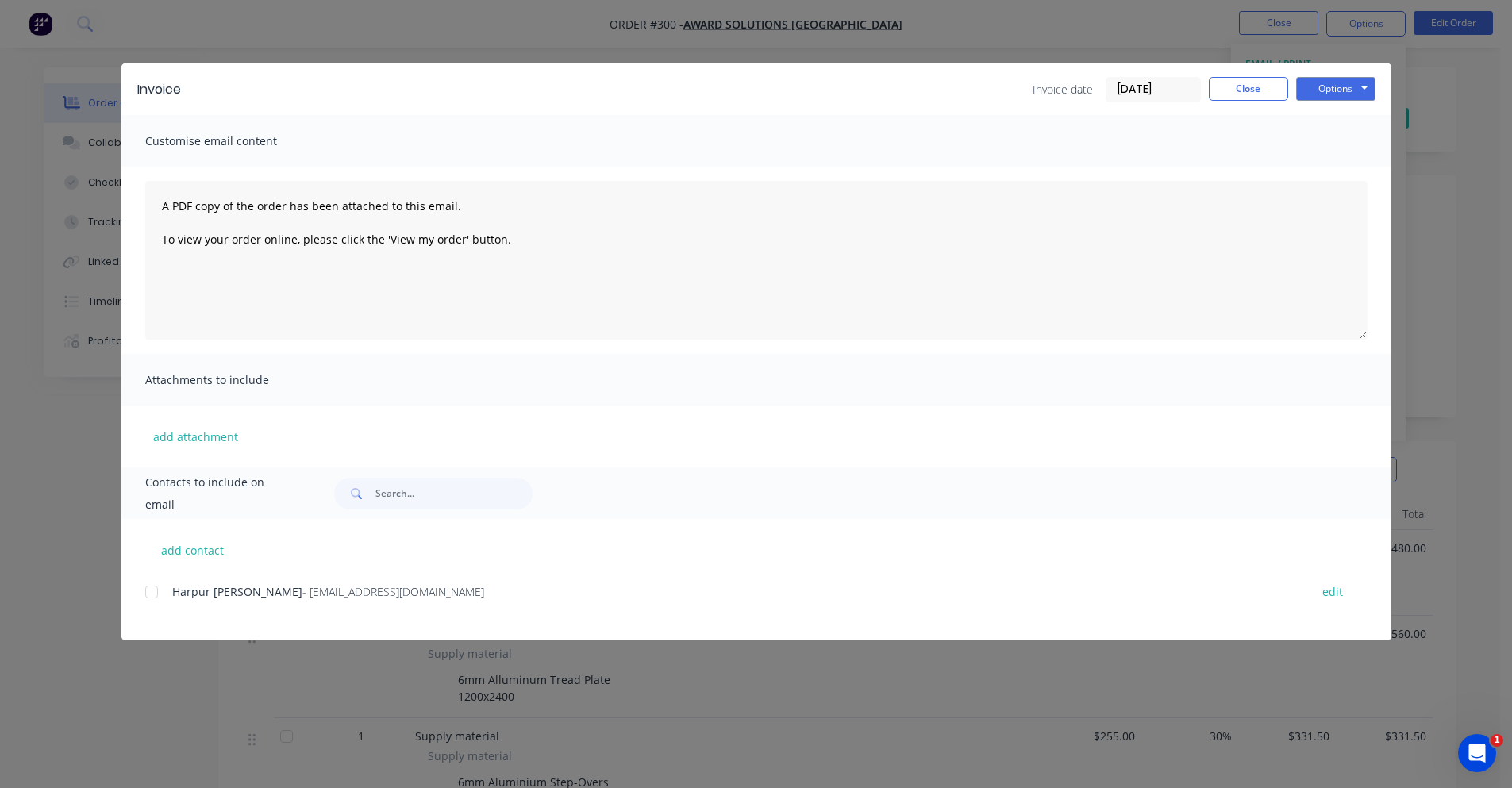
click at [230, 578] on div "add contact [PERSON_NAME] - [EMAIL_ADDRESS][DOMAIN_NAME] edit" at bounding box center [756, 580] width 1269 height 121
click at [195, 588] on span "Harpur [PERSON_NAME]" at bounding box center [237, 592] width 130 height 15
click at [147, 596] on div at bounding box center [152, 592] width 32 height 32
click at [1332, 88] on button "Options" at bounding box center [1335, 88] width 79 height 24
click at [1337, 121] on button "Preview" at bounding box center [1346, 116] width 102 height 26
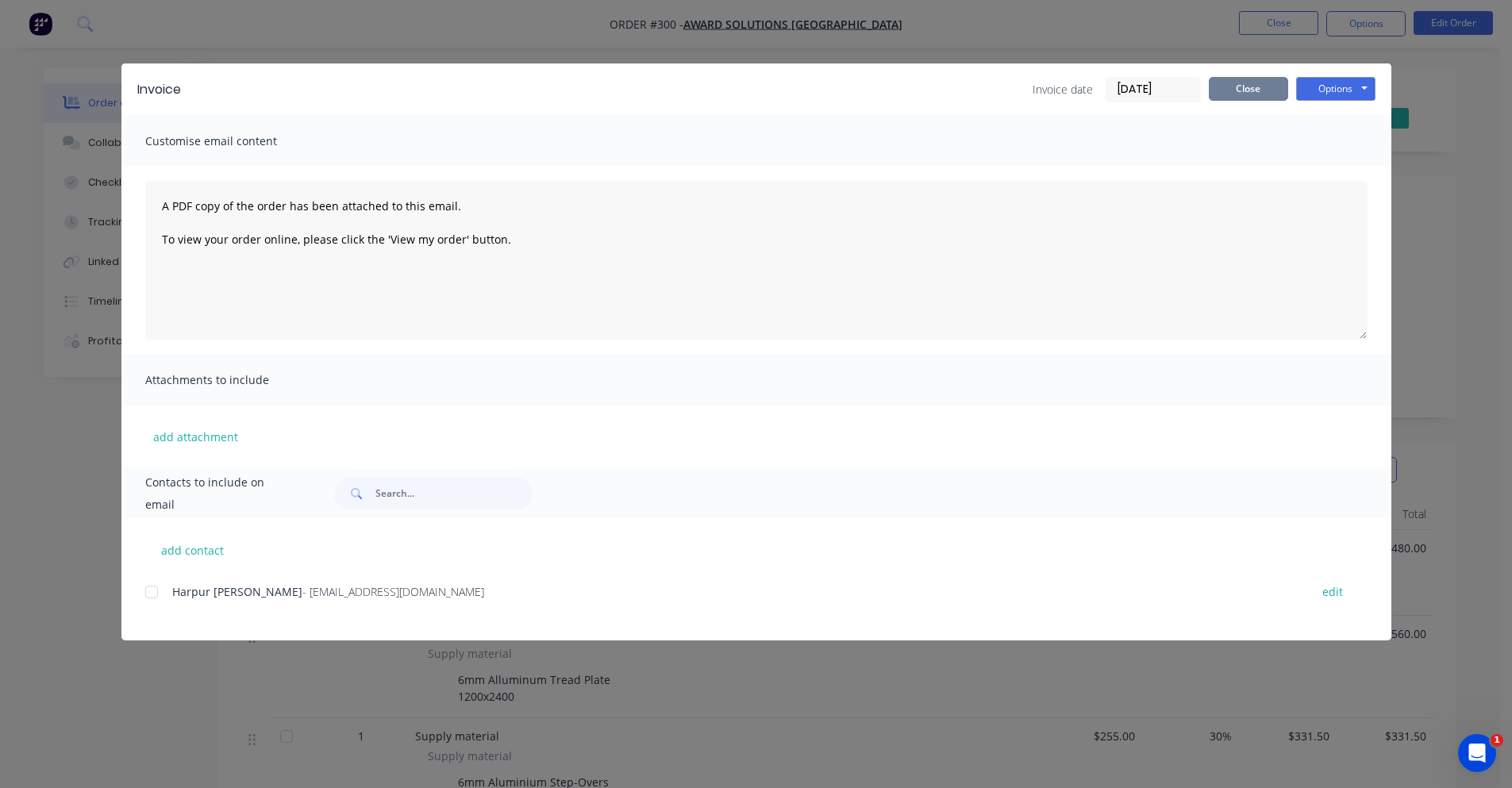
click at [1230, 93] on button "Close" at bounding box center [1248, 88] width 79 height 24
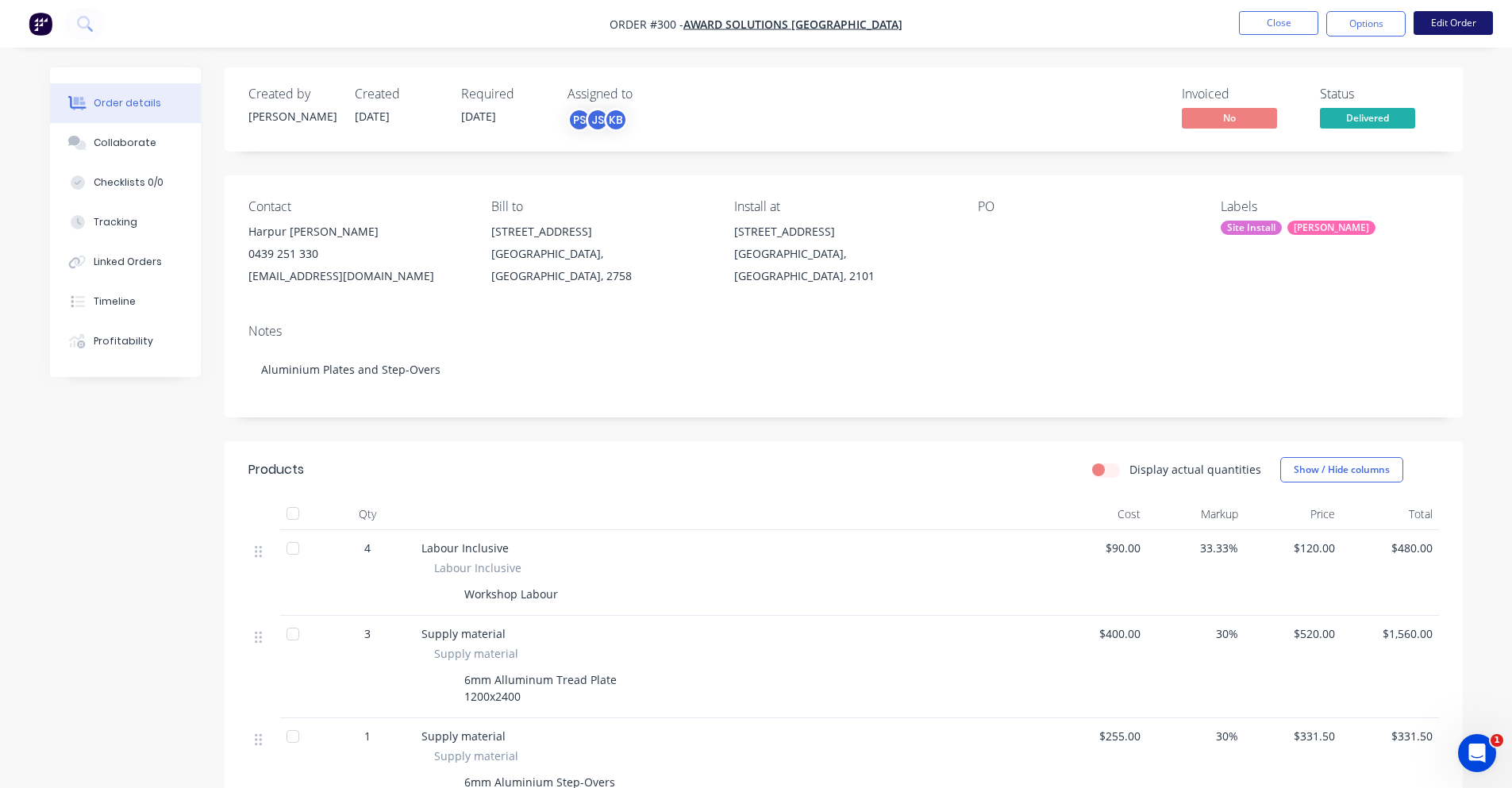
click at [1436, 28] on button "Edit Order" at bounding box center [1453, 23] width 79 height 24
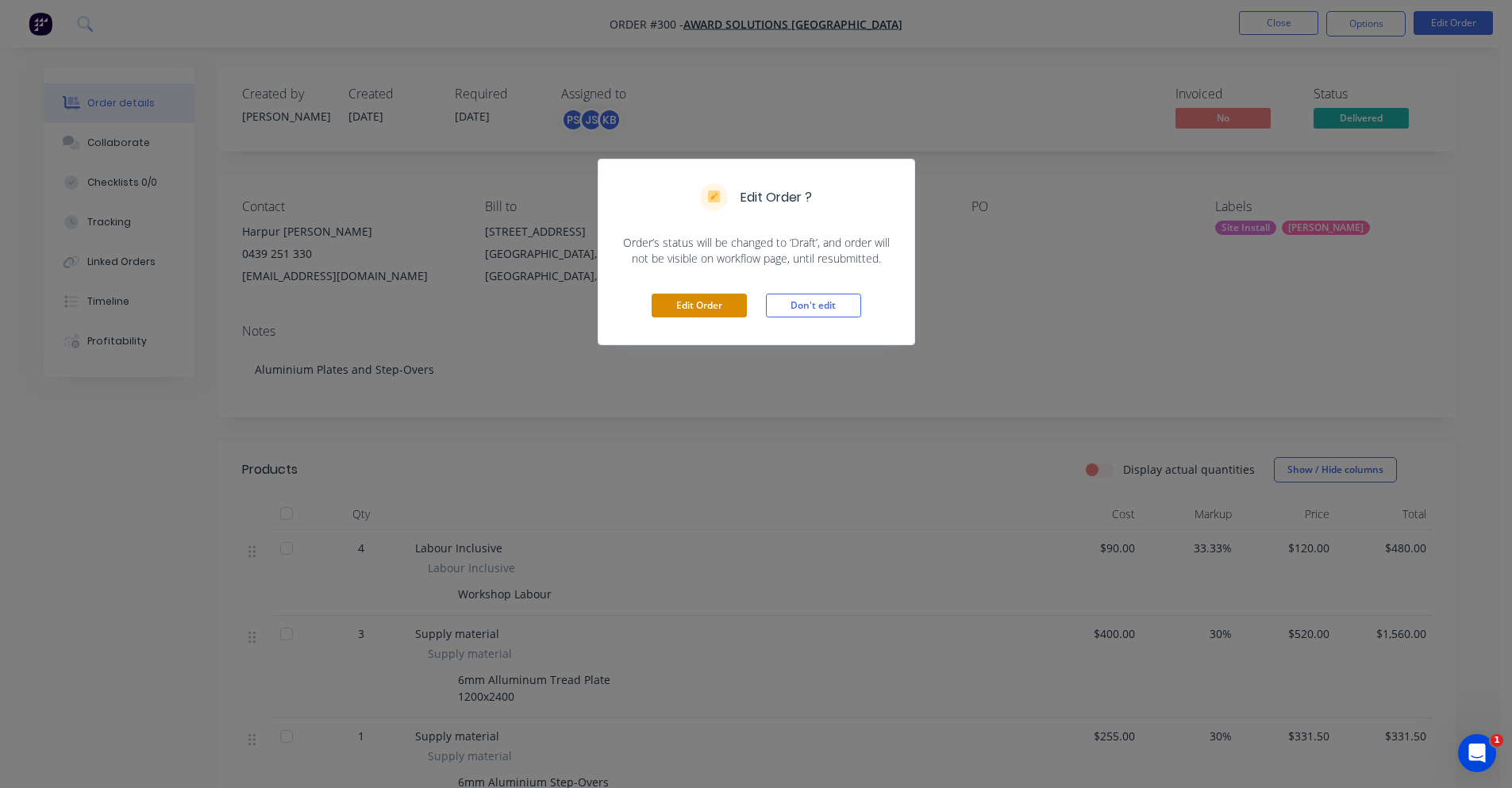
click at [691, 306] on button "Edit Order" at bounding box center [698, 306] width 95 height 24
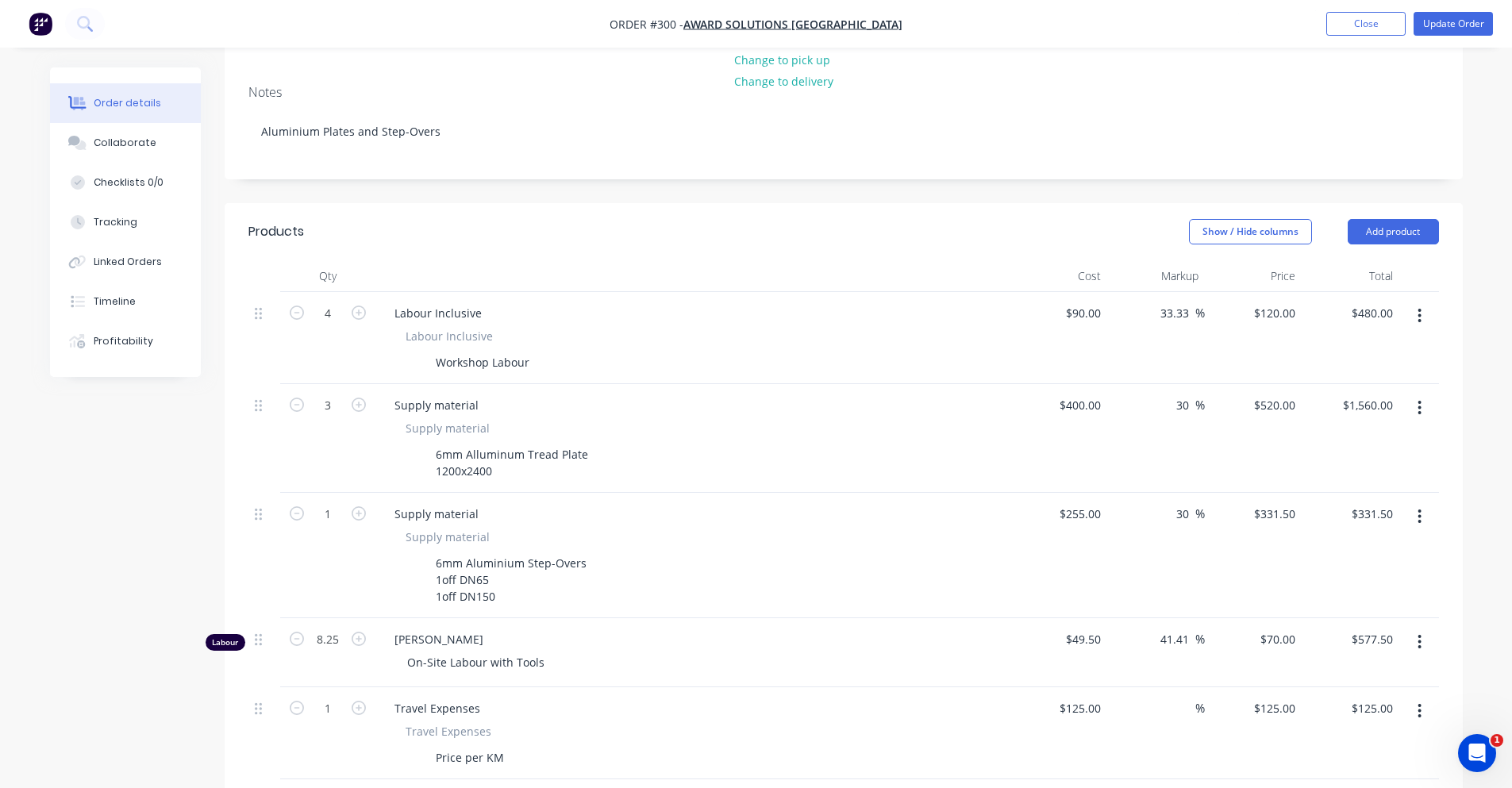
scroll to position [397, 0]
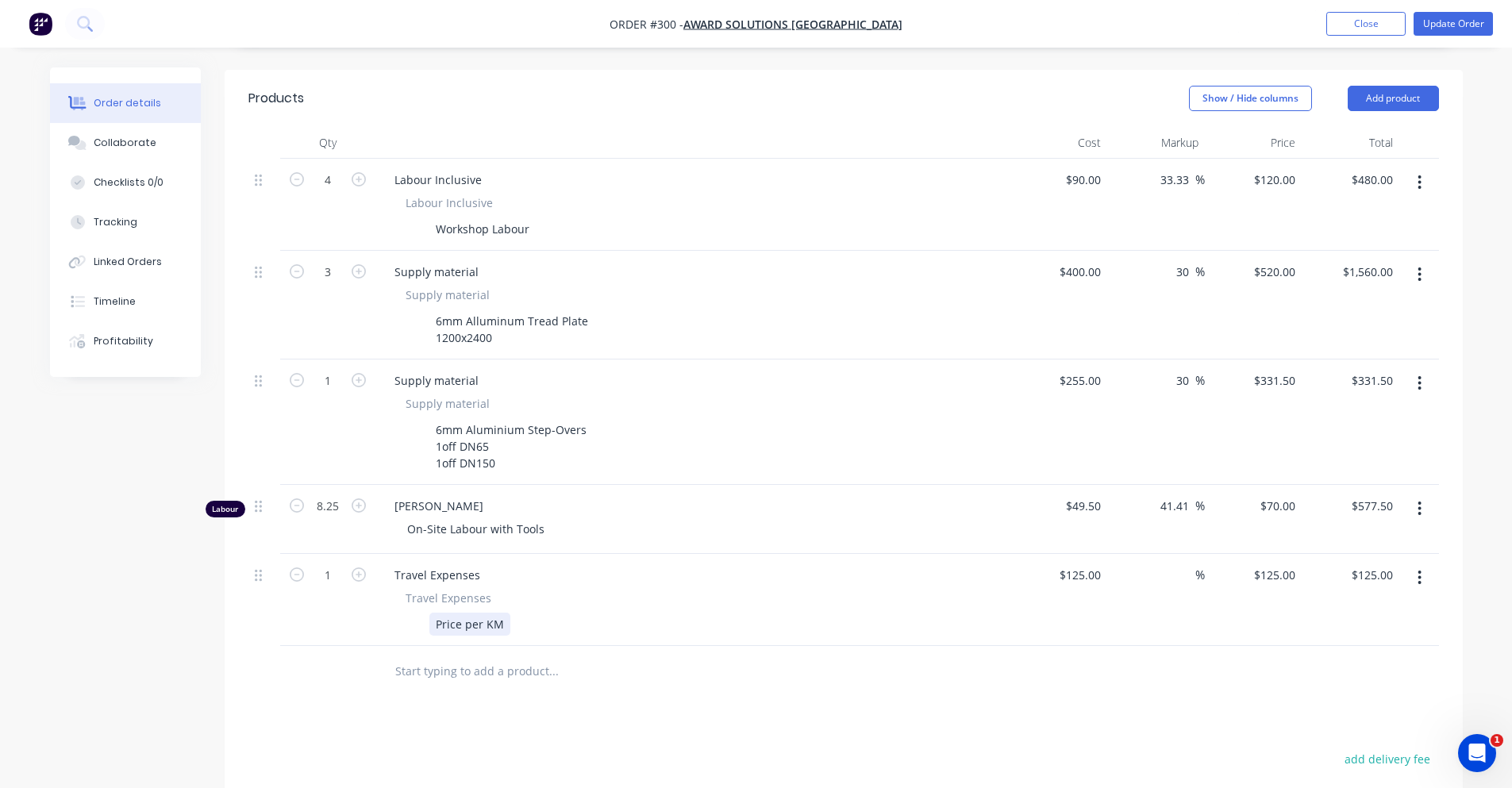
click at [489, 613] on div "Price per KM" at bounding box center [470, 624] width 81 height 23
click at [696, 705] on div "Products Show / Hide columns Add product Qty Cost Markup Price Total 4 Labour I…" at bounding box center [844, 574] width 1238 height 1009
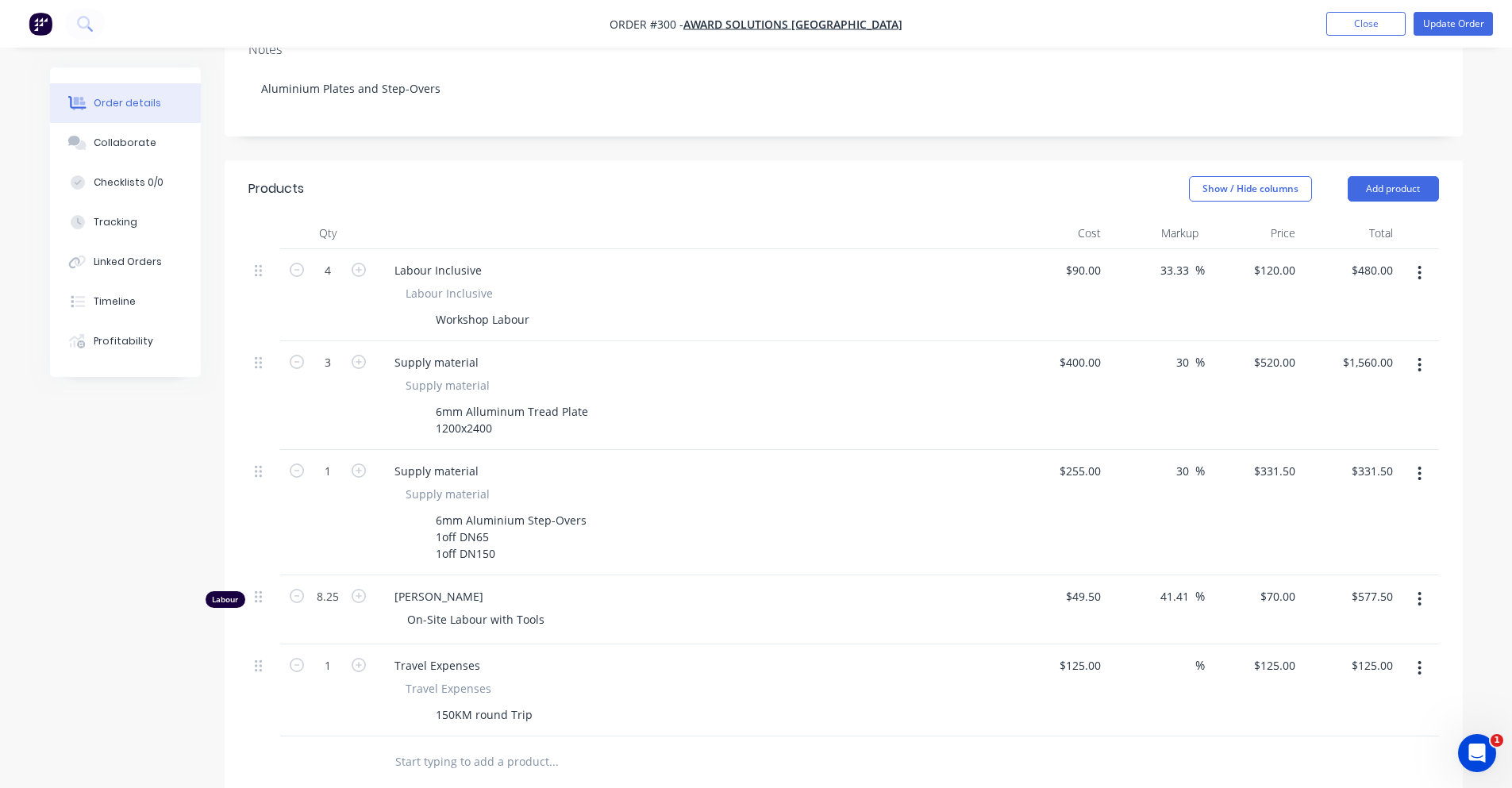
scroll to position [323, 0]
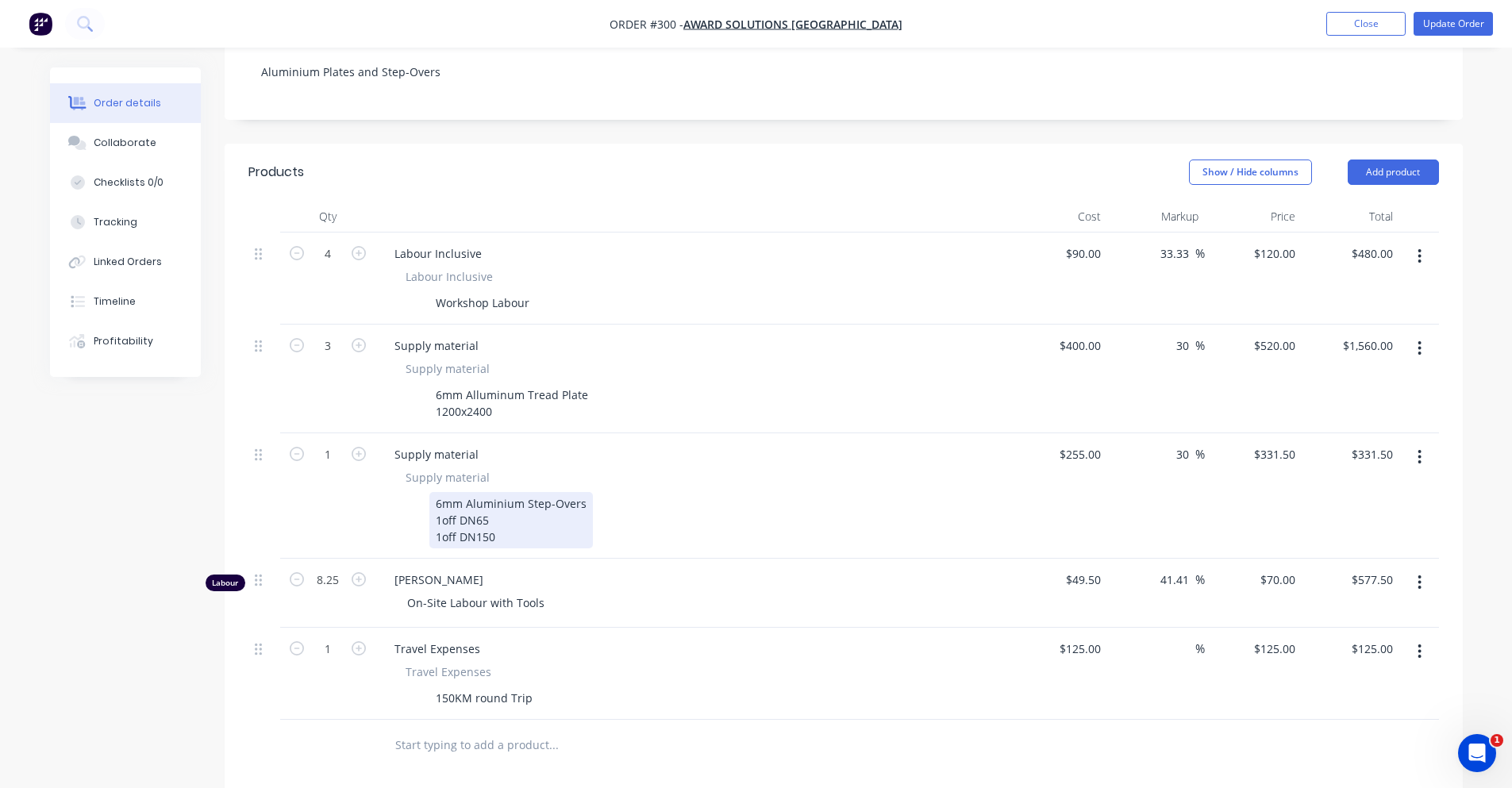
click at [509, 519] on div "6mm Aluminium Step-Overs 1off DN65 1off DN150" at bounding box center [511, 520] width 163 height 56
click at [467, 443] on div "Supply material" at bounding box center [436, 454] width 110 height 23
click at [481, 443] on div "Supply material" at bounding box center [436, 454] width 110 height 23
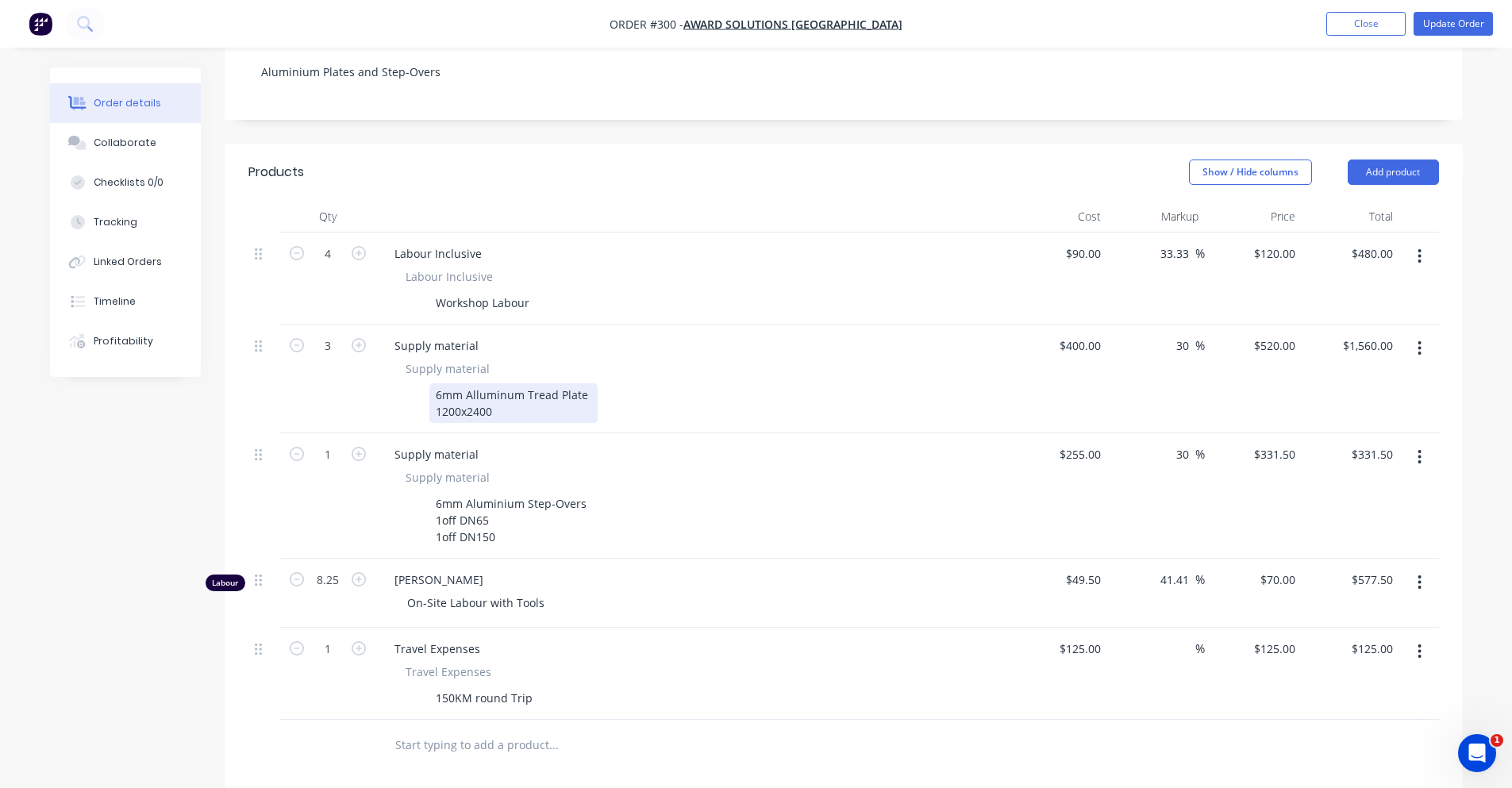
click at [504, 383] on div "6mm Alluminum Tread Plate 1200x2400" at bounding box center [514, 403] width 168 height 40
click at [503, 392] on div "6mm Alluminum Tread Plate 1200x2400" at bounding box center [514, 403] width 168 height 40
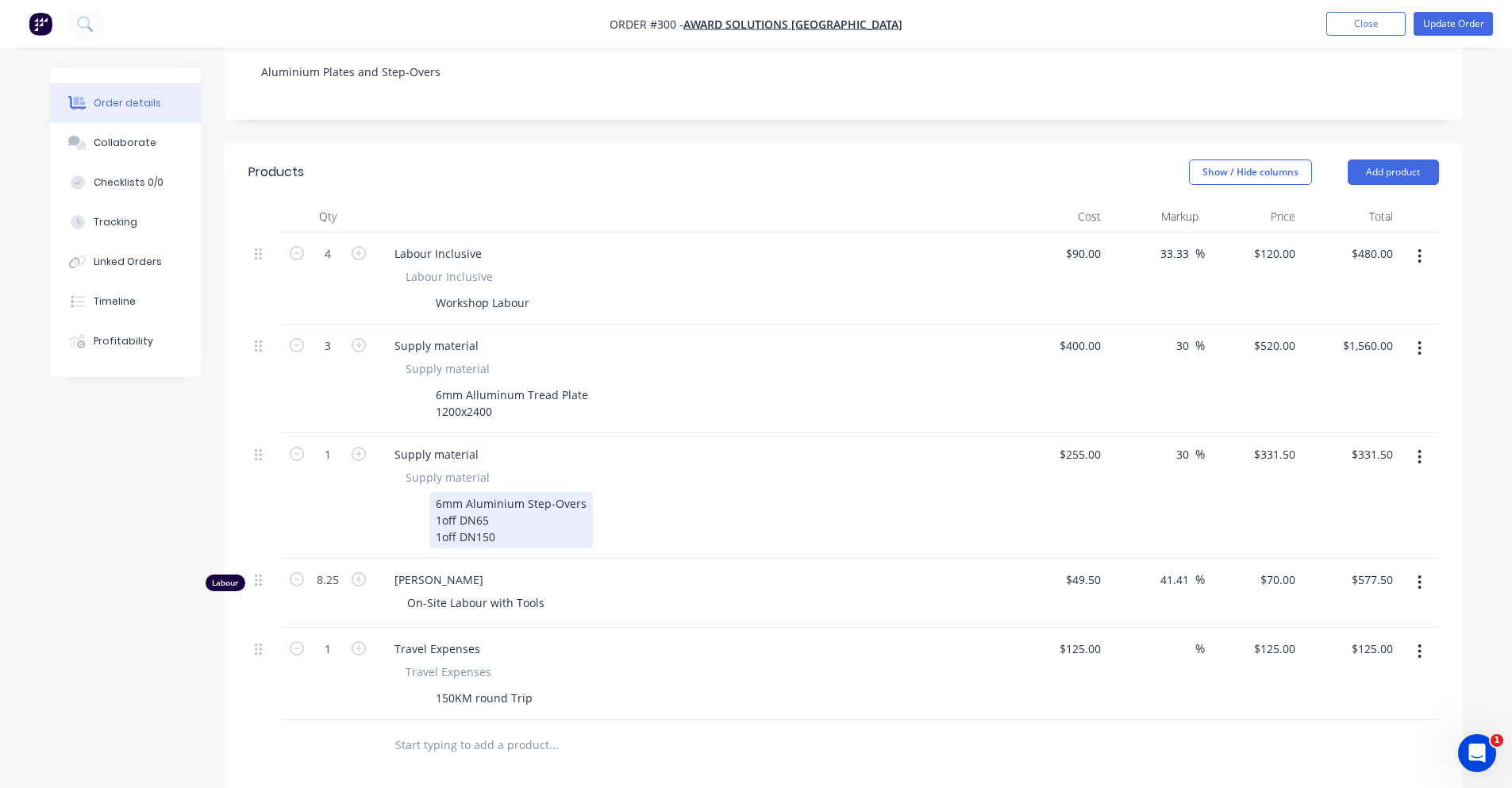
click at [516, 512] on div "6mm Aluminium Step-Overs 1off DN65 1off DN150" at bounding box center [511, 520] width 163 height 56
drag, startPoint x: 512, startPoint y: 515, endPoint x: 524, endPoint y: 519, distance: 12.6
click at [524, 519] on div "6mm Aluminium Step-Overs 1off DN65 1off DN150" at bounding box center [511, 520] width 163 height 56
click at [173, 486] on div "Created by [PERSON_NAME] Created [DATE] Required [DATE] Assigned to PS JS KB In…" at bounding box center [756, 460] width 1413 height 1432
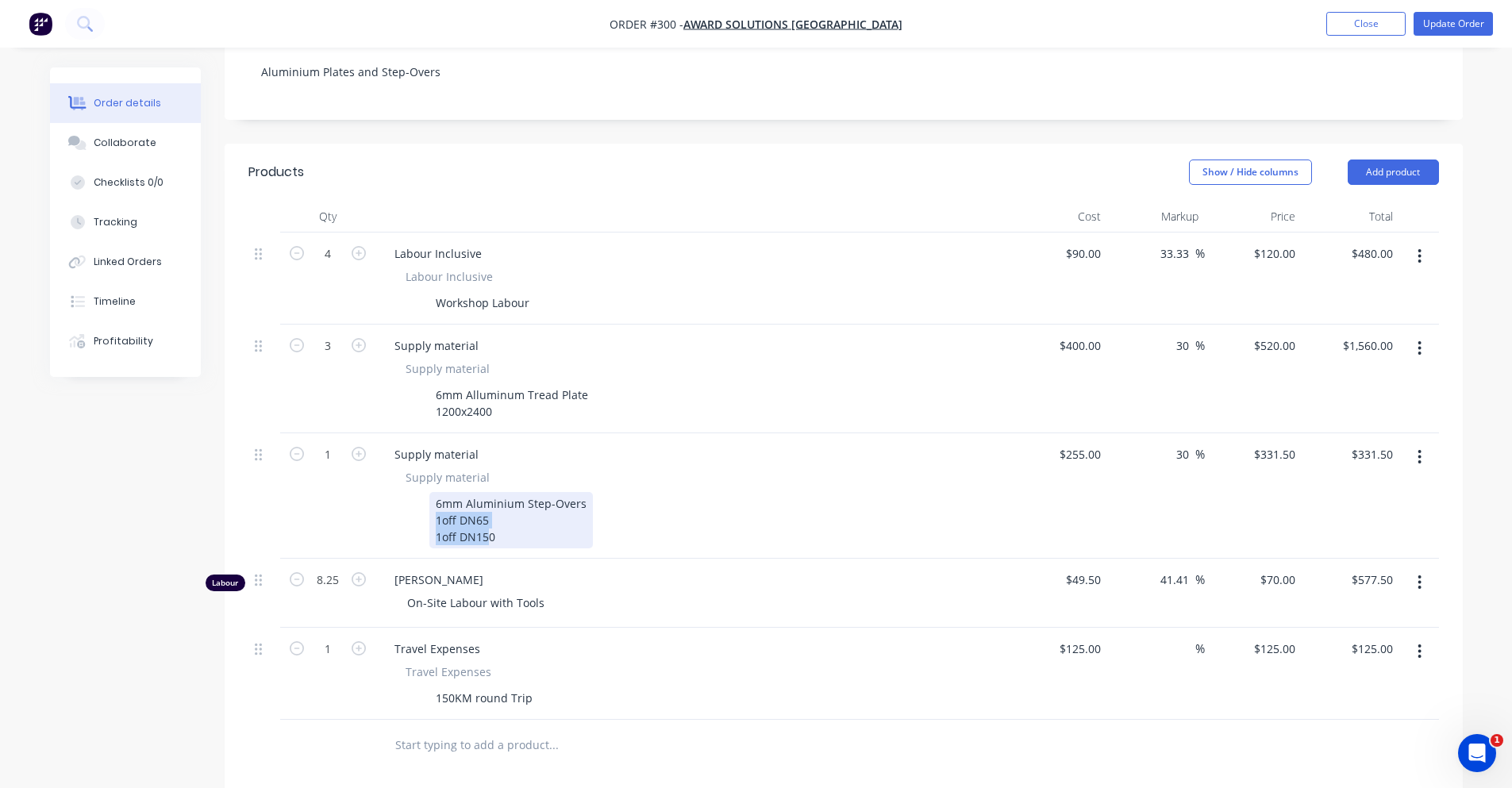
drag, startPoint x: 434, startPoint y: 500, endPoint x: 489, endPoint y: 517, distance: 57.6
click at [489, 517] on div "6mm Aluminium Step-Overs 1off DN65 1off DN150" at bounding box center [511, 520] width 163 height 56
click at [499, 519] on div "6mm Aluminium Step-Overs 1off DN65 1off DN150" at bounding box center [511, 520] width 163 height 56
drag, startPoint x: 499, startPoint y: 519, endPoint x: 430, endPoint y: 484, distance: 77.4
click at [430, 492] on div "6mm Aluminium Step-Overs 1off DN65 1off DN150" at bounding box center [511, 520] width 163 height 56
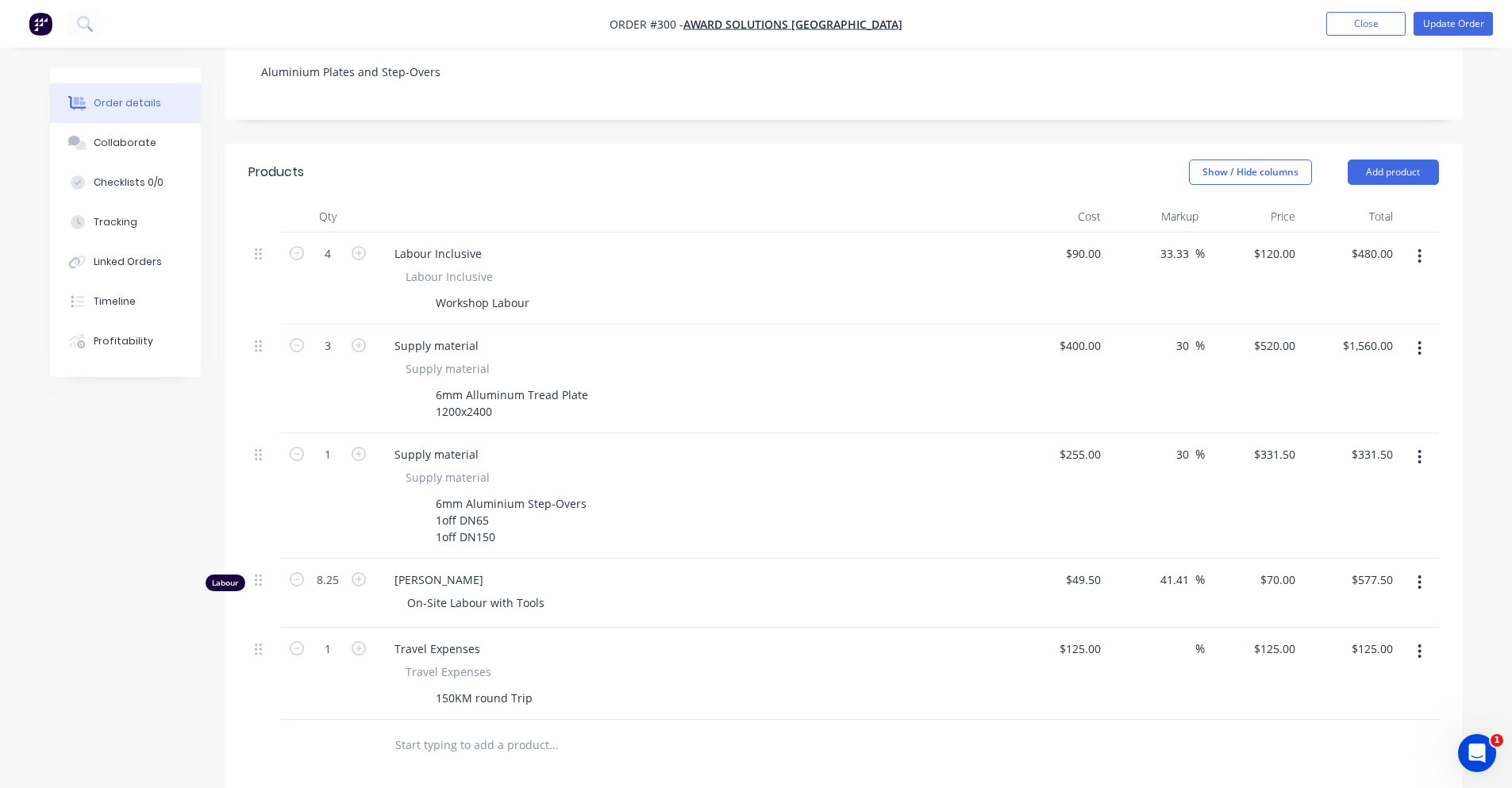
click at [157, 467] on div "Created by [PERSON_NAME] Created [DATE] Required [DATE] Assigned to PS JS KB In…" at bounding box center [756, 460] width 1413 height 1432
click at [502, 513] on div "6mm Aluminium Step-Overs 1off DN65 1off DN150" at bounding box center [511, 520] width 163 height 56
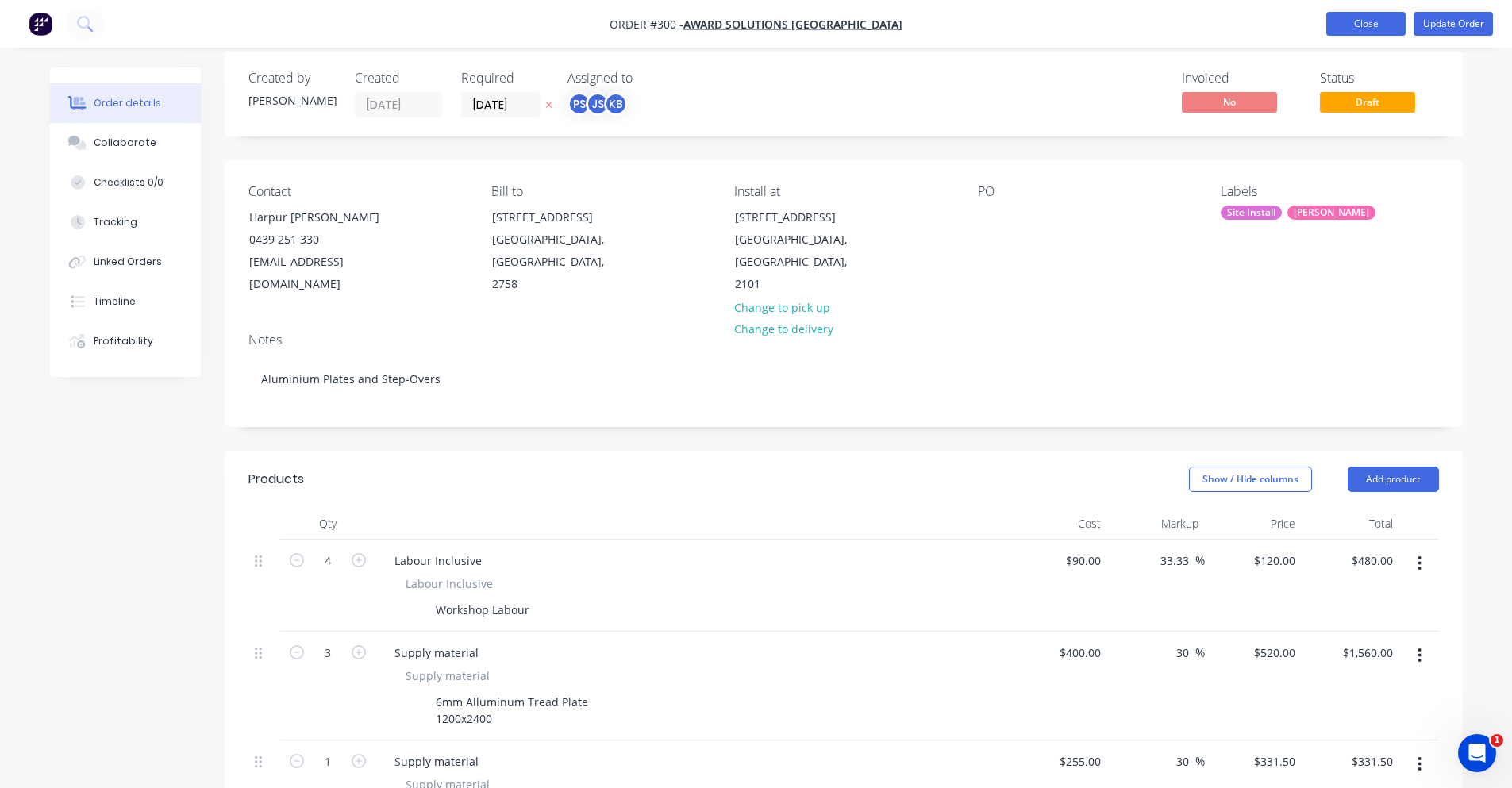
scroll to position [6, 0]
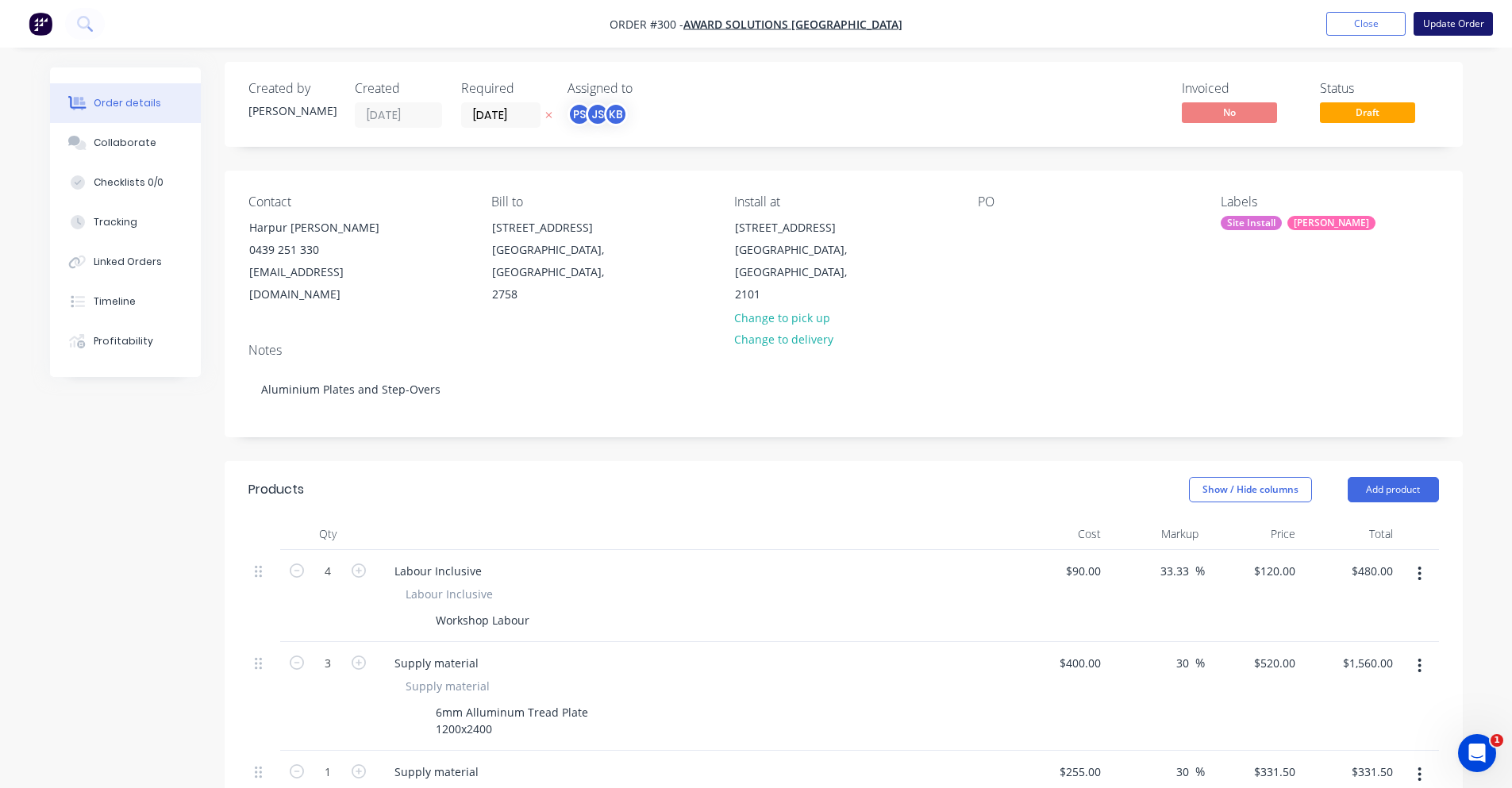
click at [1453, 20] on button "Update Order" at bounding box center [1453, 24] width 79 height 24
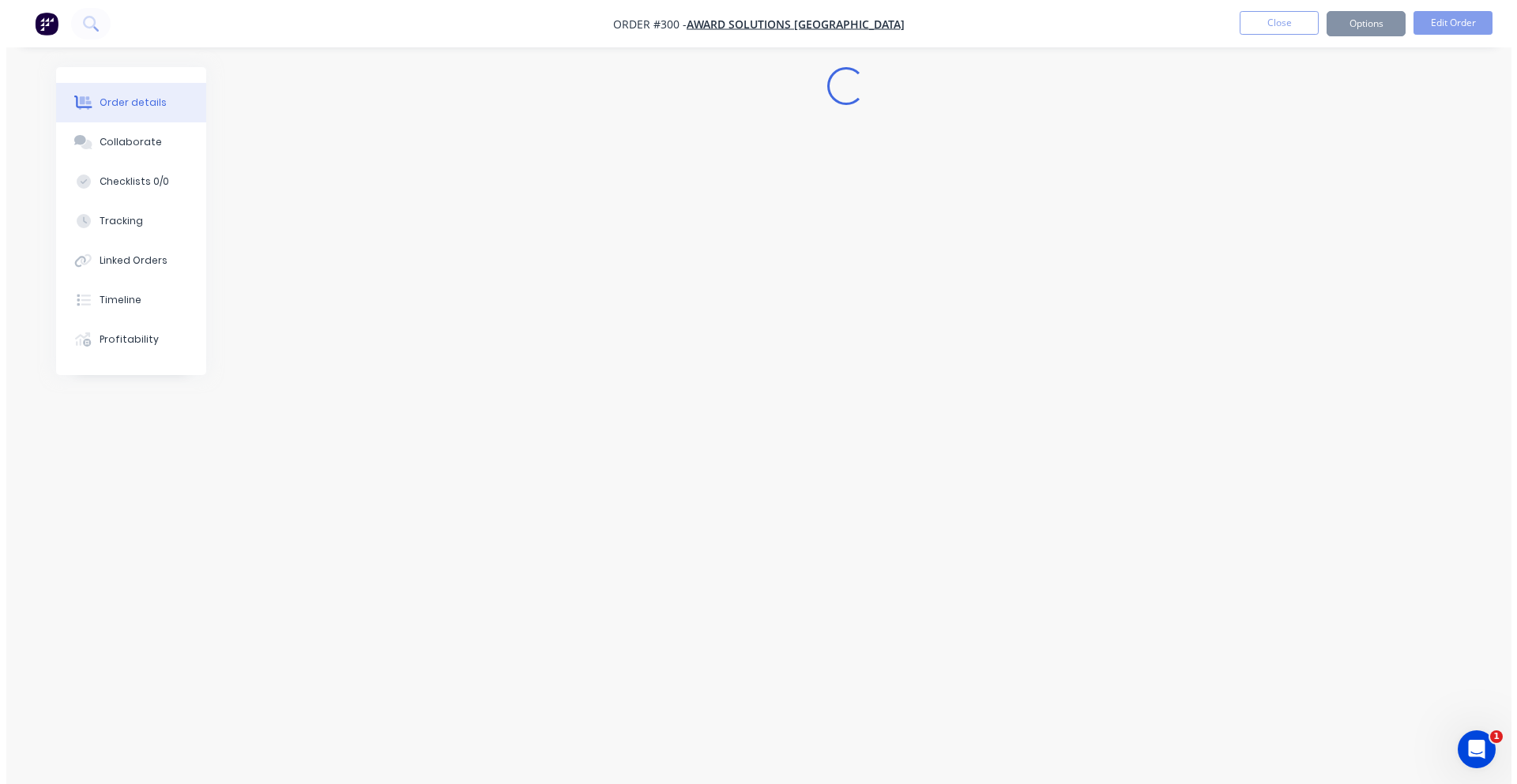
scroll to position [0, 0]
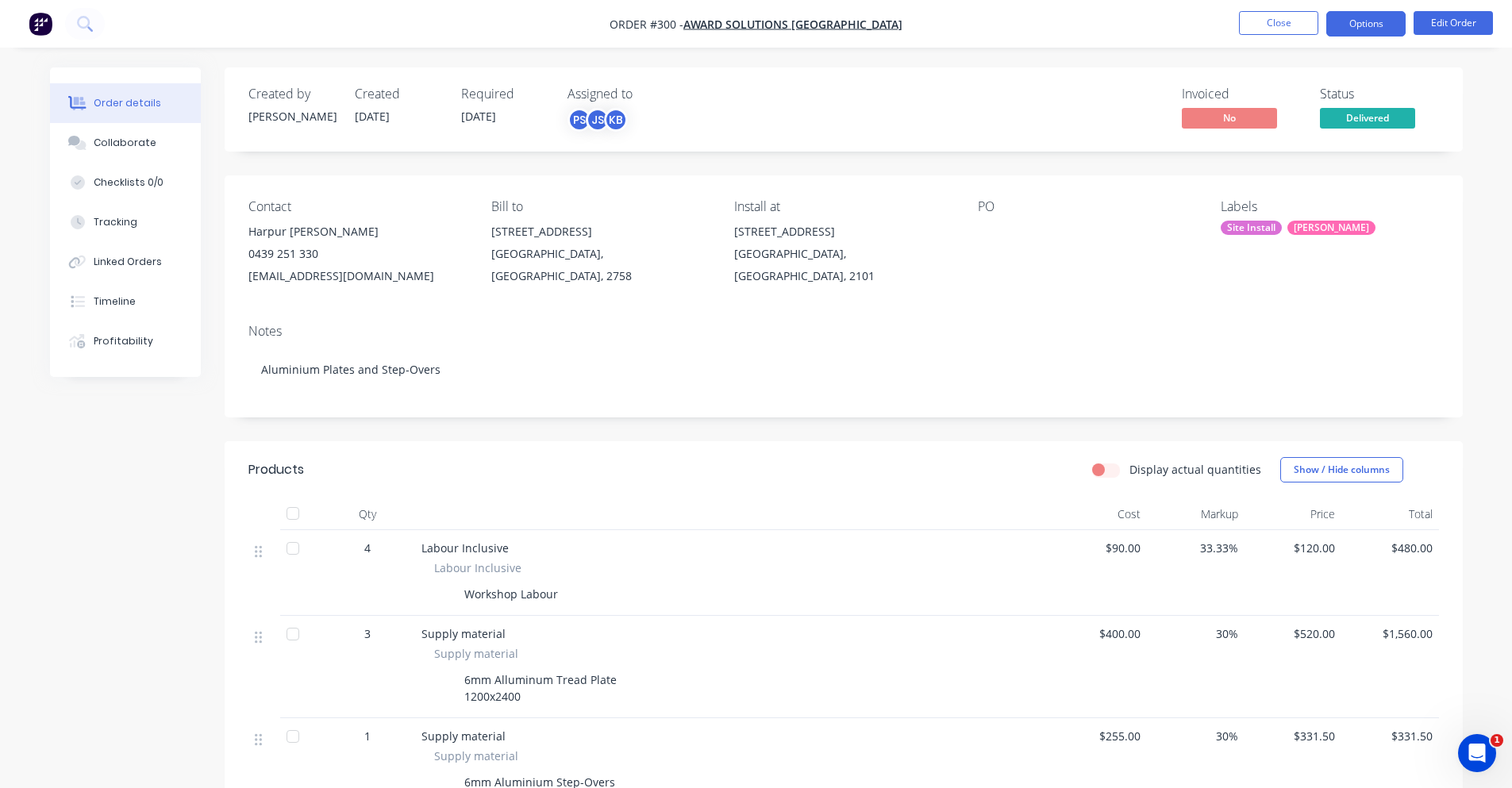
click at [1381, 29] on button "Options" at bounding box center [1365, 24] width 79 height 25
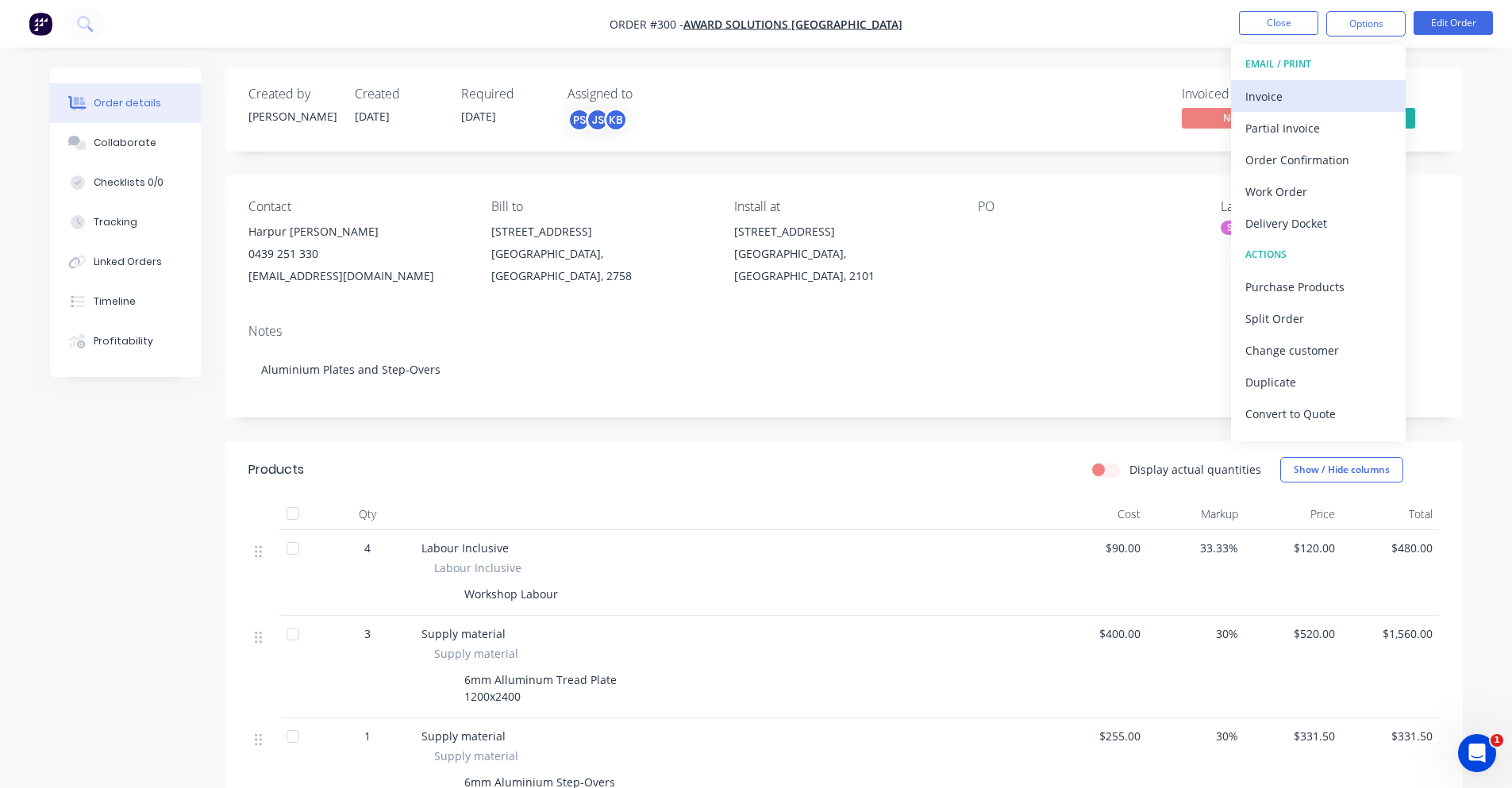
click at [1348, 88] on div "Invoice" at bounding box center [1317, 96] width 146 height 23
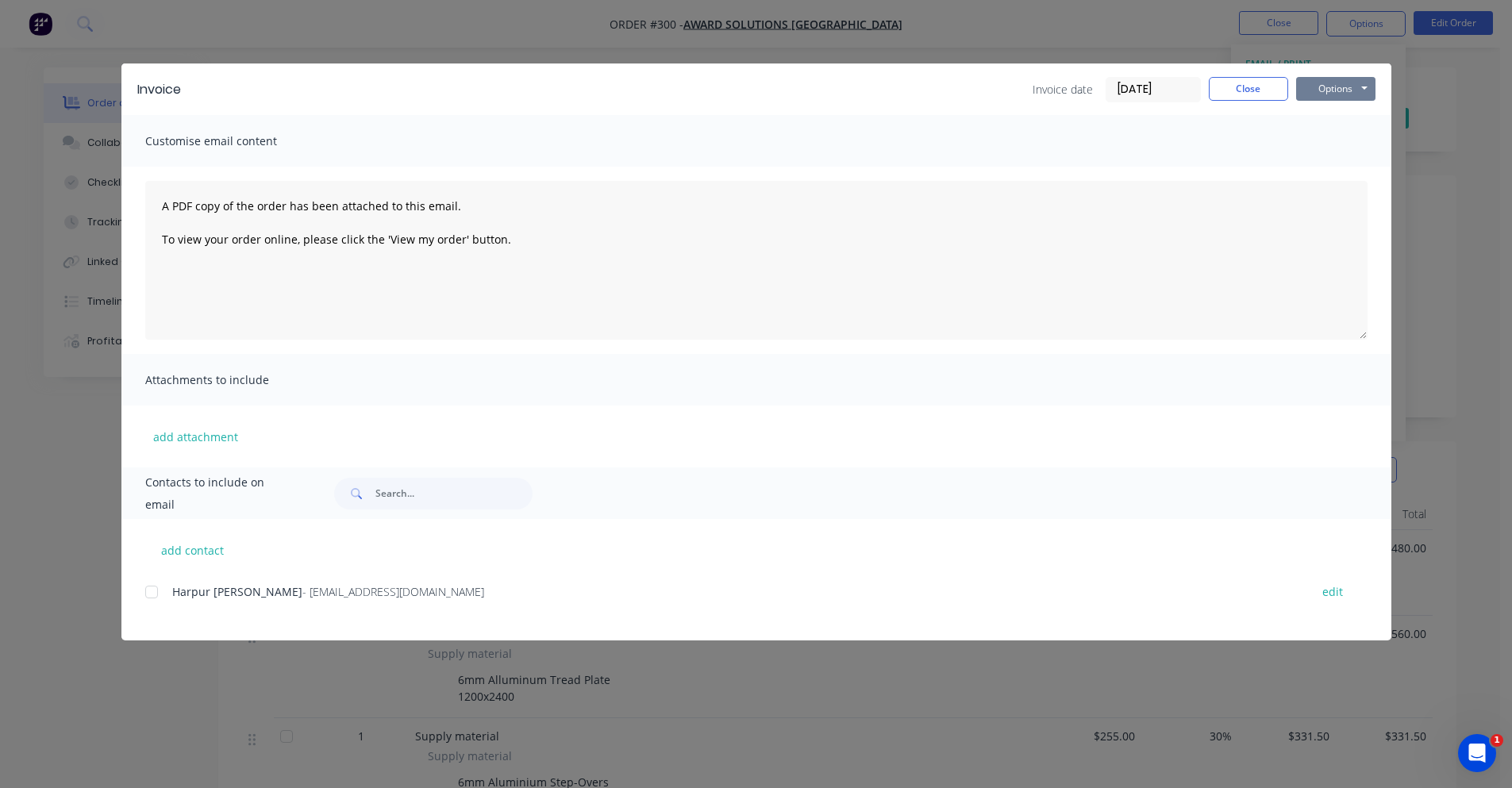
click at [1302, 87] on button "Options" at bounding box center [1335, 88] width 79 height 24
click at [1326, 121] on button "Preview" at bounding box center [1346, 116] width 102 height 26
click at [174, 587] on span "Harpur [PERSON_NAME]" at bounding box center [237, 592] width 130 height 15
click at [157, 596] on div at bounding box center [152, 592] width 32 height 32
click at [308, 147] on span "Customise email content" at bounding box center [232, 141] width 174 height 22
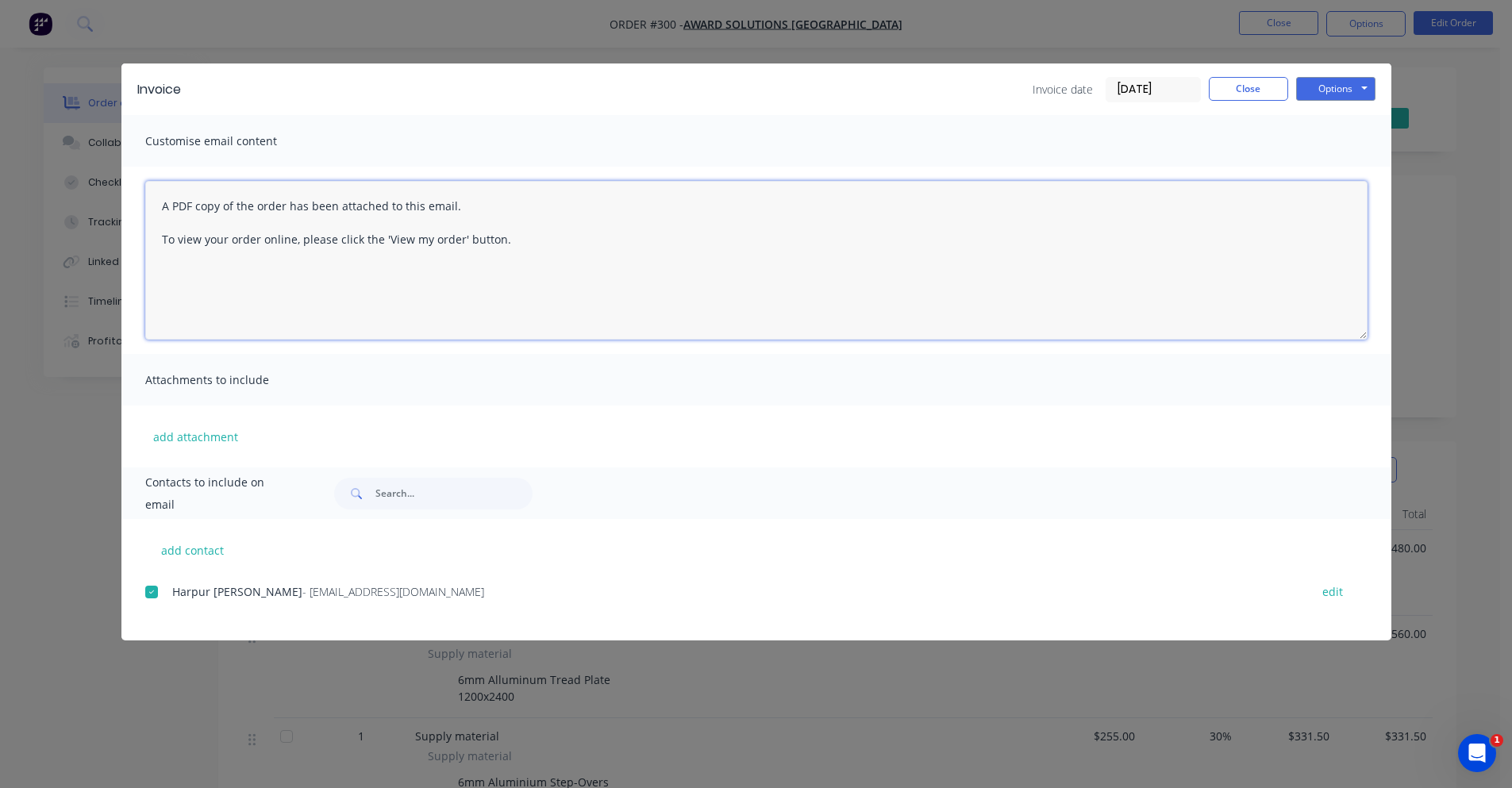
click at [592, 236] on textarea "A PDF copy of the order has been attached to this email. To view your order onl…" at bounding box center [756, 260] width 1222 height 158
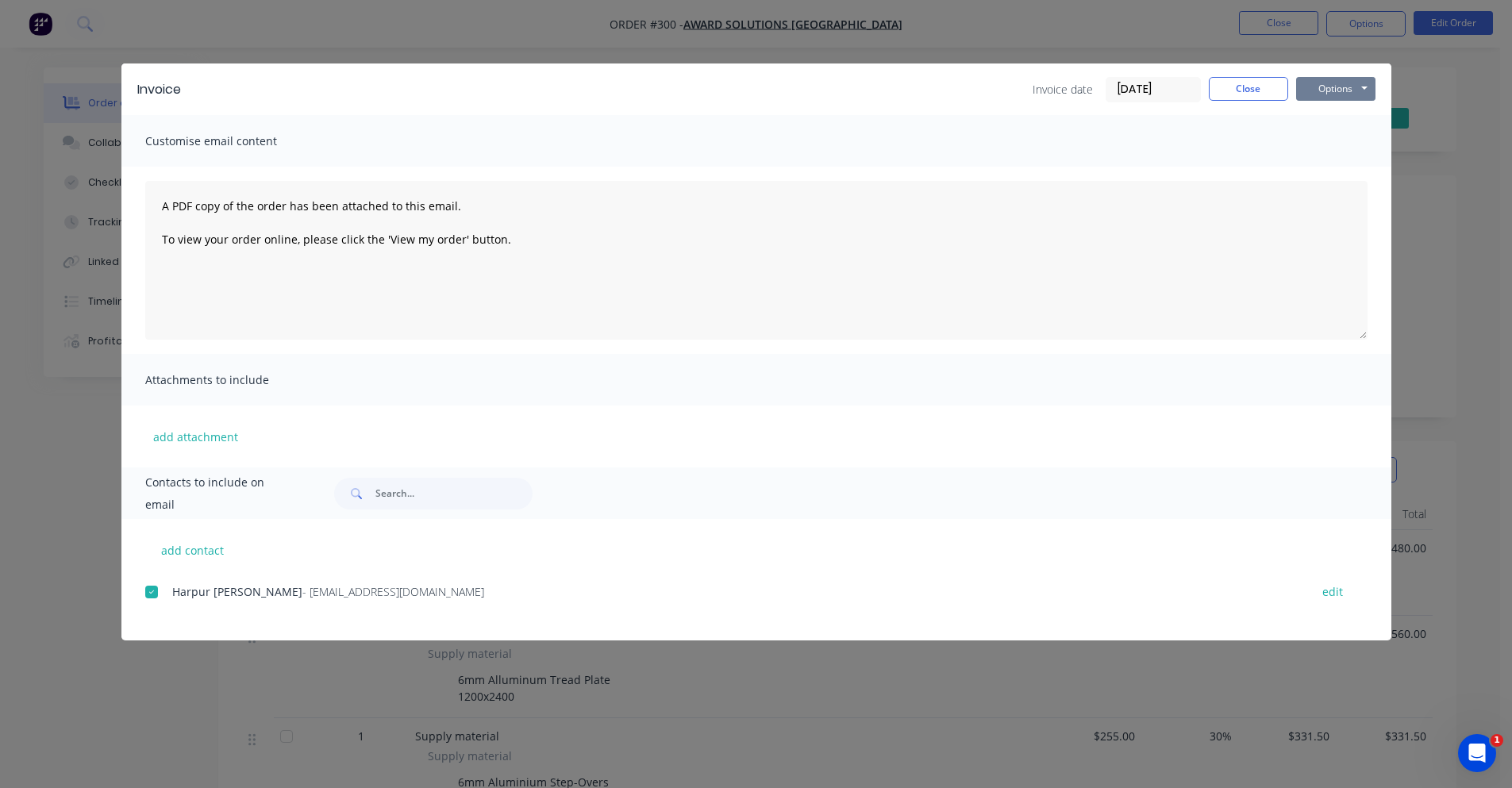
click at [1323, 78] on button "Options" at bounding box center [1335, 88] width 79 height 24
click at [1363, 170] on button "Email" at bounding box center [1346, 169] width 102 height 26
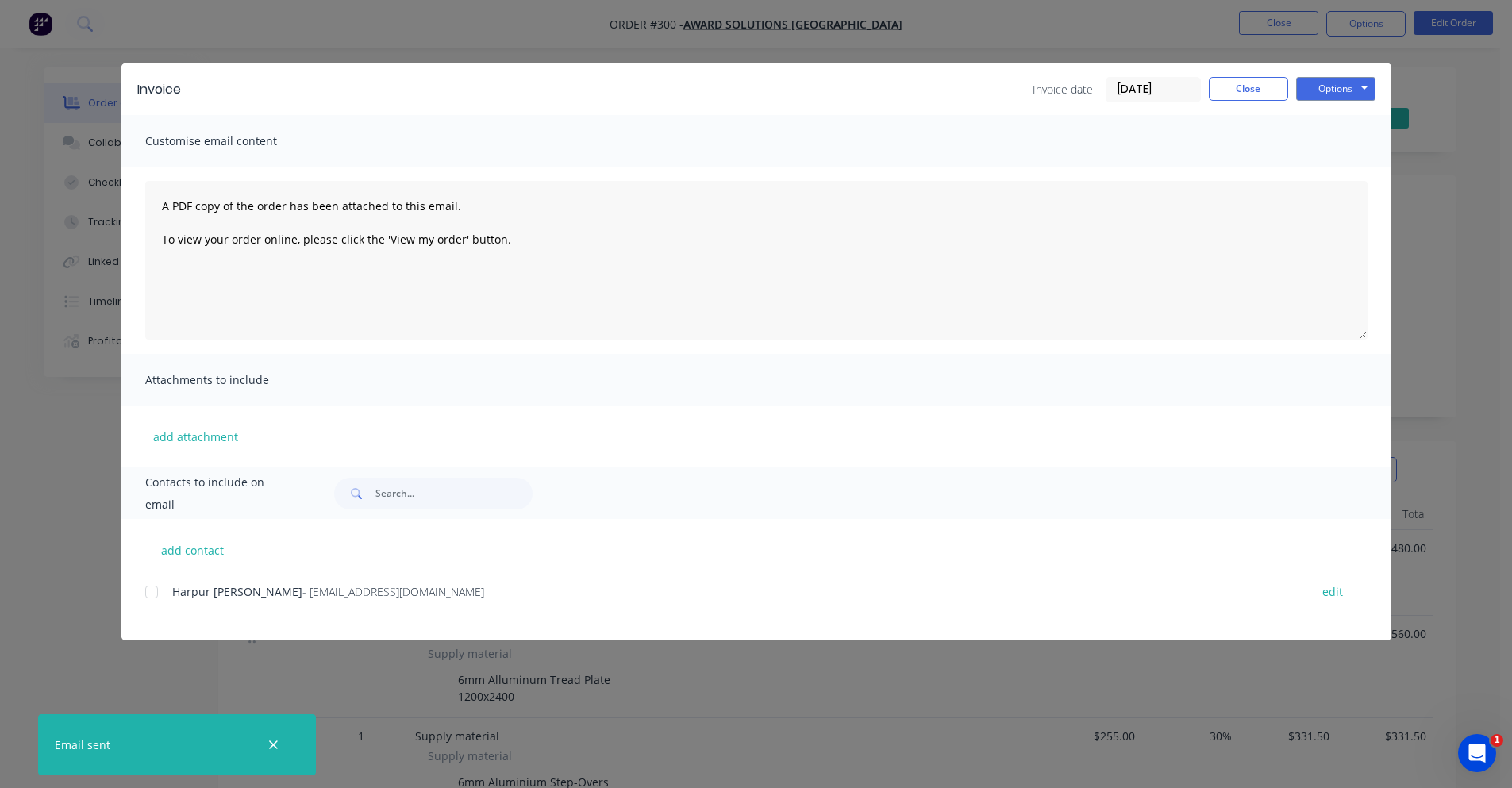
click at [269, 749] on icon "button" at bounding box center [273, 745] width 10 height 14
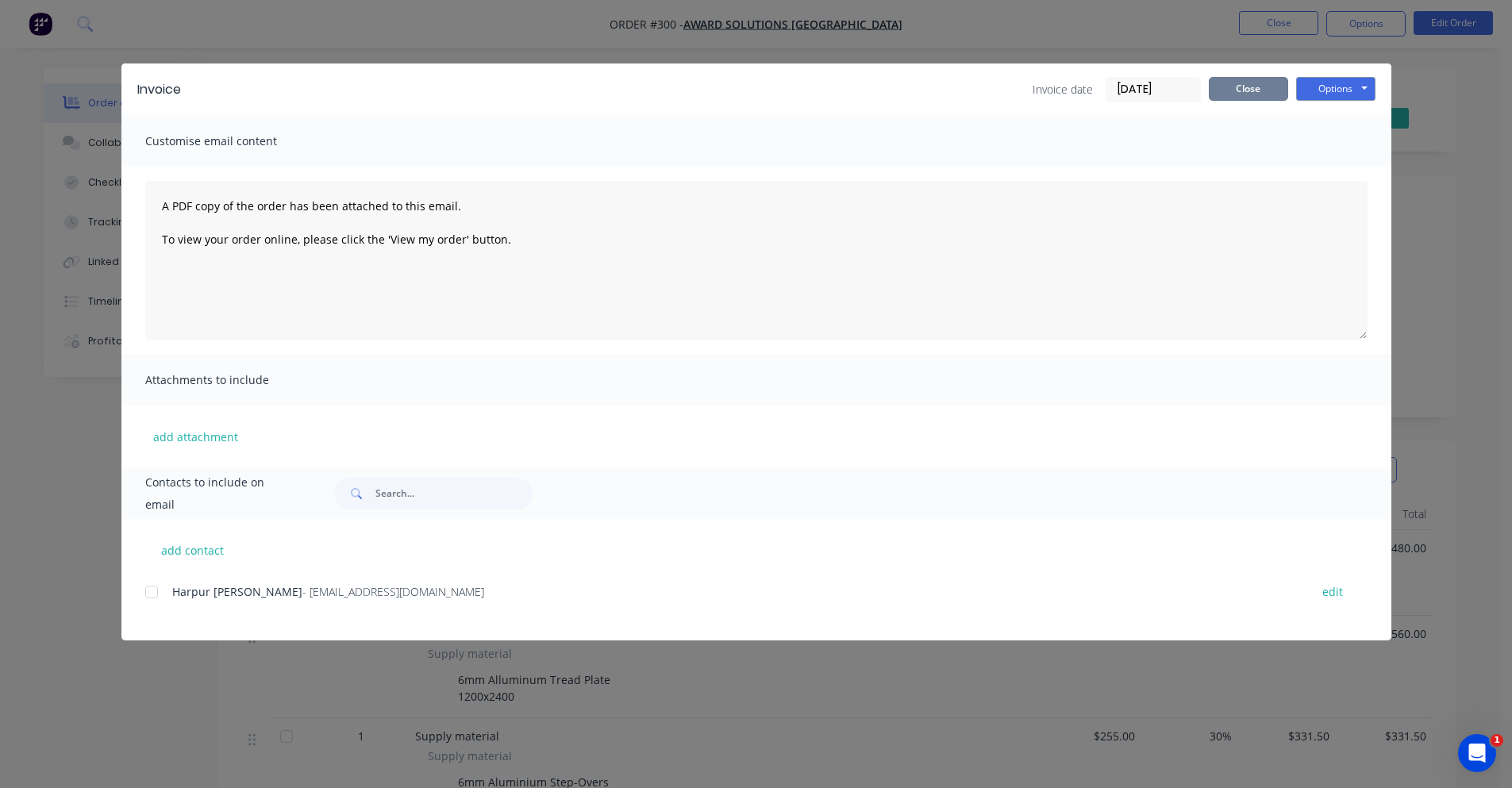
click at [1242, 89] on button "Close" at bounding box center [1248, 88] width 79 height 24
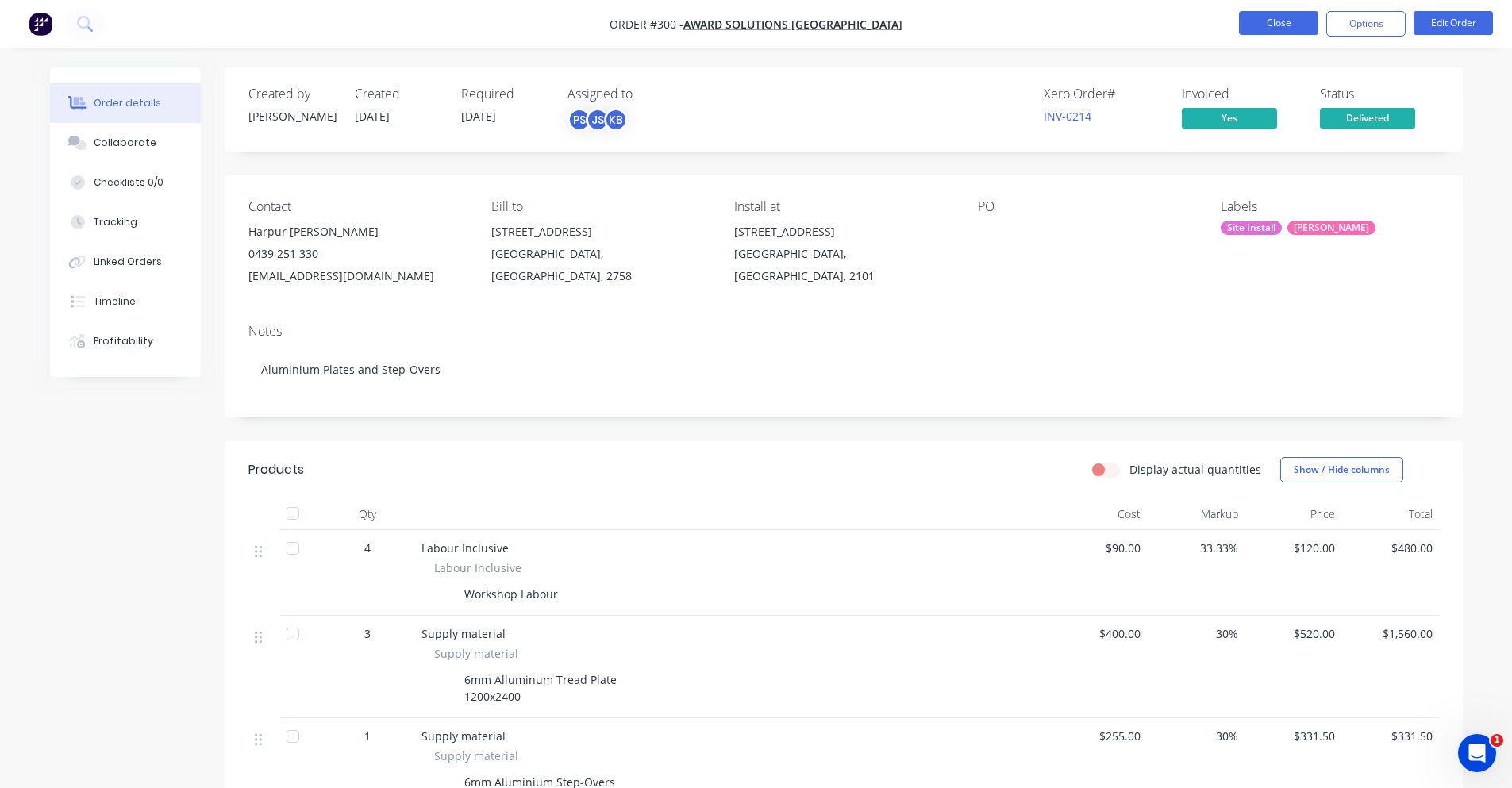
click at [1280, 21] on button "Close" at bounding box center [1279, 23] width 79 height 24
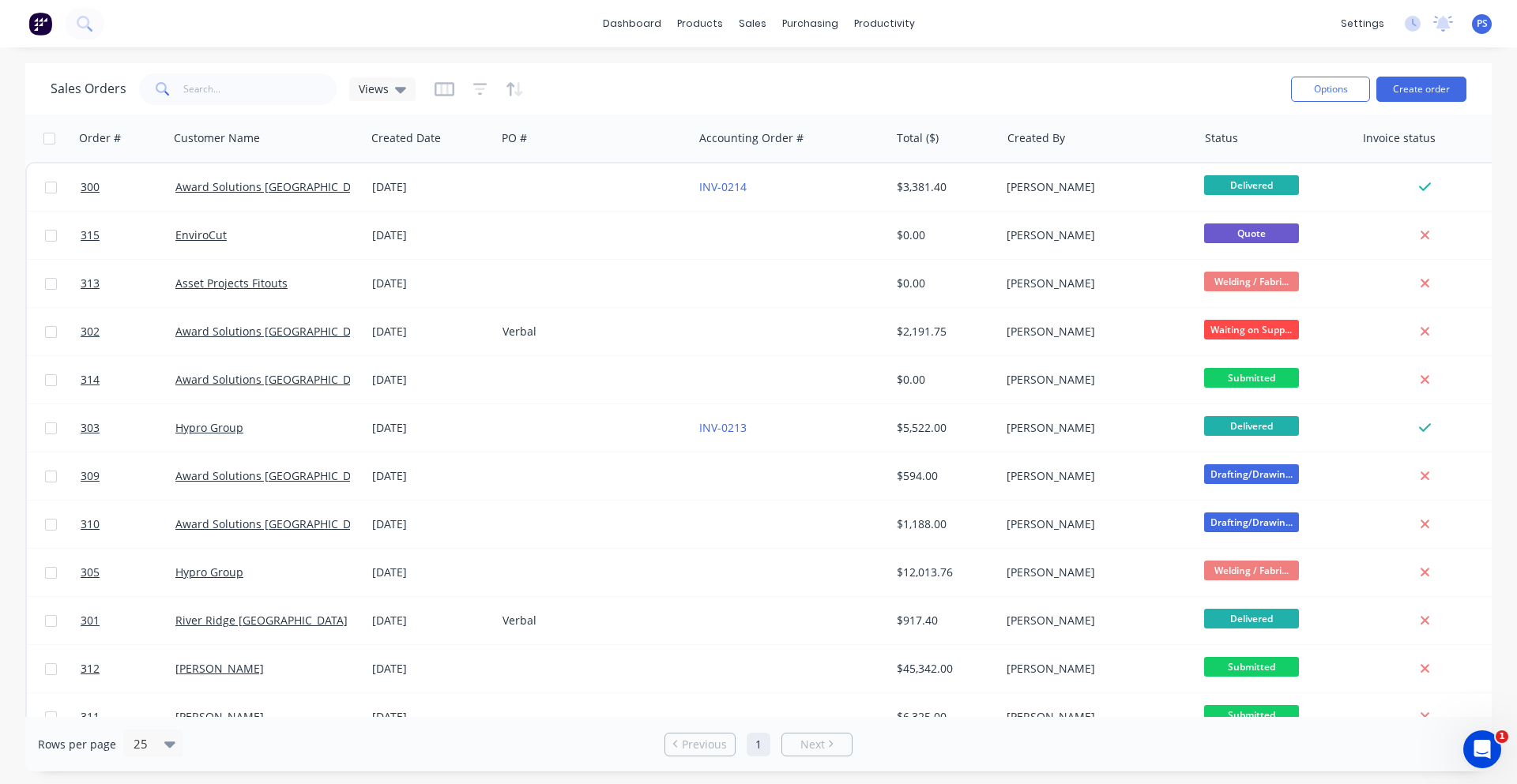
drag, startPoint x: 8, startPoint y: 291, endPoint x: 3, endPoint y: 382, distance: 91.1
click at [3, 382] on div "Sales Orders Views Options Create order Order # Customer Name Created Date PO #…" at bounding box center [758, 417] width 1517 height 709
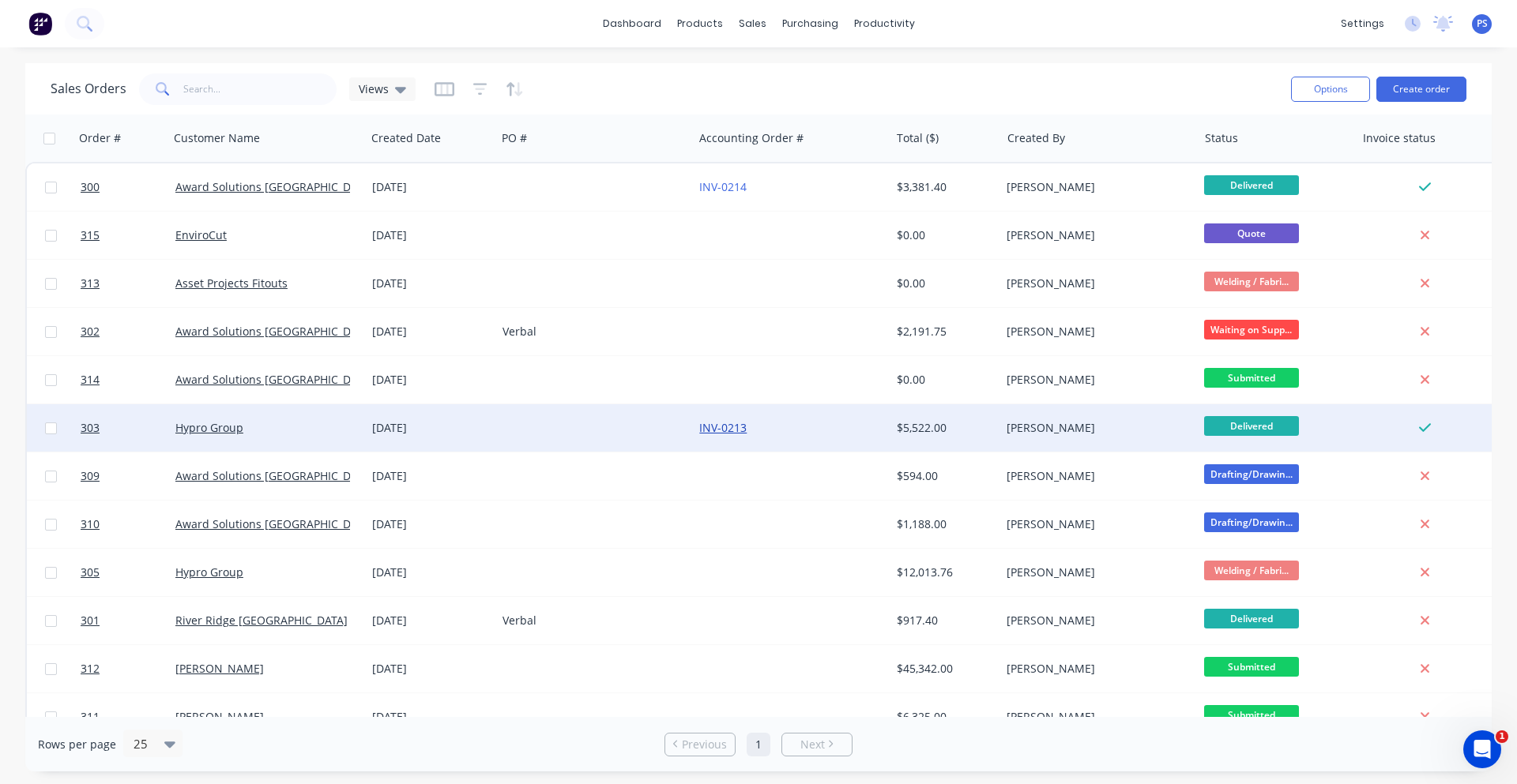
click at [720, 432] on link "INV-0213" at bounding box center [723, 428] width 48 height 15
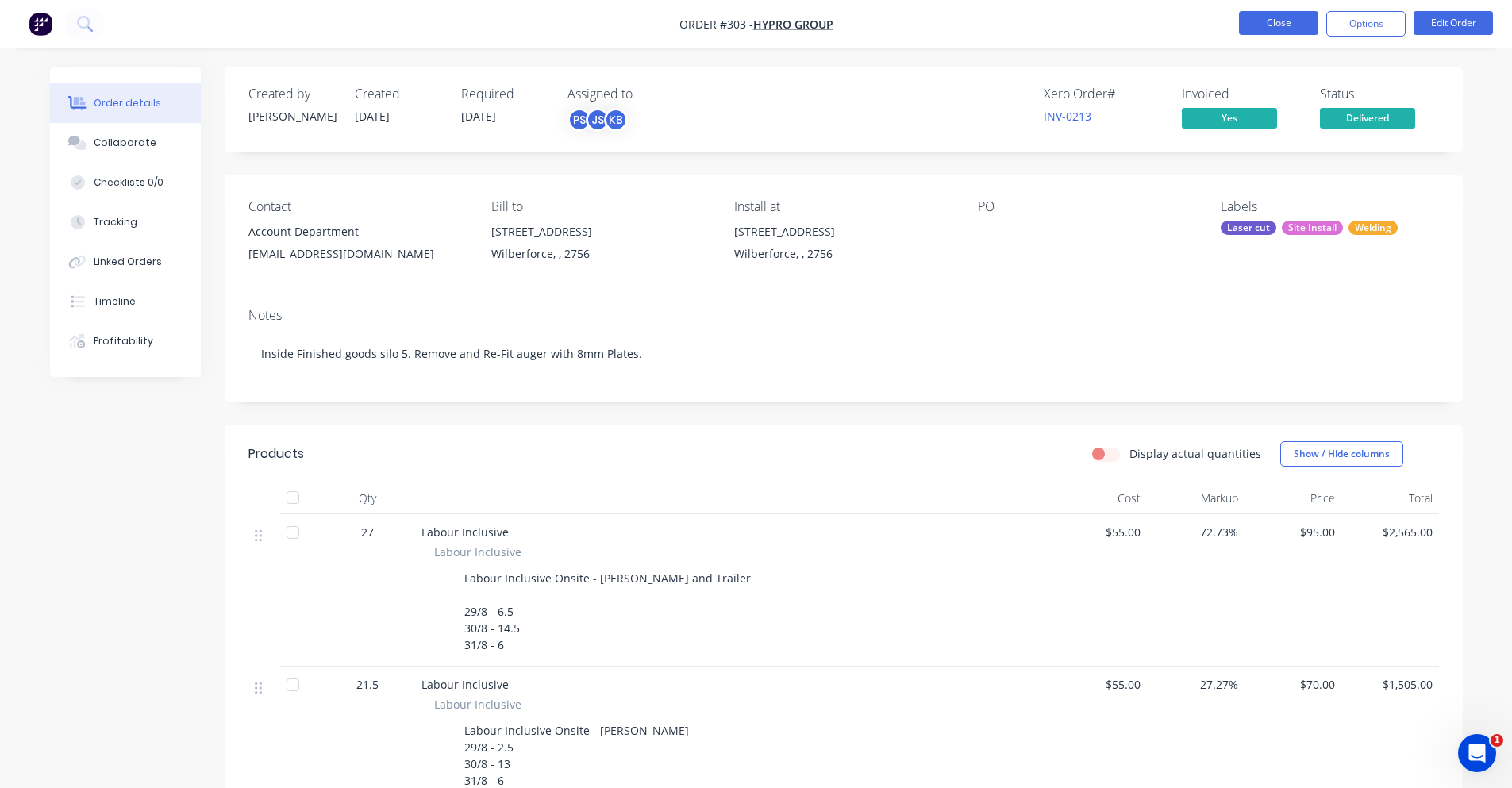
click at [1272, 30] on button "Close" at bounding box center [1279, 23] width 79 height 24
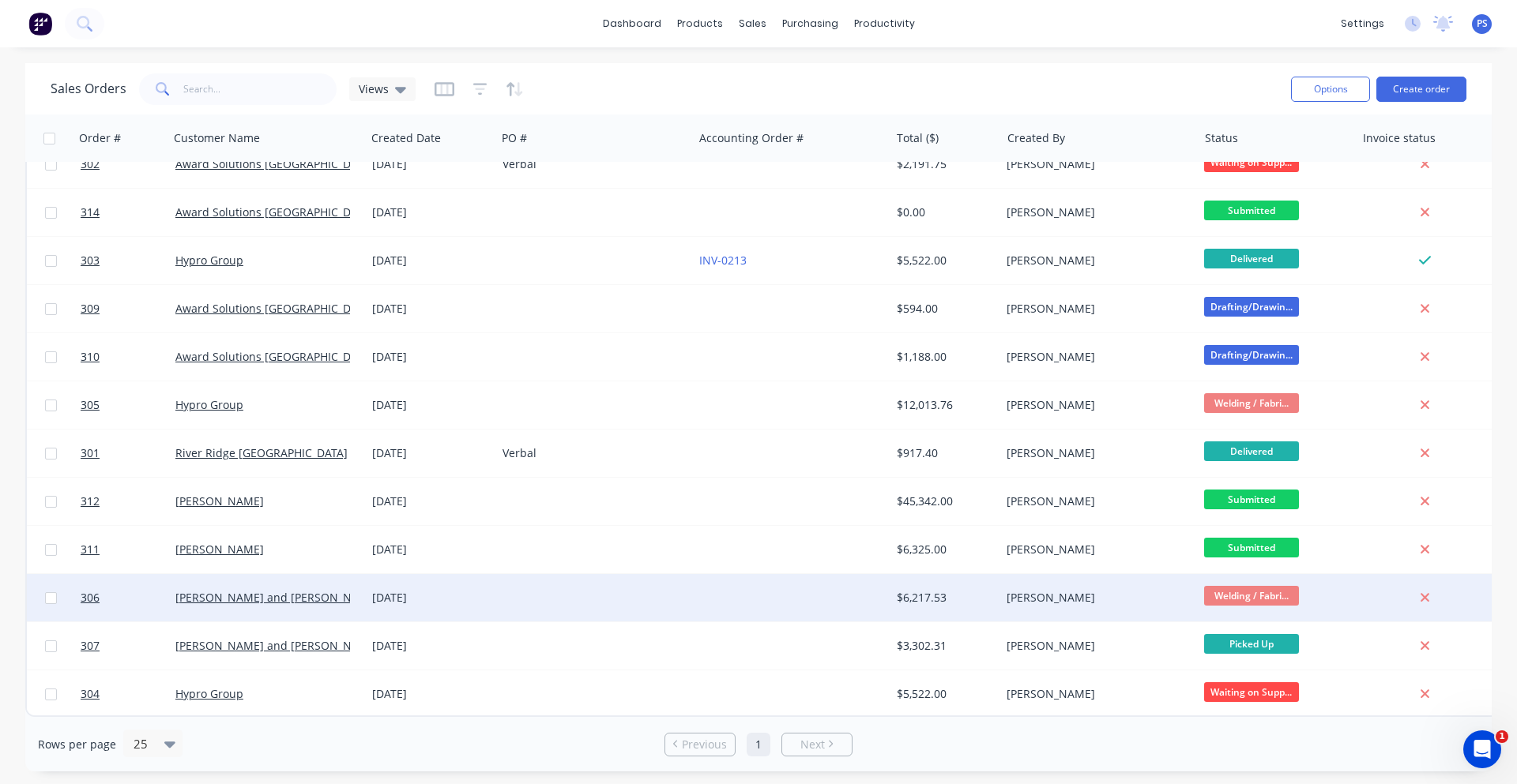
scroll to position [175, 0]
